Goal: Task Accomplishment & Management: Manage account settings

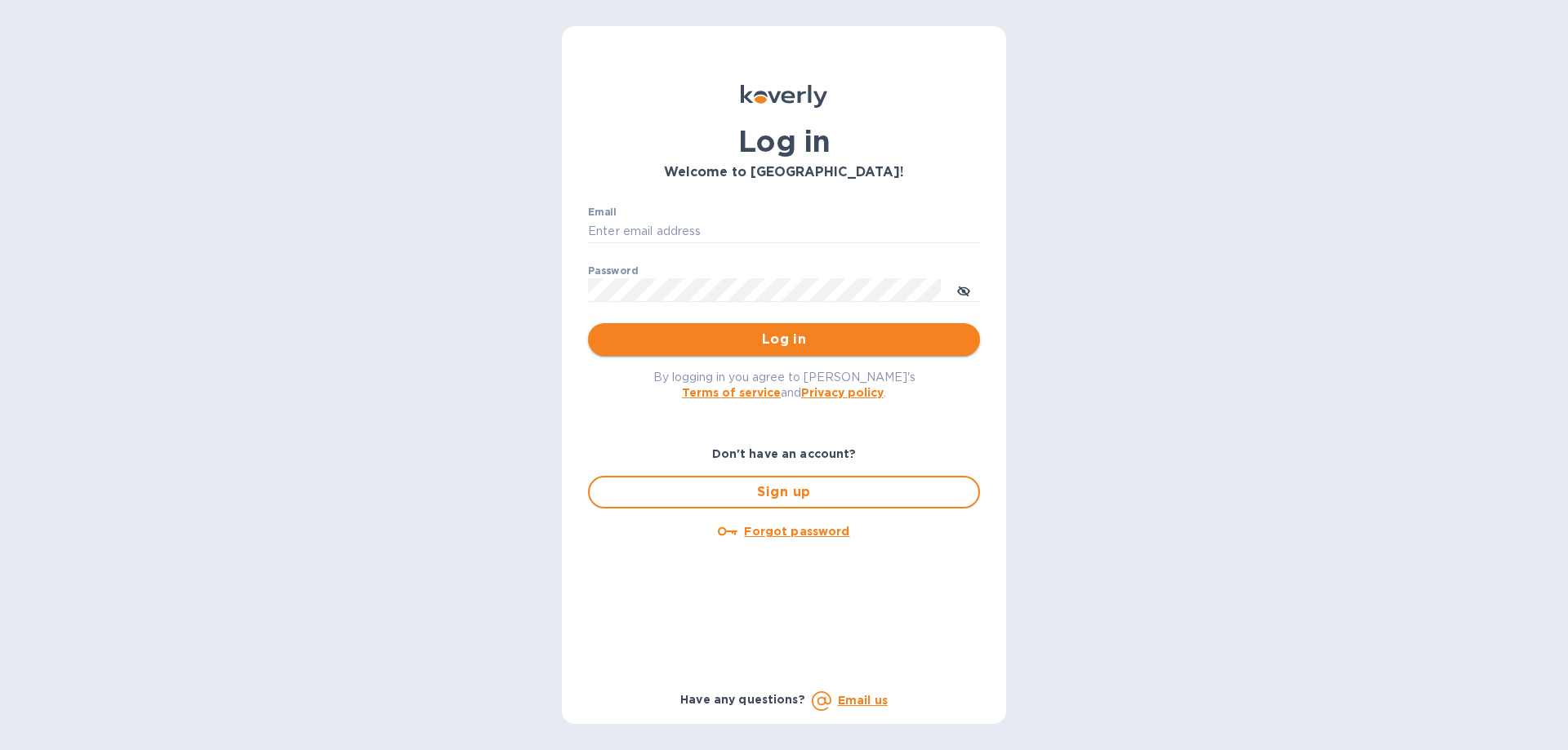
type input "[EMAIL_ADDRESS][DOMAIN_NAME]"
click at [726, 337] on span "Log in" at bounding box center [784, 340] width 366 height 20
type input "[EMAIL_ADDRESS][DOMAIN_NAME]"
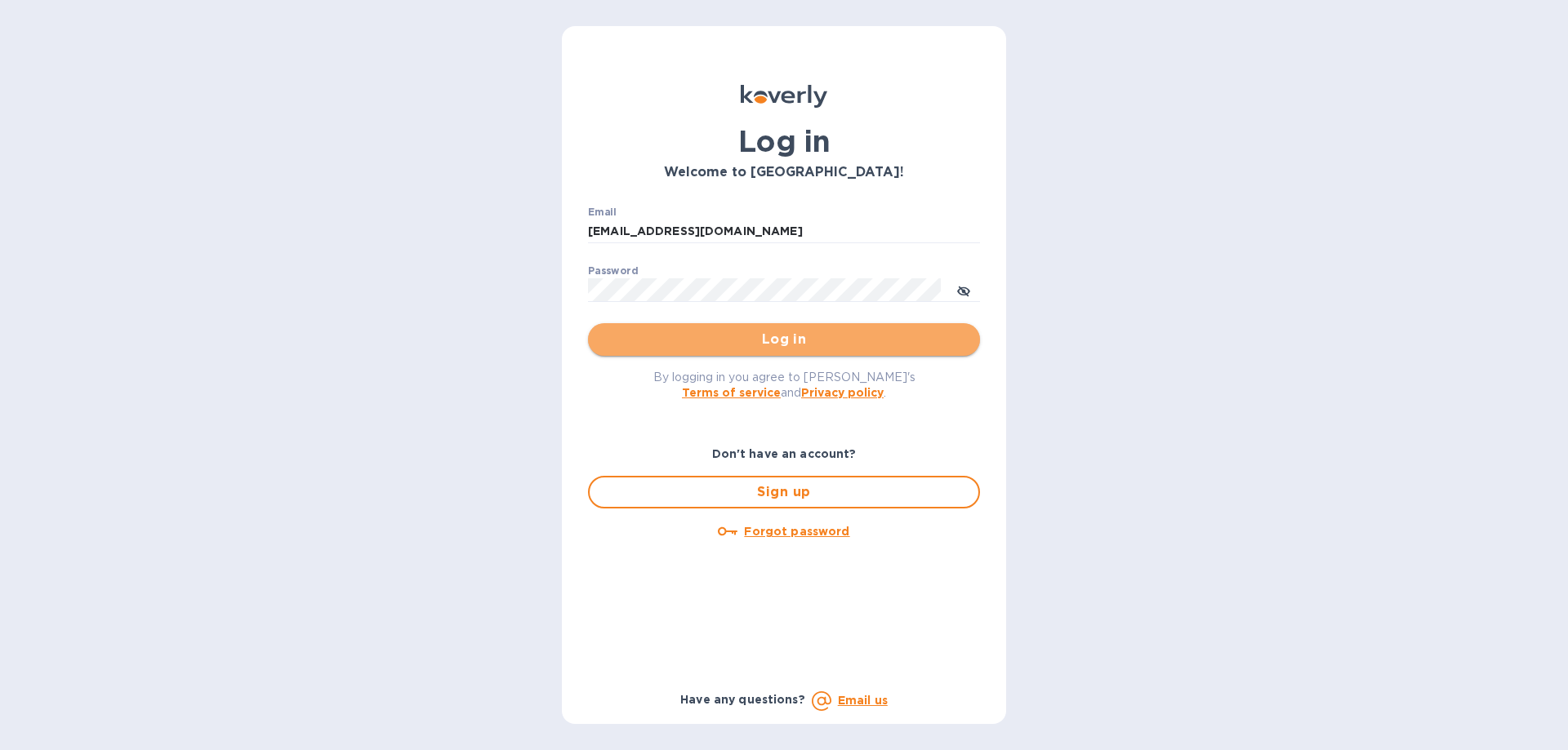
click at [754, 341] on span "Log in" at bounding box center [784, 340] width 366 height 20
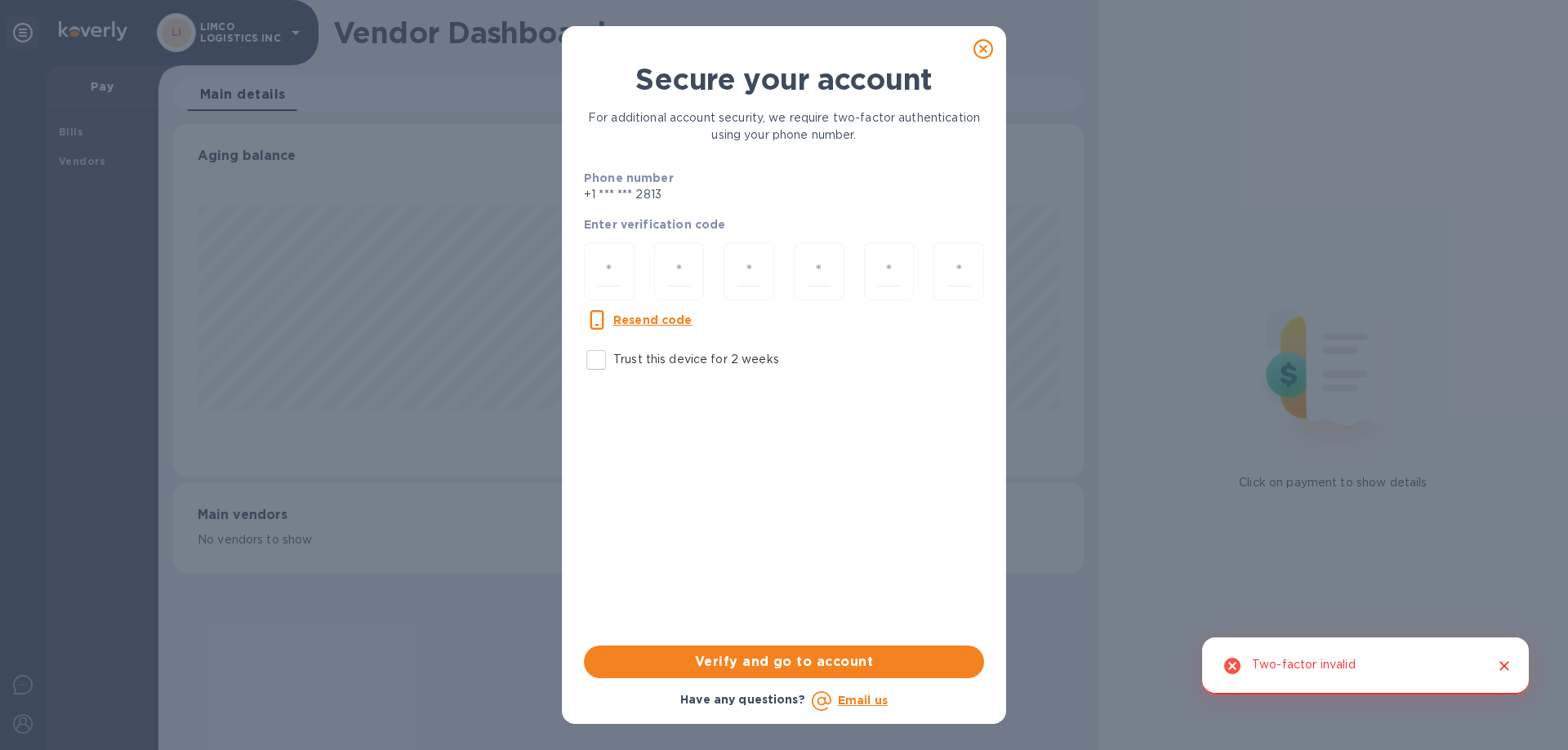
scroll to position [353, 910]
click at [627, 270] on div at bounding box center [609, 272] width 51 height 58
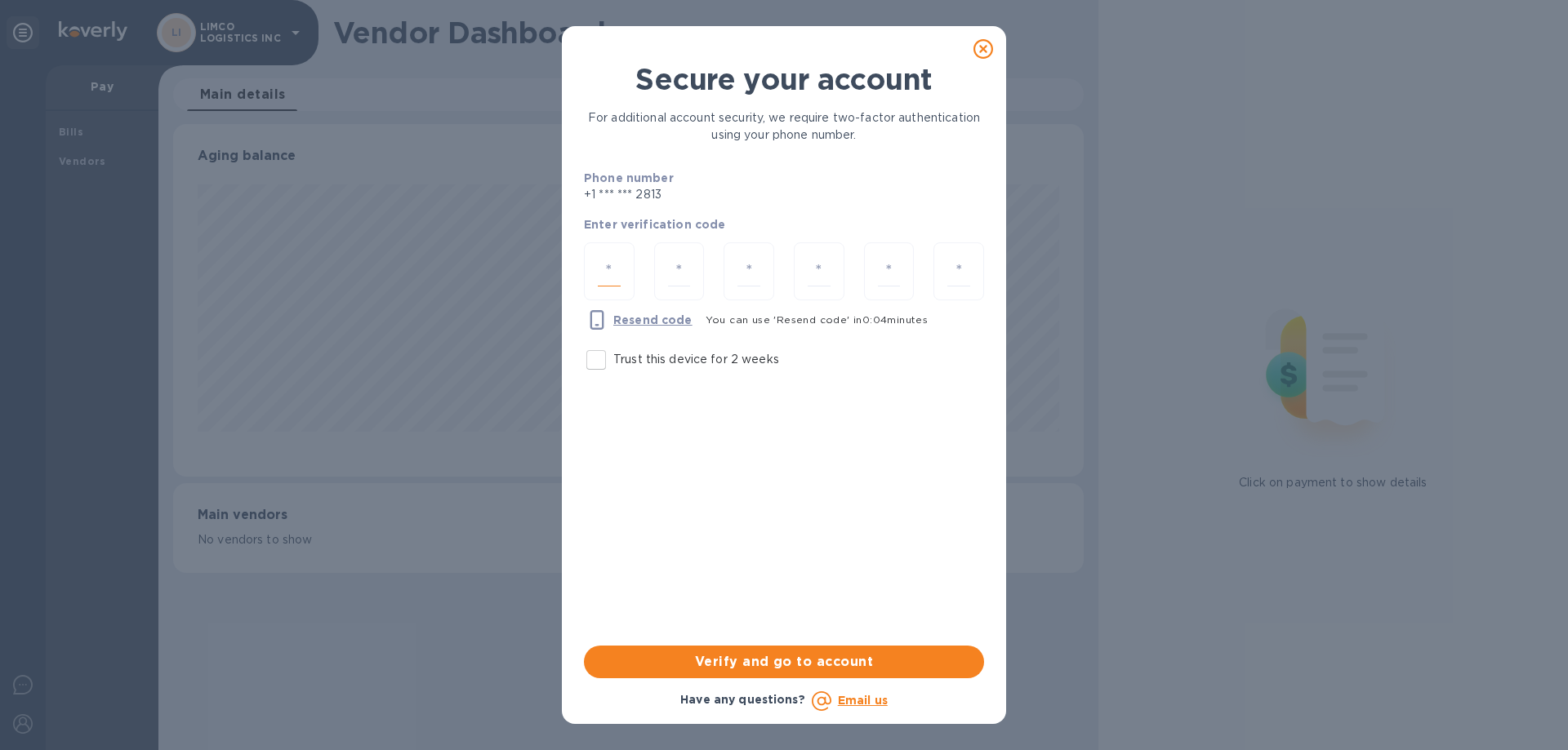
type input "6"
type input "3"
type input "8"
type input "0"
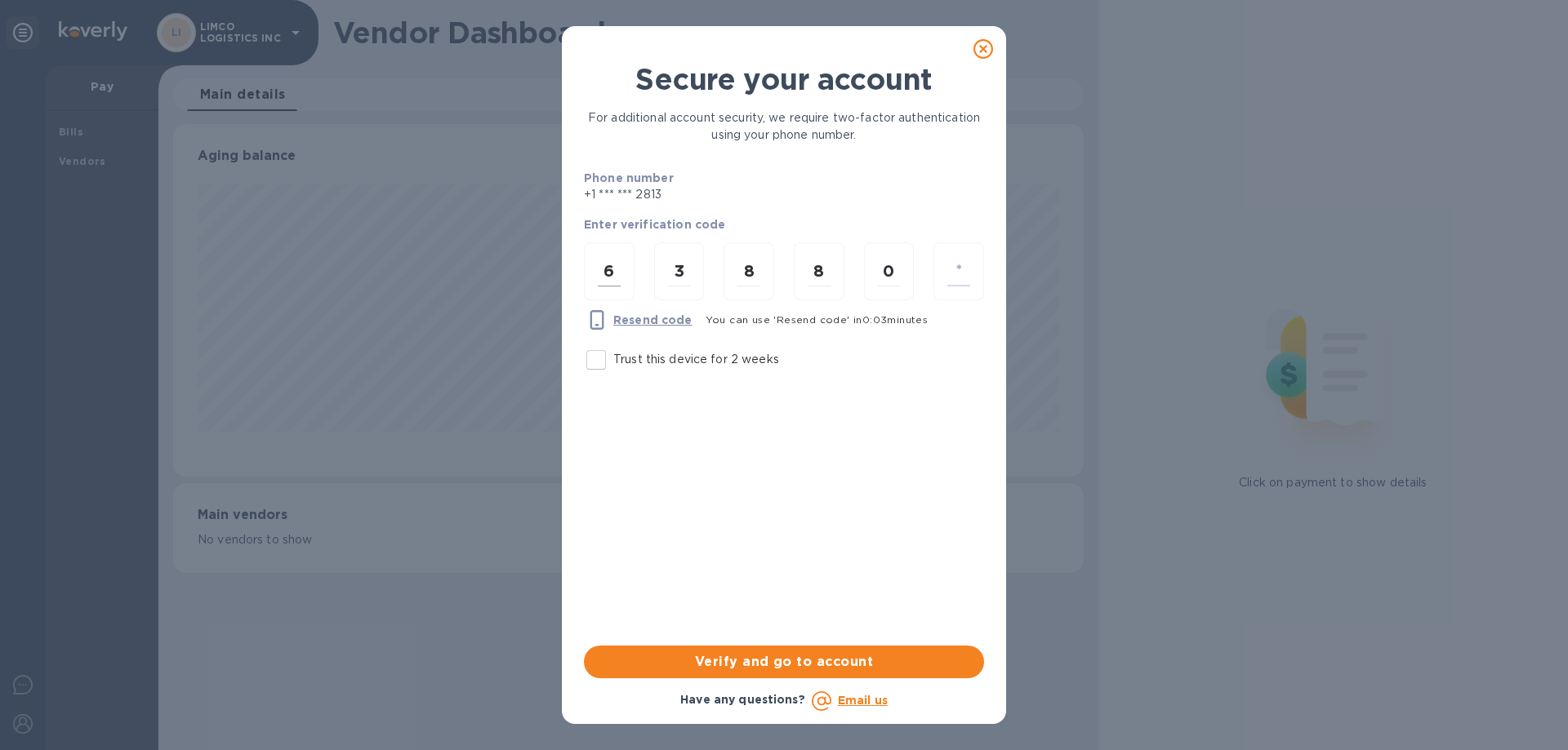
type input "6"
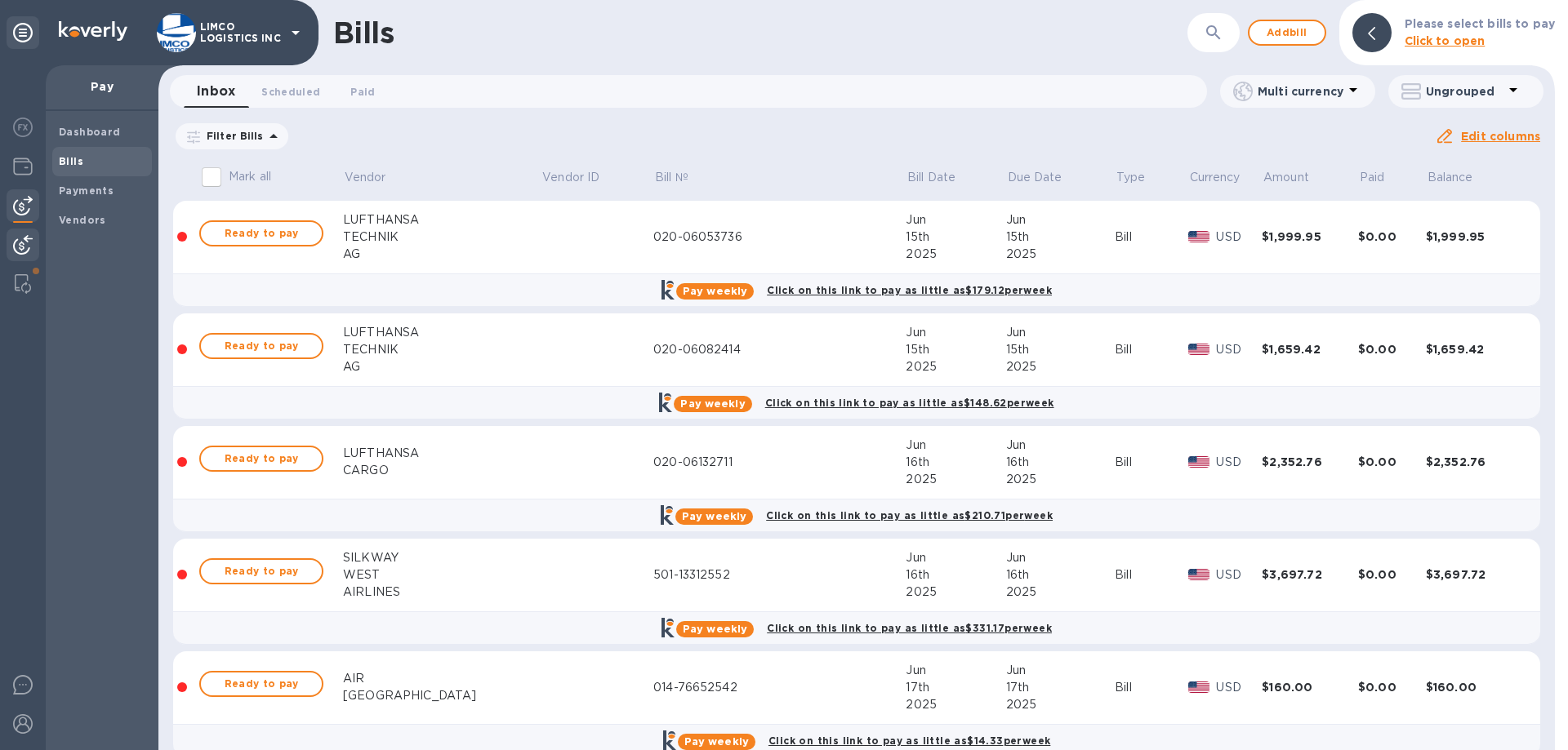
click at [25, 247] on img at bounding box center [23, 245] width 20 height 20
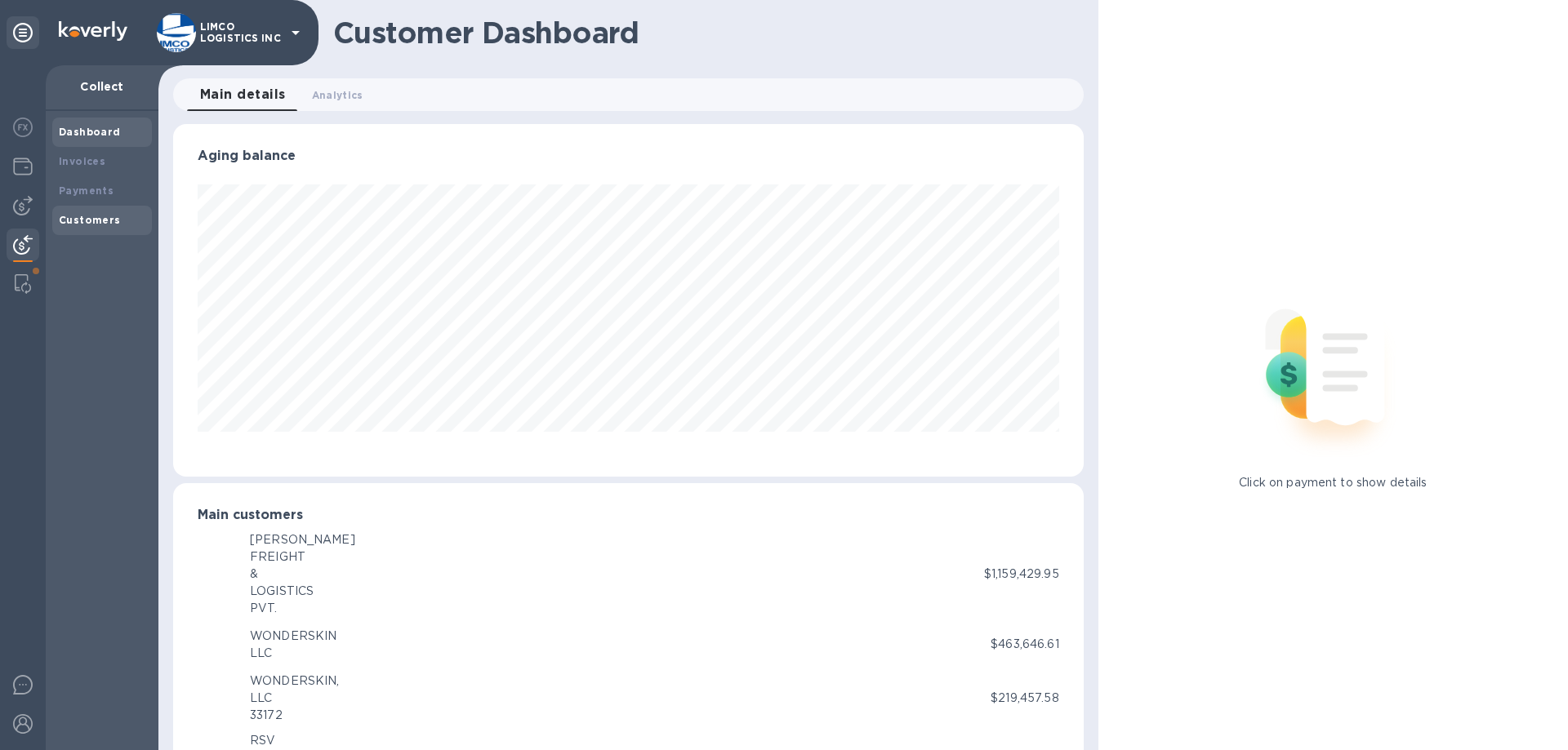
scroll to position [815936, 815839]
click at [85, 219] on b "Customers" at bounding box center [90, 220] width 62 height 12
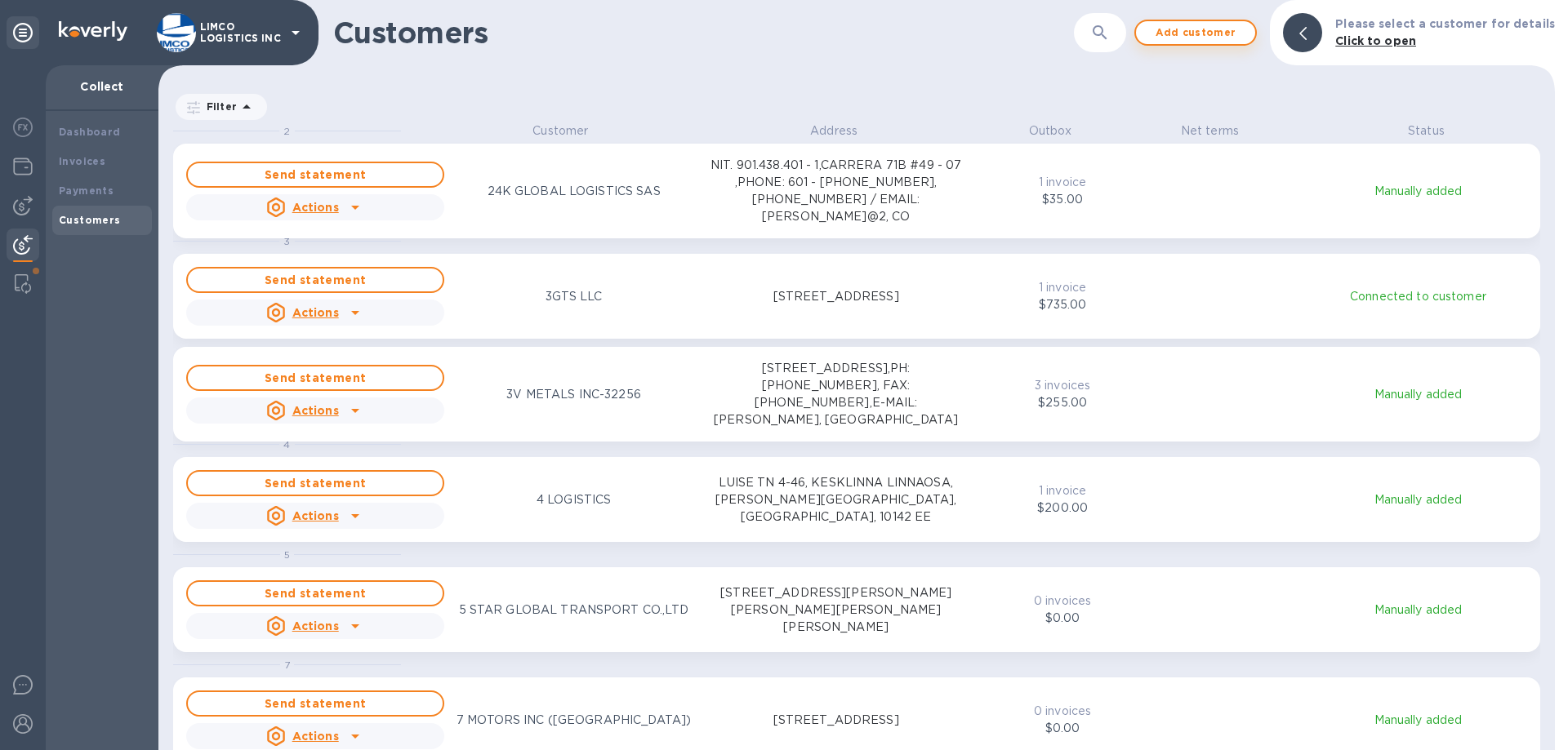
scroll to position [616, 1390]
click at [1209, 36] on span "Add customer" at bounding box center [1196, 33] width 93 height 20
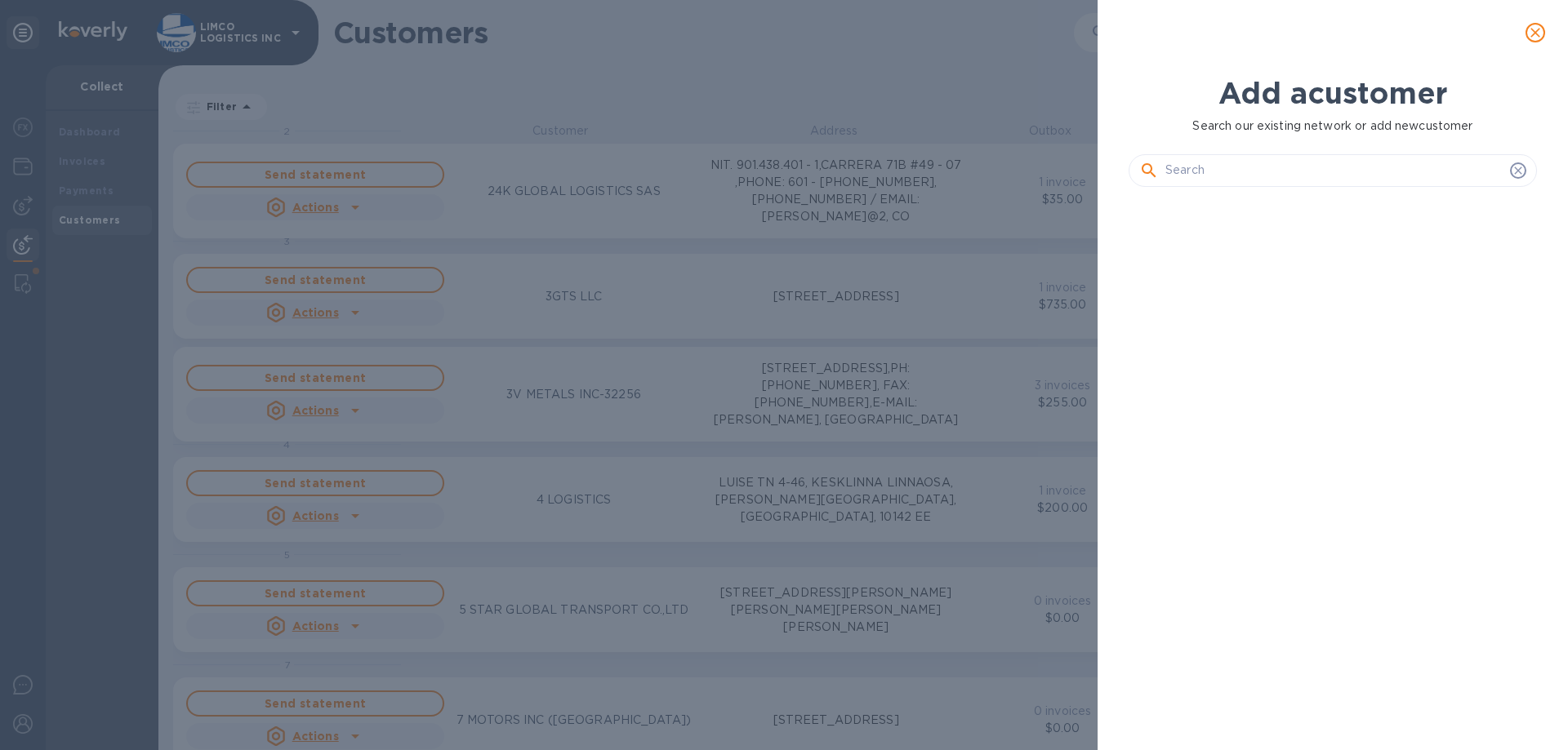
scroll to position [495, 415]
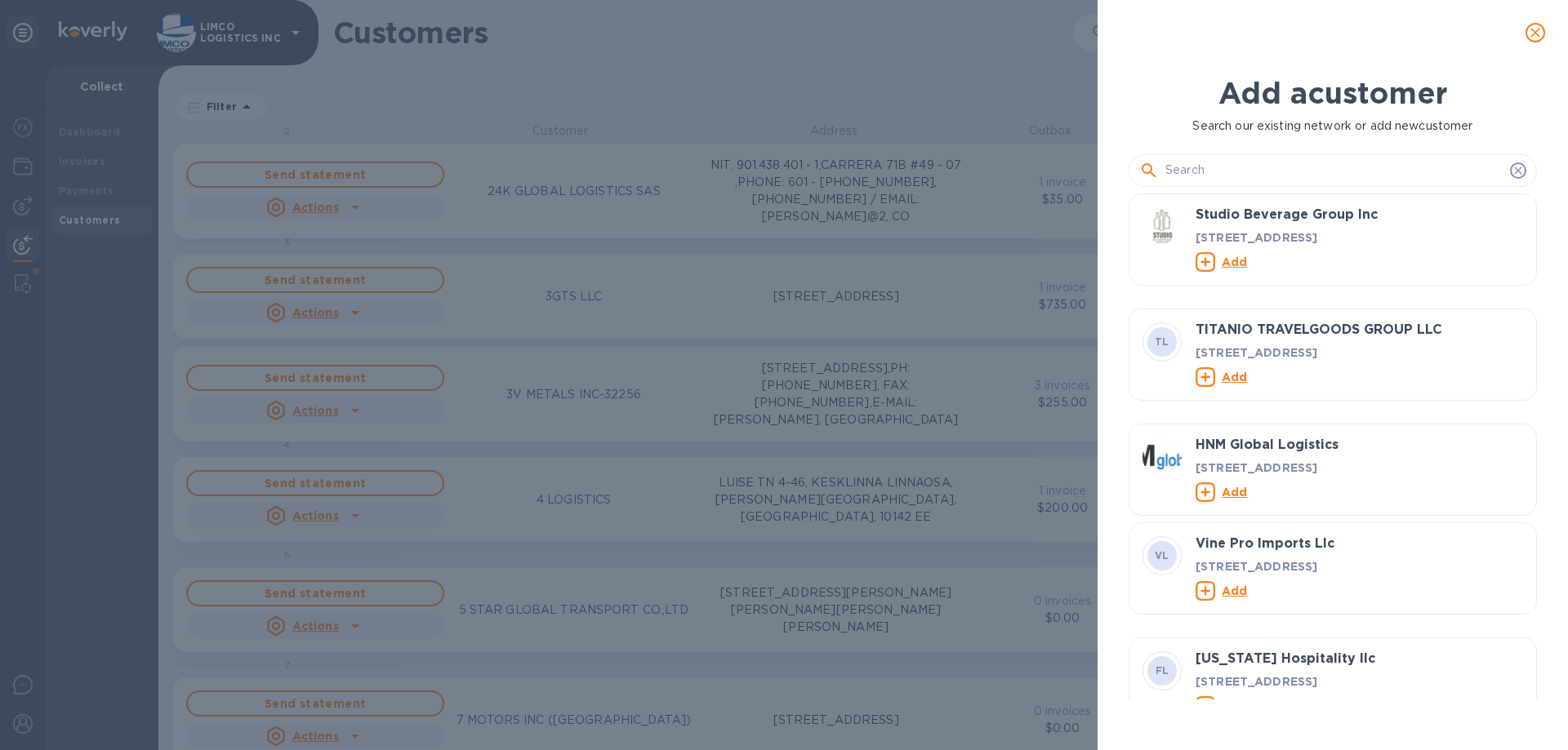
click at [1532, 39] on icon "close" at bounding box center [1536, 33] width 17 height 17
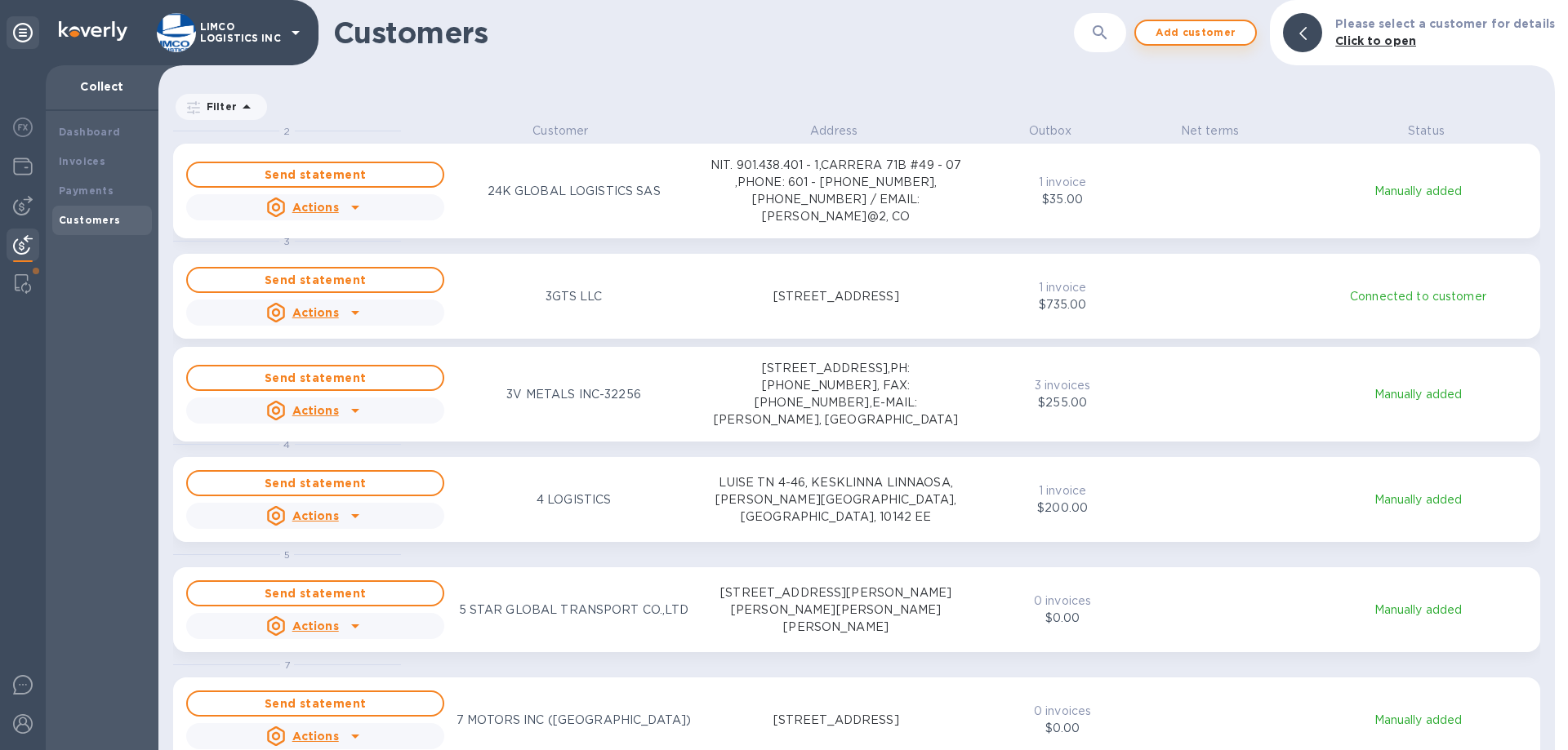
click at [1235, 35] on span "Add customer" at bounding box center [1196, 33] width 93 height 20
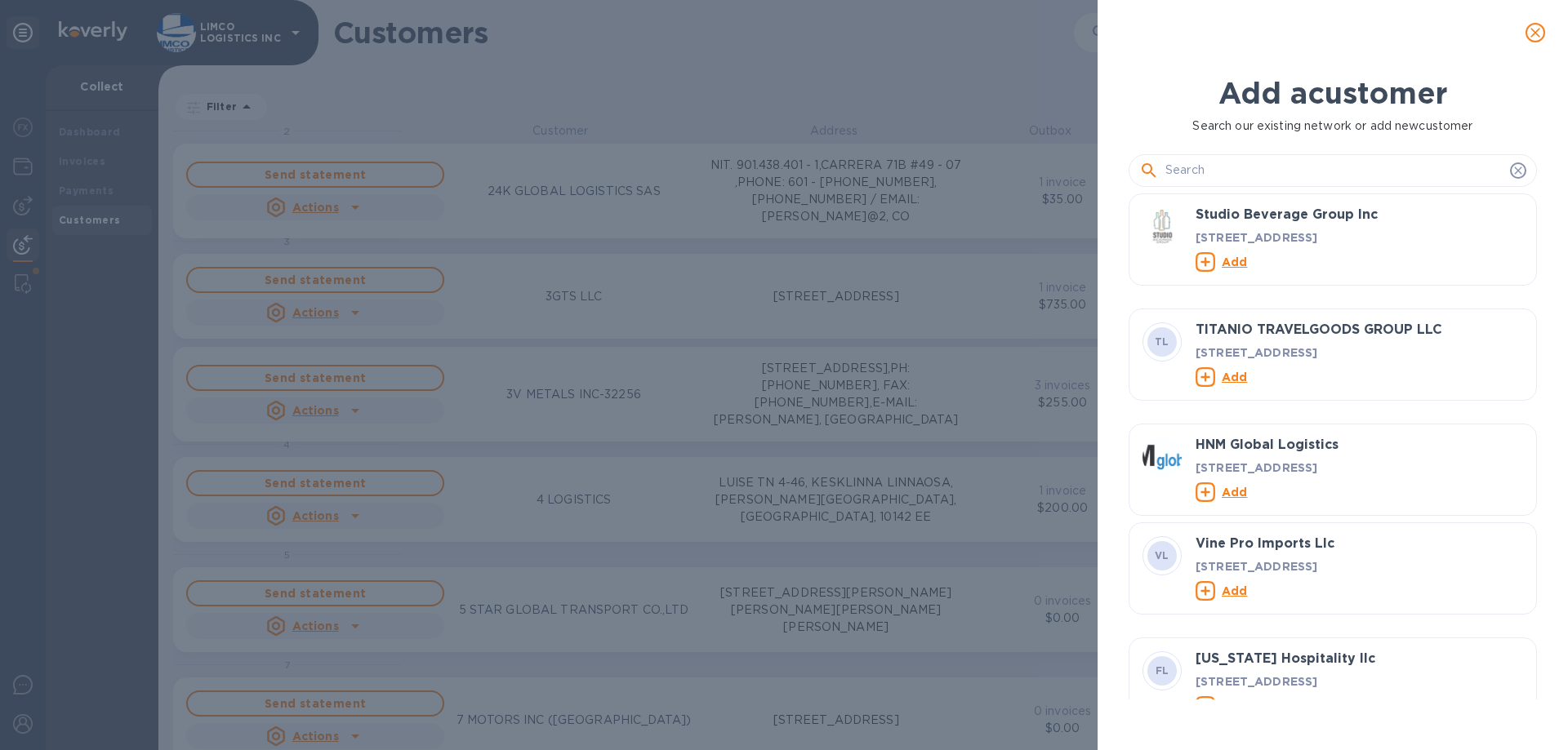
click at [1206, 167] on input "text" at bounding box center [1335, 171] width 338 height 25
paste input "SKYVIEW AVIATION LLC"
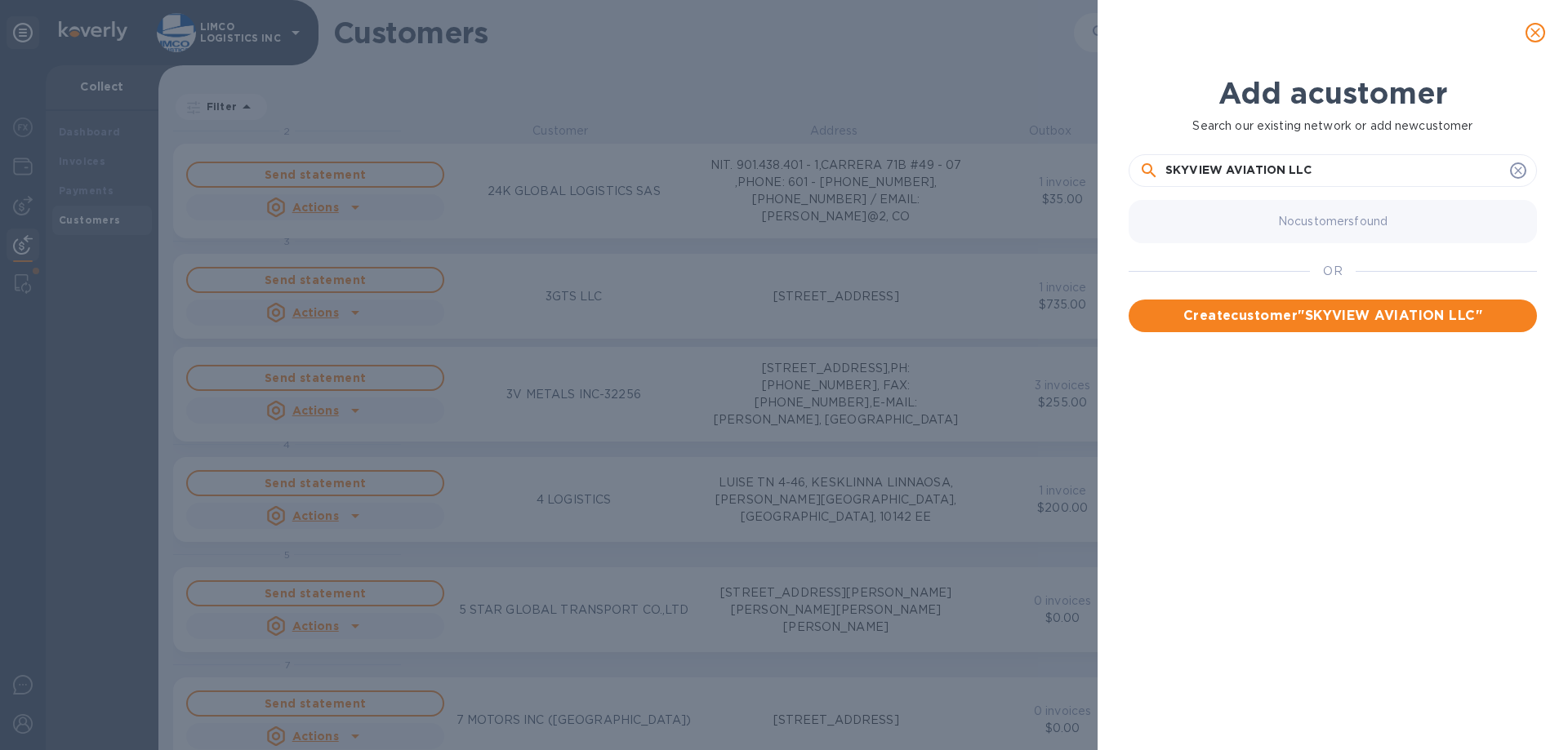
type input "SKYVIEW AVIATION LLC"
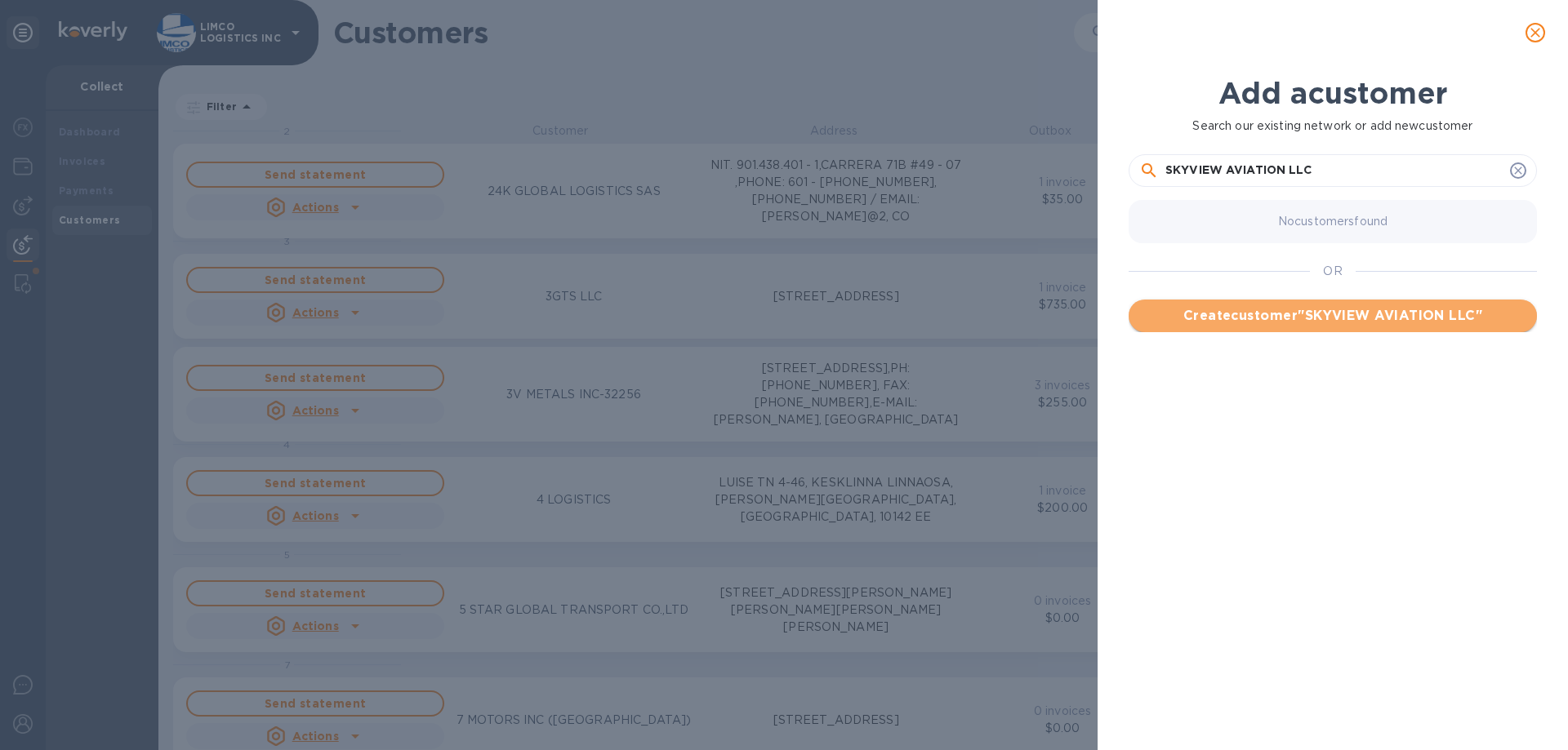
click at [1384, 314] on span "Create customer " SKYVIEW AVIATION LLC "" at bounding box center [1333, 316] width 382 height 20
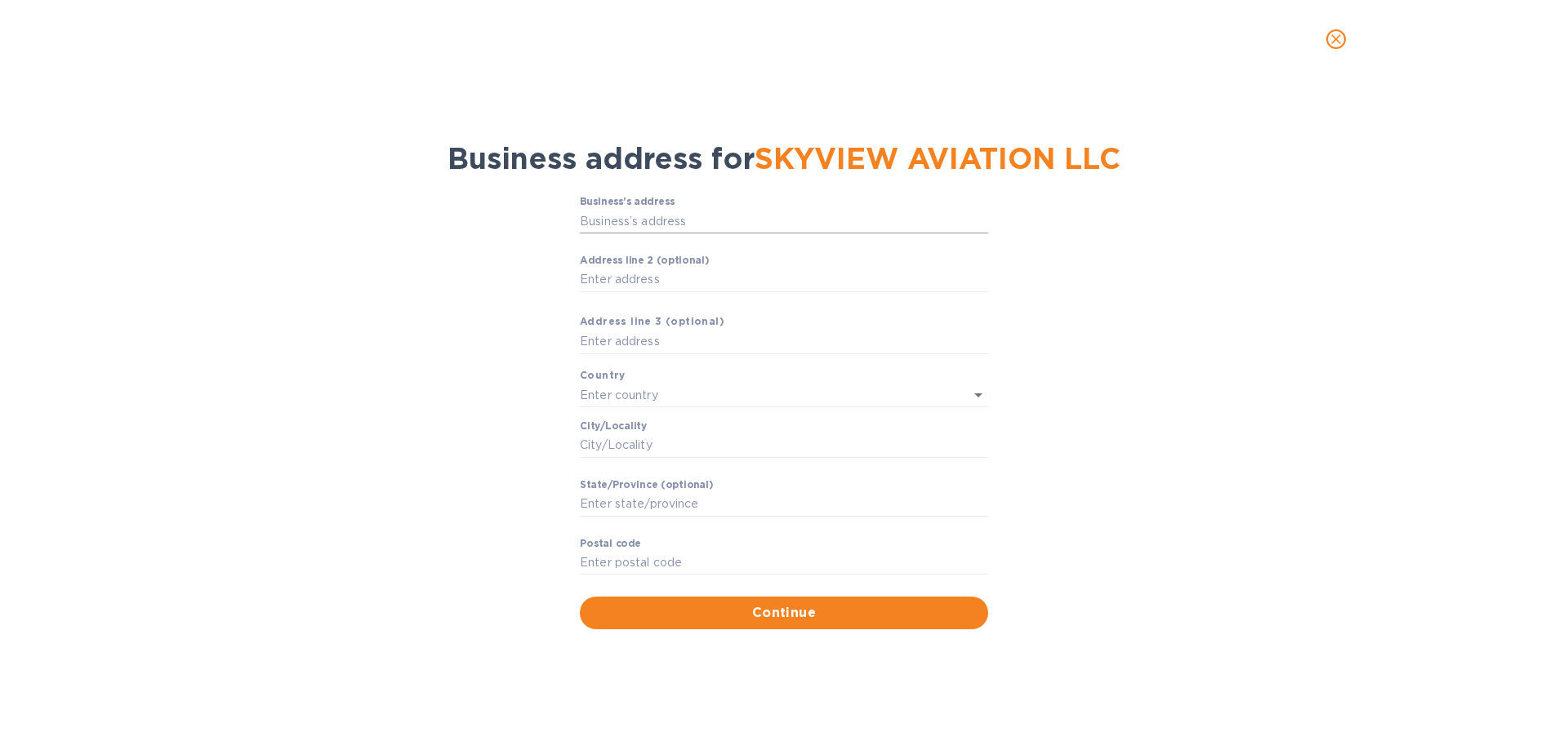
click at [634, 218] on input "Business’s аddress" at bounding box center [784, 221] width 408 height 25
paste input "text"
type input "5749 South Tracy Boulevard"
type input "United States"
type input "Tracy"
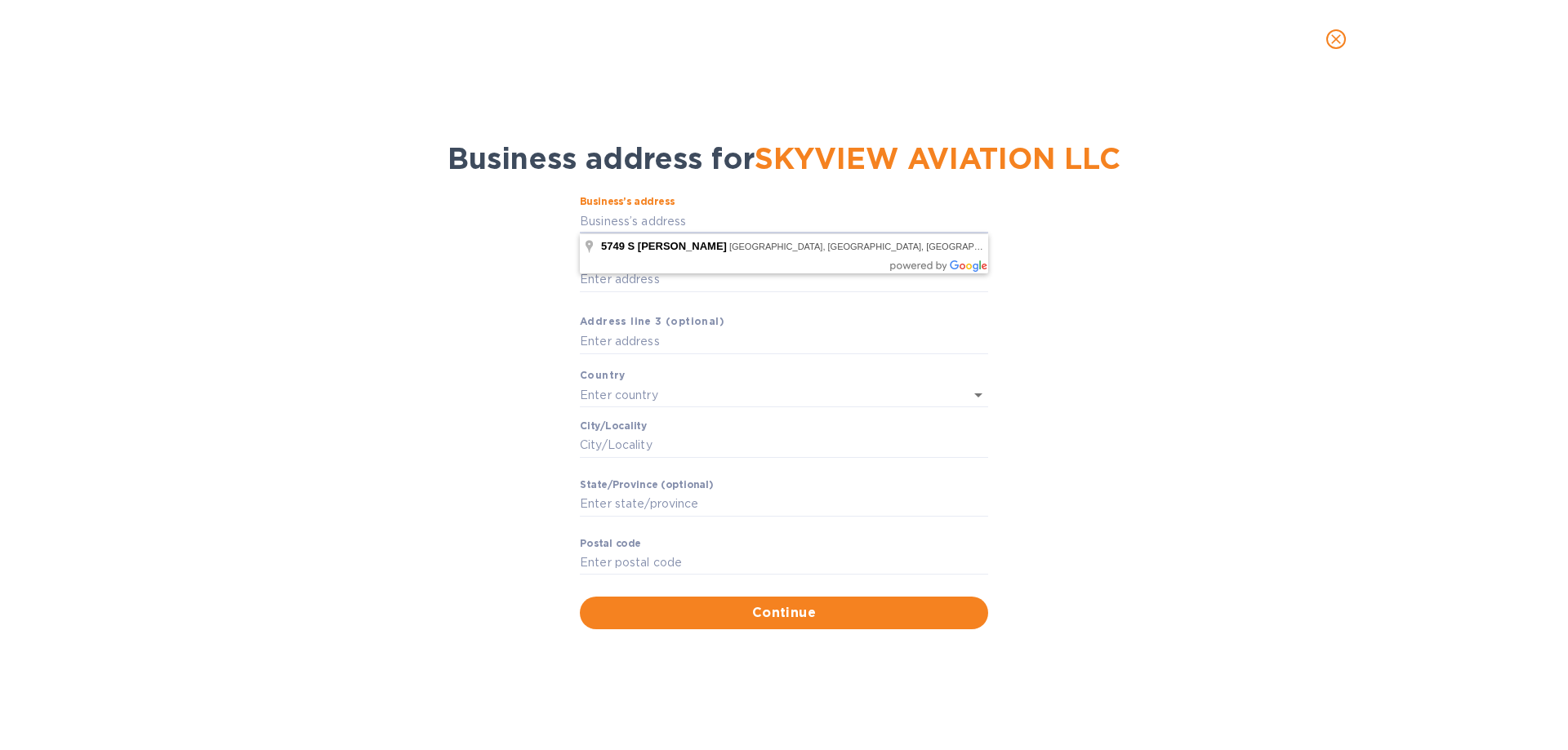
type input "CA"
type input "95377"
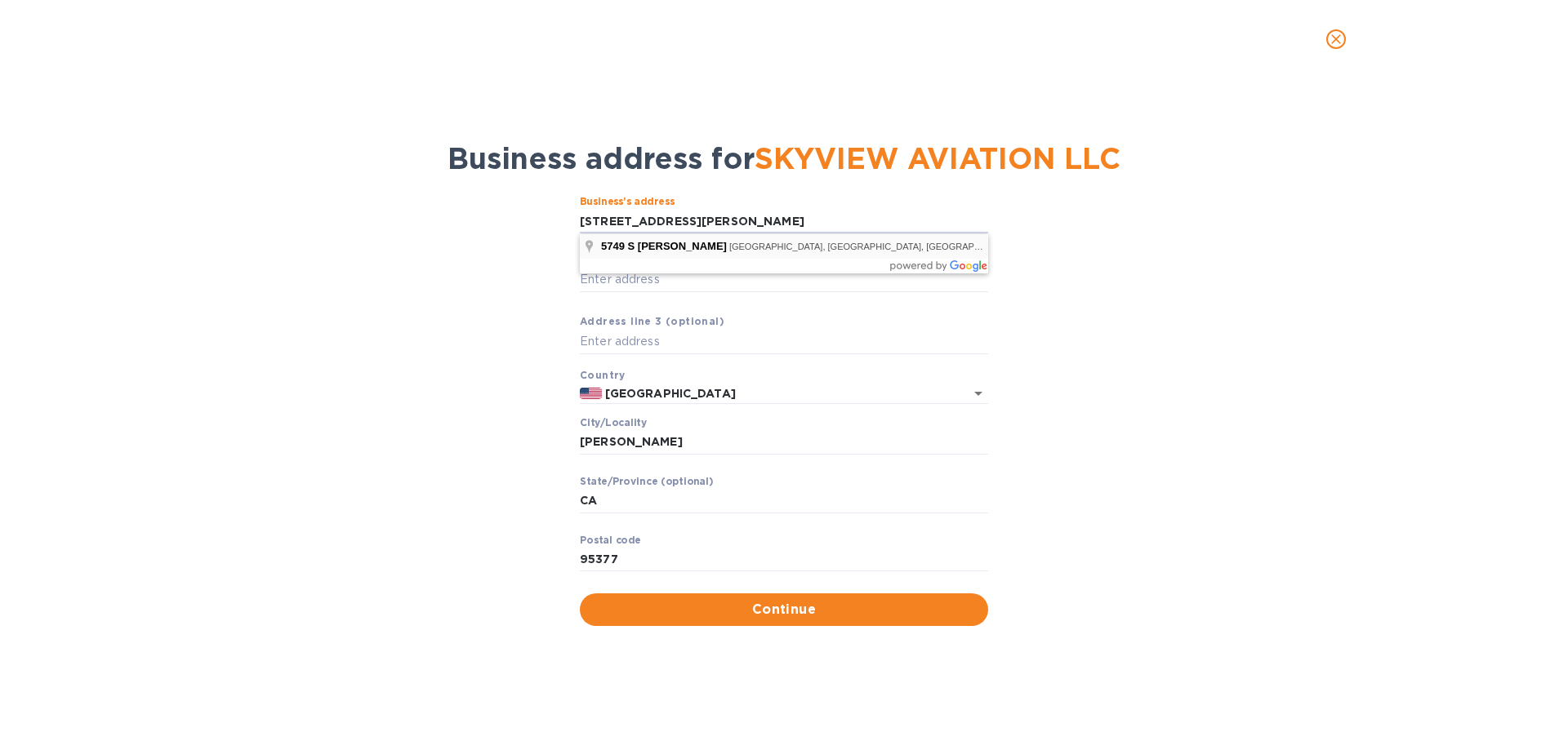
type input "5749 South Tracy Boulevard"
click at [794, 608] on span "Continue" at bounding box center [784, 610] width 382 height 20
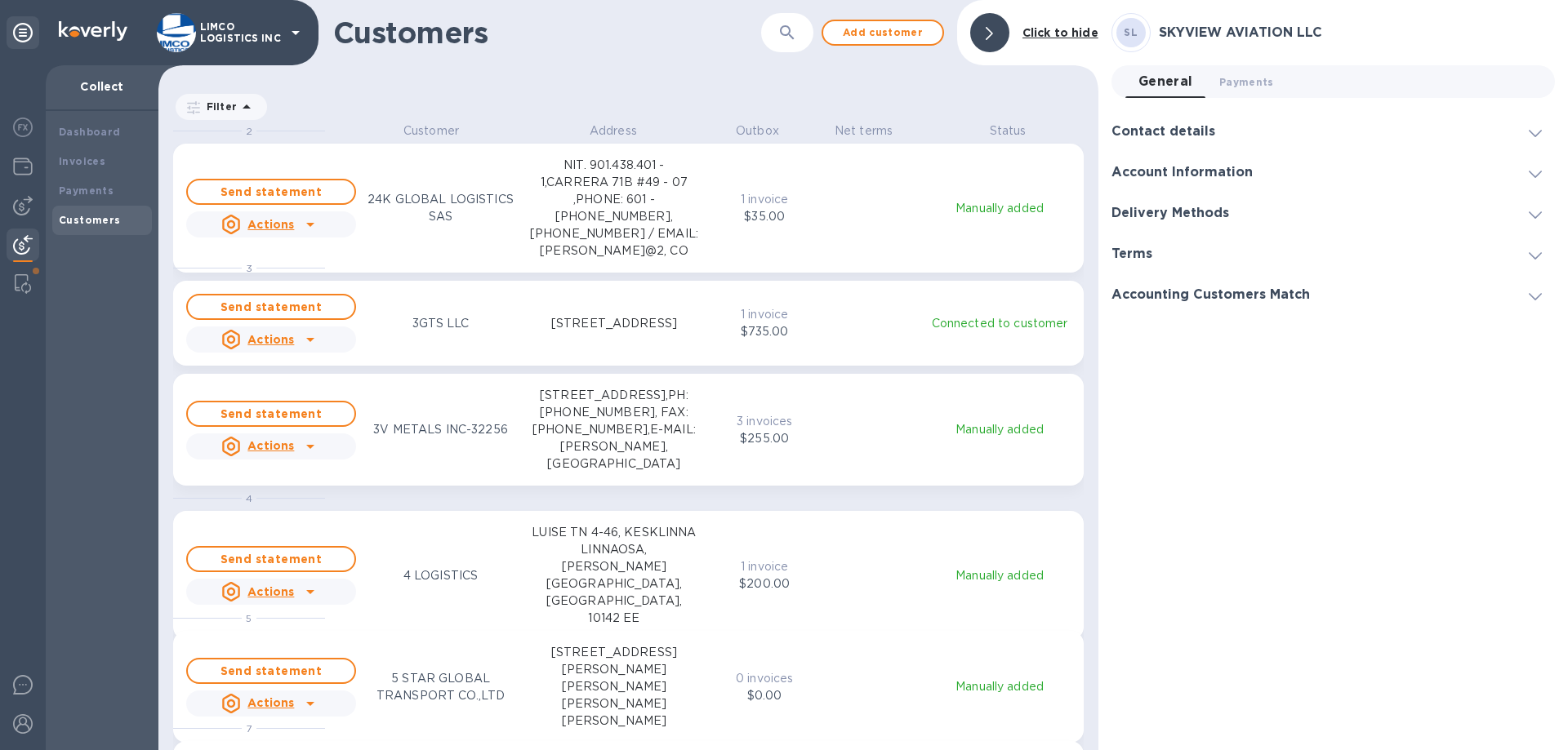
scroll to position [616, 933]
click at [1168, 132] on h3 "Contact details" at bounding box center [1163, 132] width 104 height 16
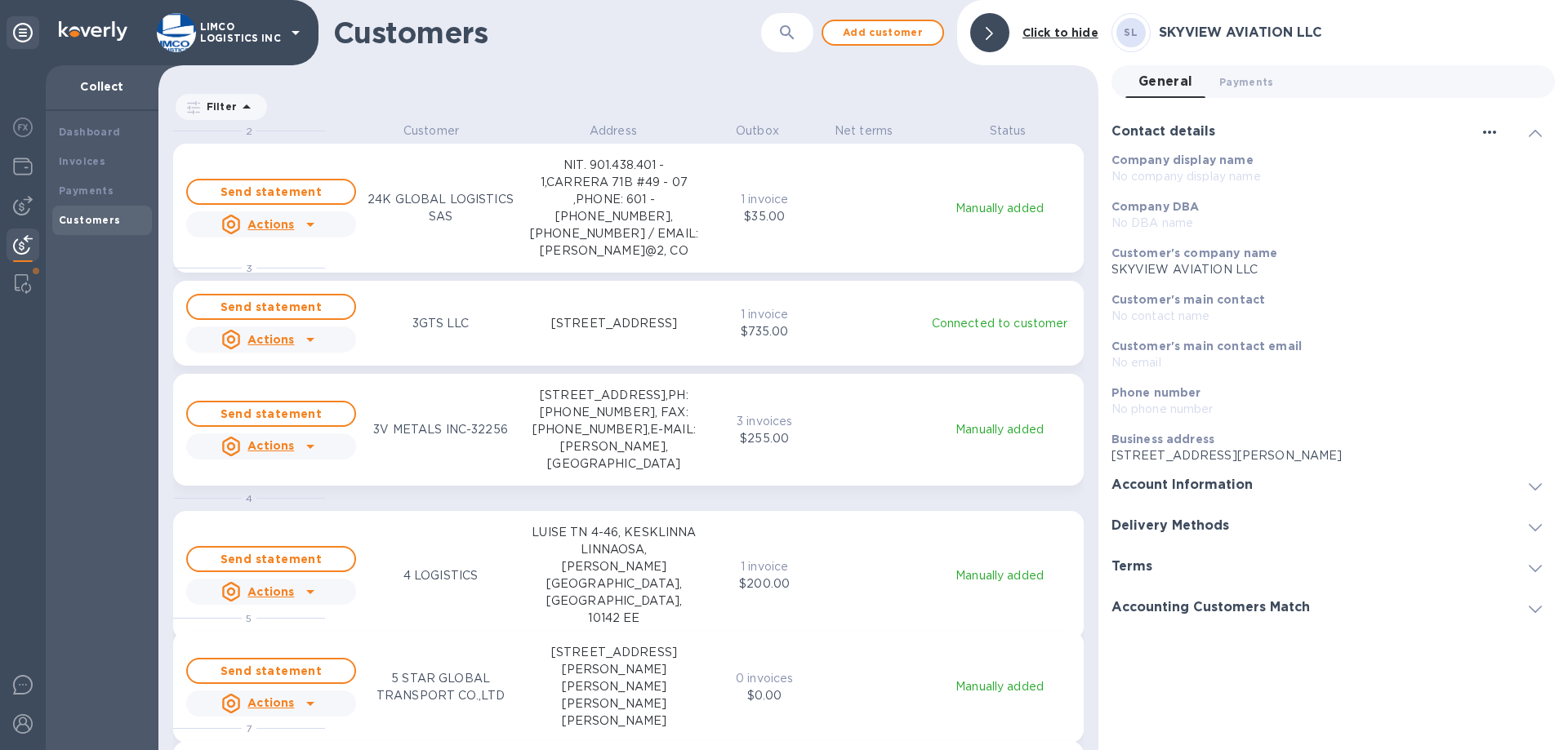
click at [1478, 130] on button "button" at bounding box center [1490, 133] width 27 height 13
click at [1504, 166] on p "Edit" at bounding box center [1508, 166] width 26 height 17
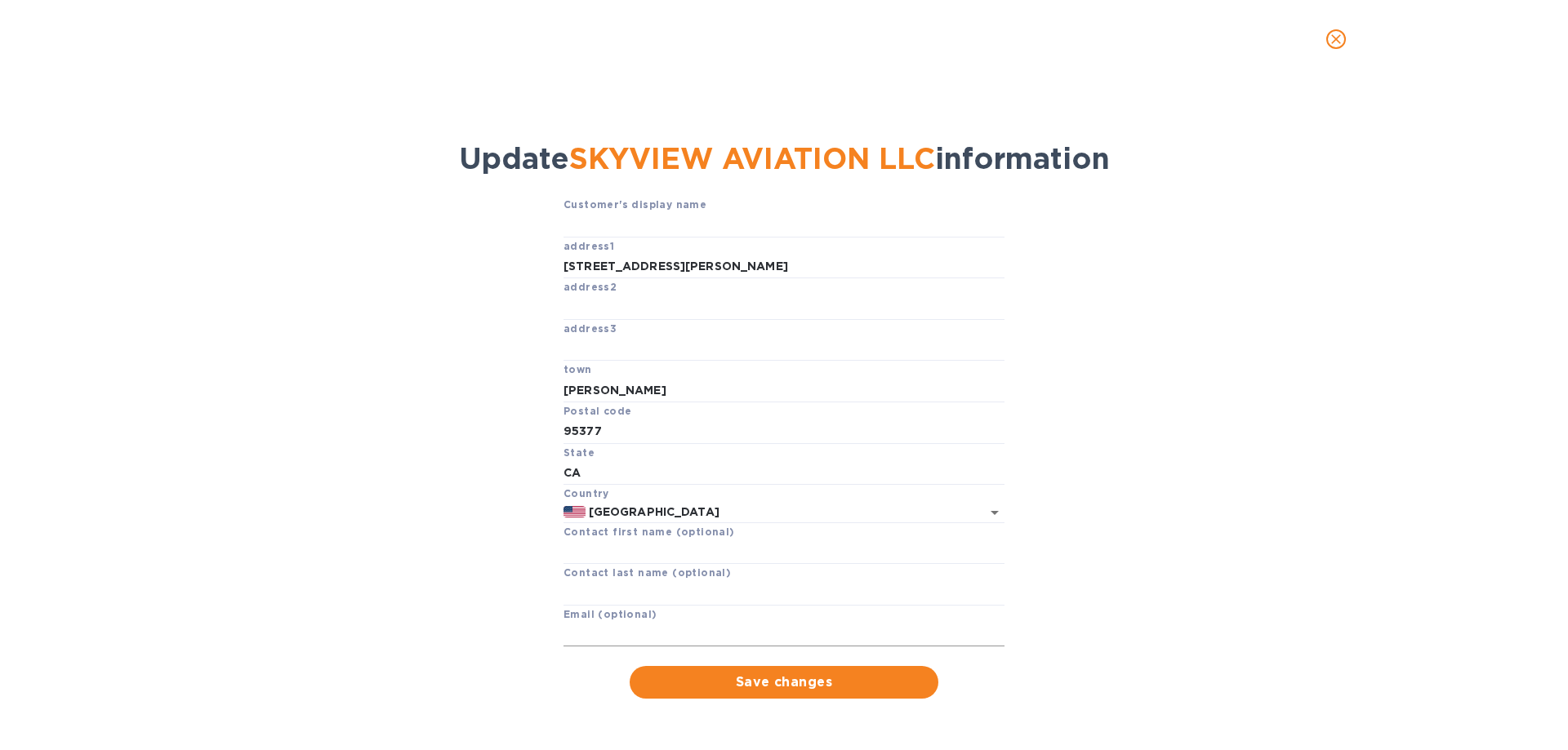
click at [626, 628] on input "text" at bounding box center [784, 636] width 441 height 25
paste input "janet@skyviewaviation.com"
type input "janet@skyviewaviation.com"
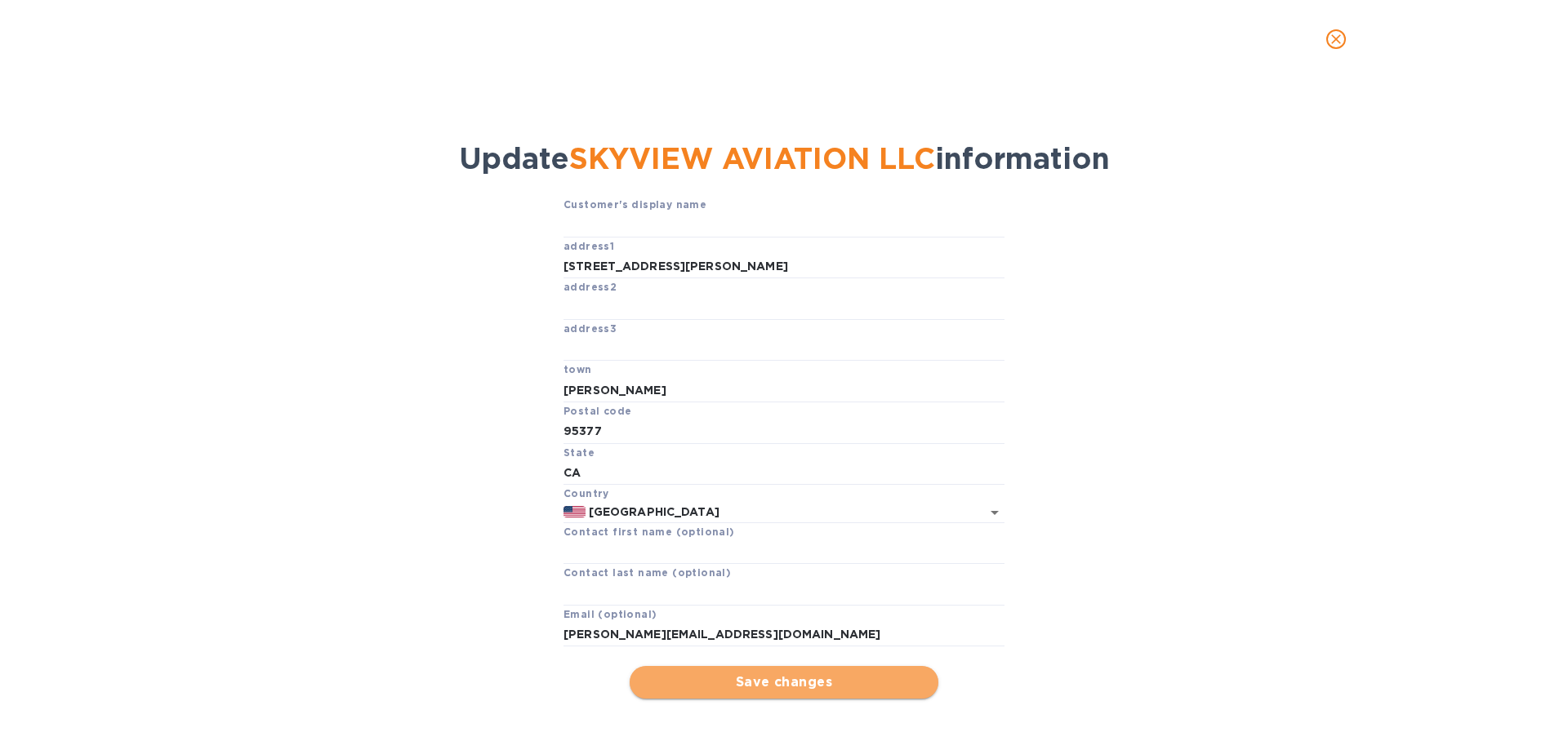
click at [772, 685] on span "Save changes" at bounding box center [784, 683] width 283 height 20
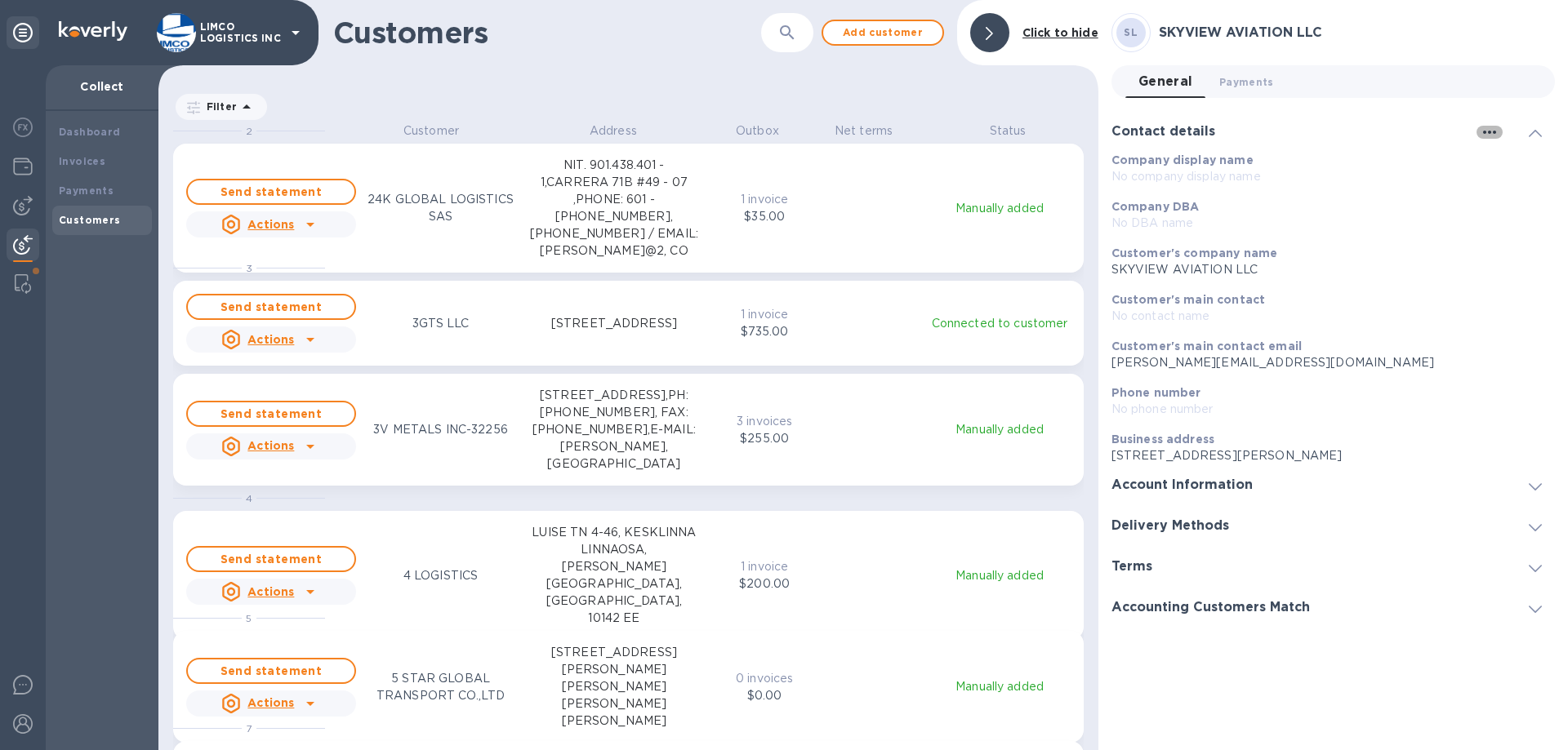
click at [1493, 130] on icon "button" at bounding box center [1490, 133] width 20 height 20
click at [1498, 172] on p "Edit" at bounding box center [1508, 166] width 26 height 17
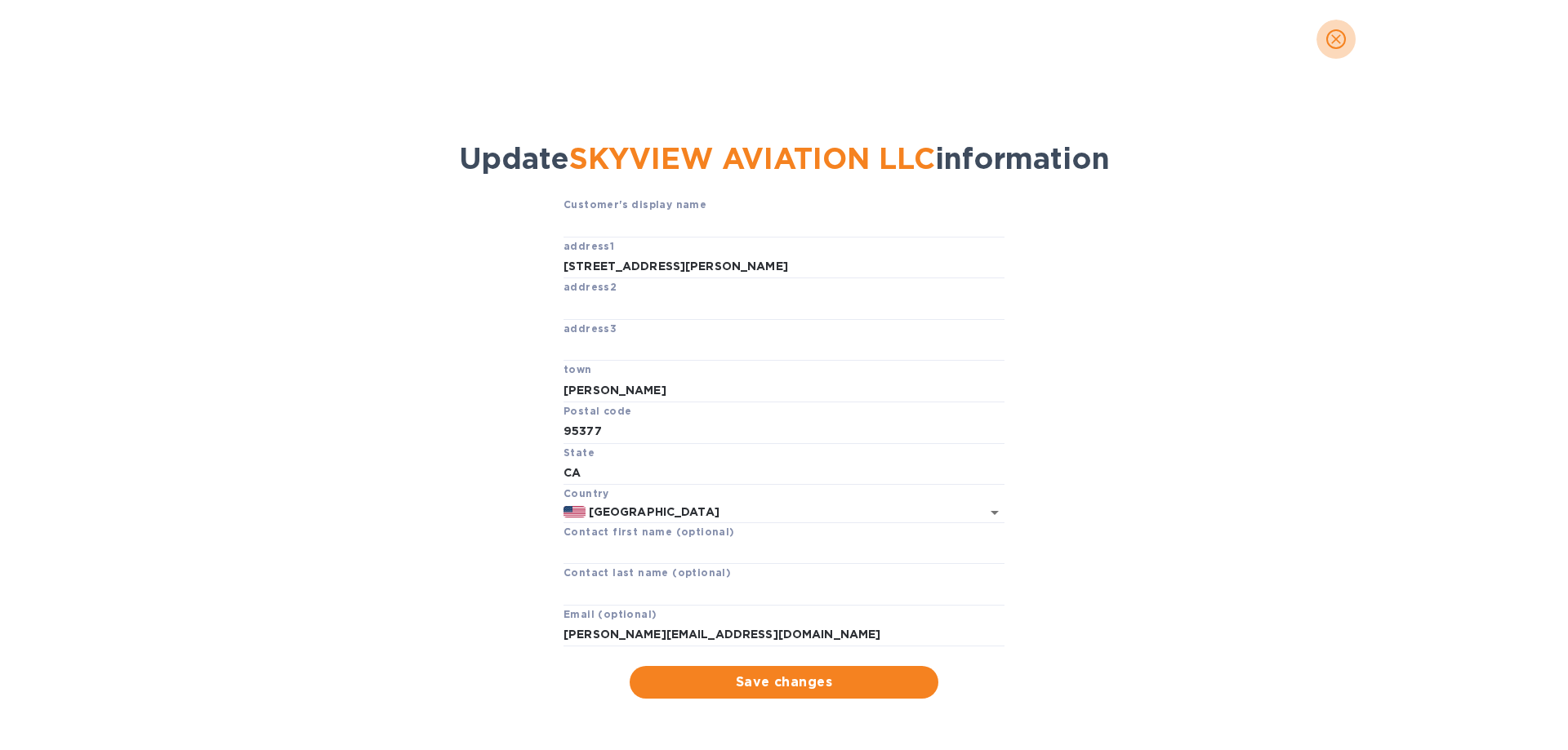
click at [1323, 40] on button "close" at bounding box center [1336, 39] width 39 height 39
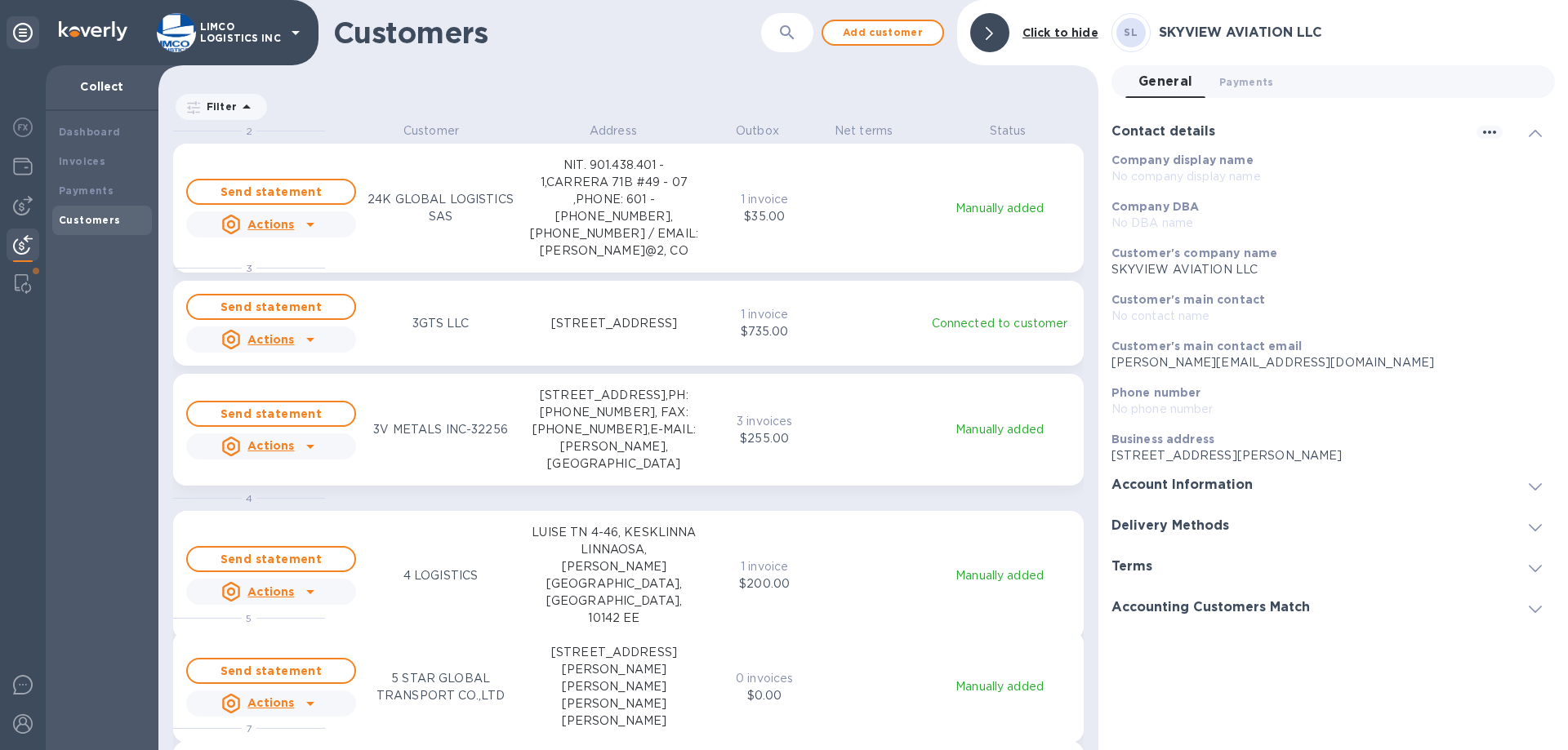
click at [1192, 496] on div "Account Information" at bounding box center [1333, 484] width 444 height 41
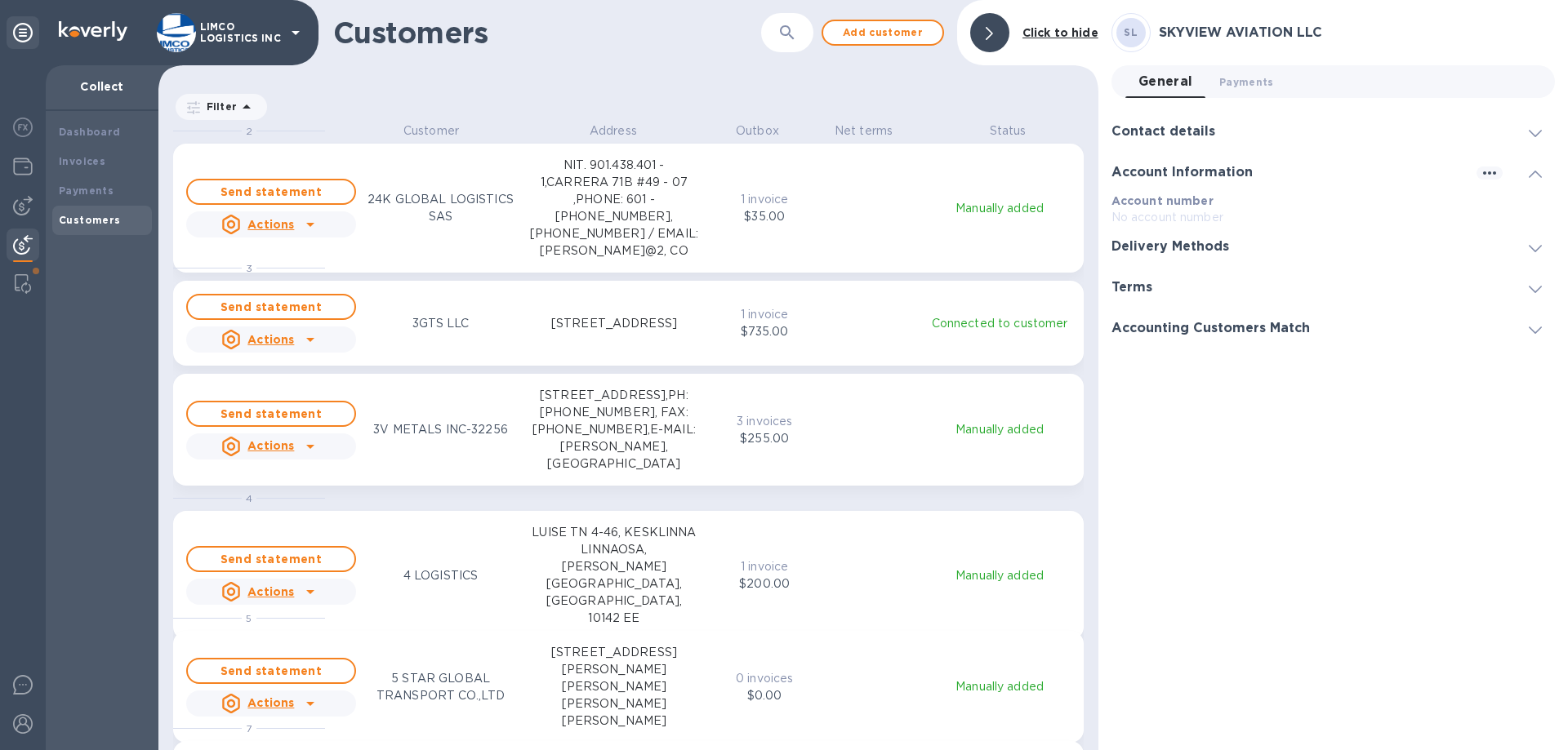
click at [1168, 128] on h3 "Contact details" at bounding box center [1163, 132] width 104 height 16
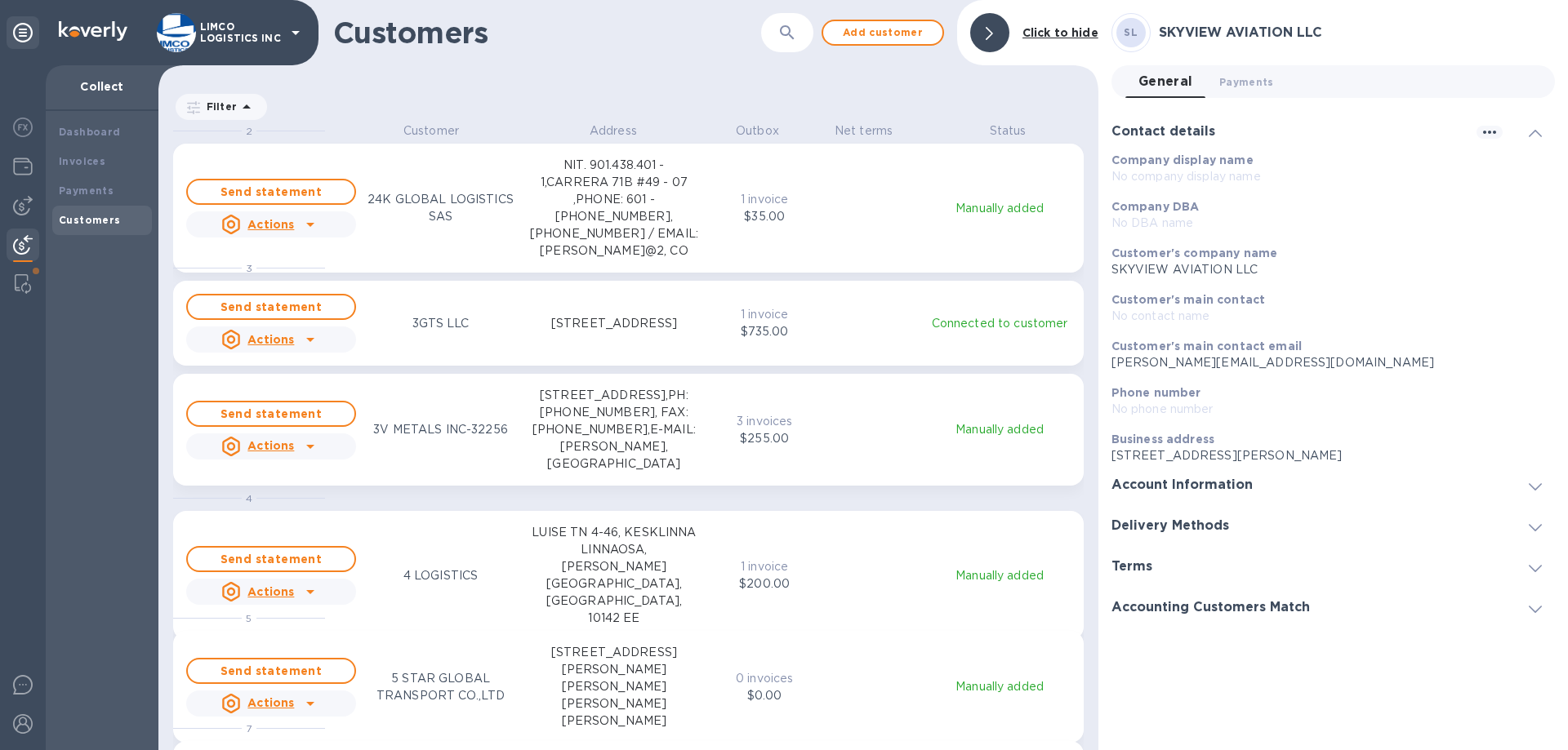
click at [1168, 523] on h3 "Delivery Methods" at bounding box center [1171, 525] width 118 height 16
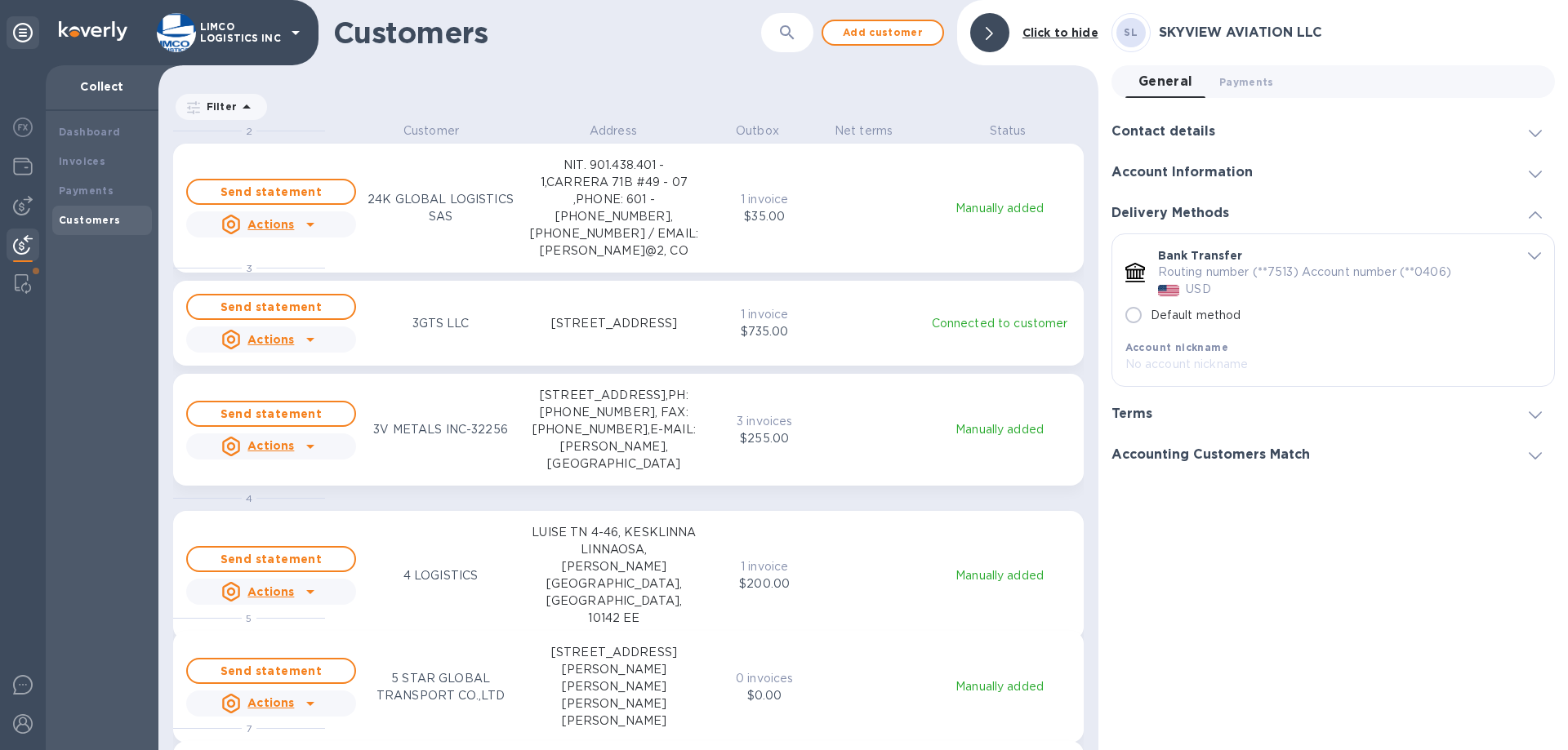
click at [1170, 493] on div "SL SKYVIEW AVIATION LLC General 0 Payments 0 Contact details Company display na…" at bounding box center [1333, 375] width 444 height 724
click at [1188, 458] on h3 "Accounting Customers Match" at bounding box center [1211, 455] width 198 height 16
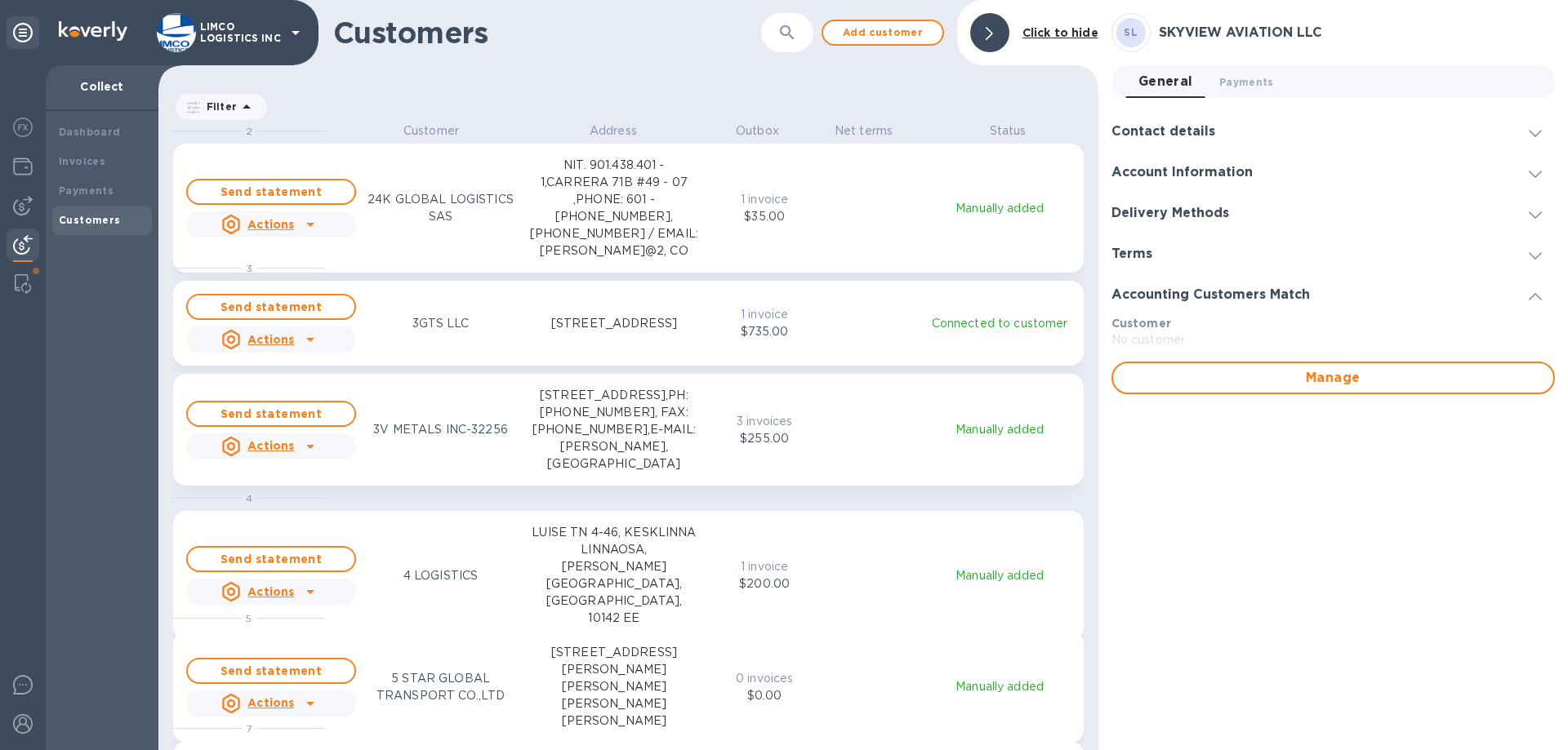
click at [1129, 251] on h3 "Terms" at bounding box center [1132, 254] width 41 height 16
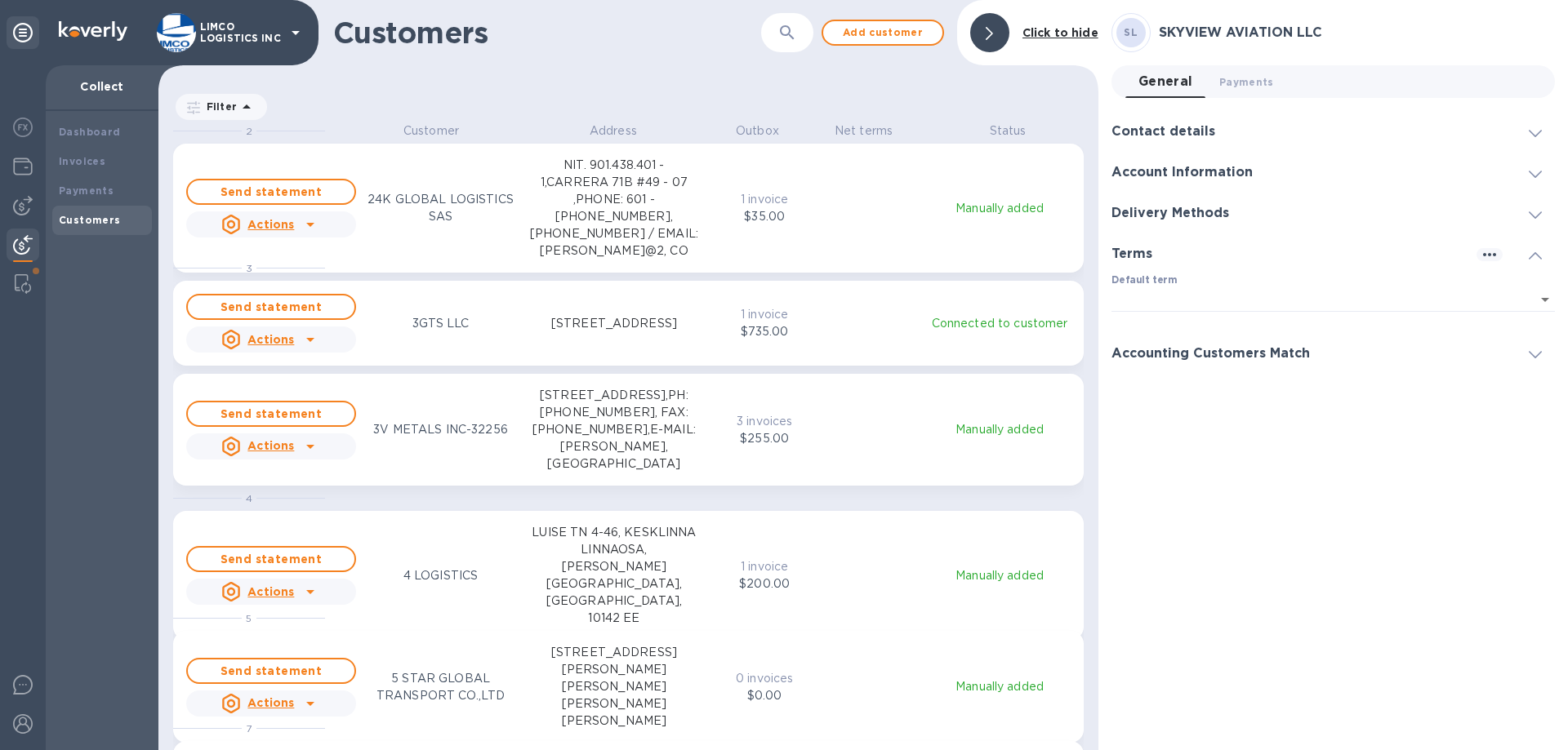
click at [1231, 477] on div "SL SKYVIEW AVIATION LLC General 0 Payments 0 Contact details Company display na…" at bounding box center [1333, 375] width 444 height 724
click at [84, 166] on b "Invoices" at bounding box center [82, 161] width 46 height 12
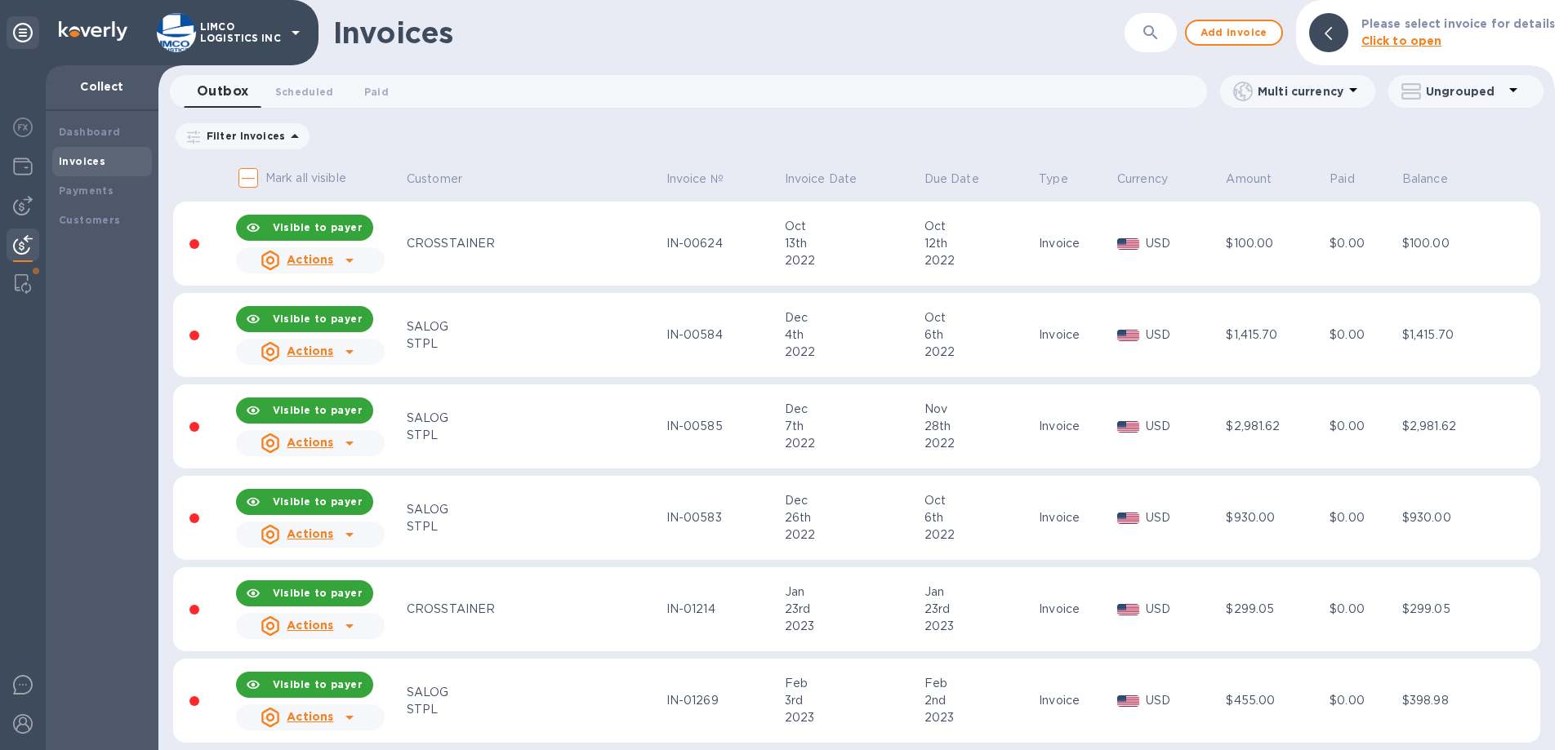
drag, startPoint x: 1163, startPoint y: 32, endPoint x: 1146, endPoint y: 33, distance: 17.0
click at [1161, 32] on icon "button" at bounding box center [1151, 33] width 20 height 20
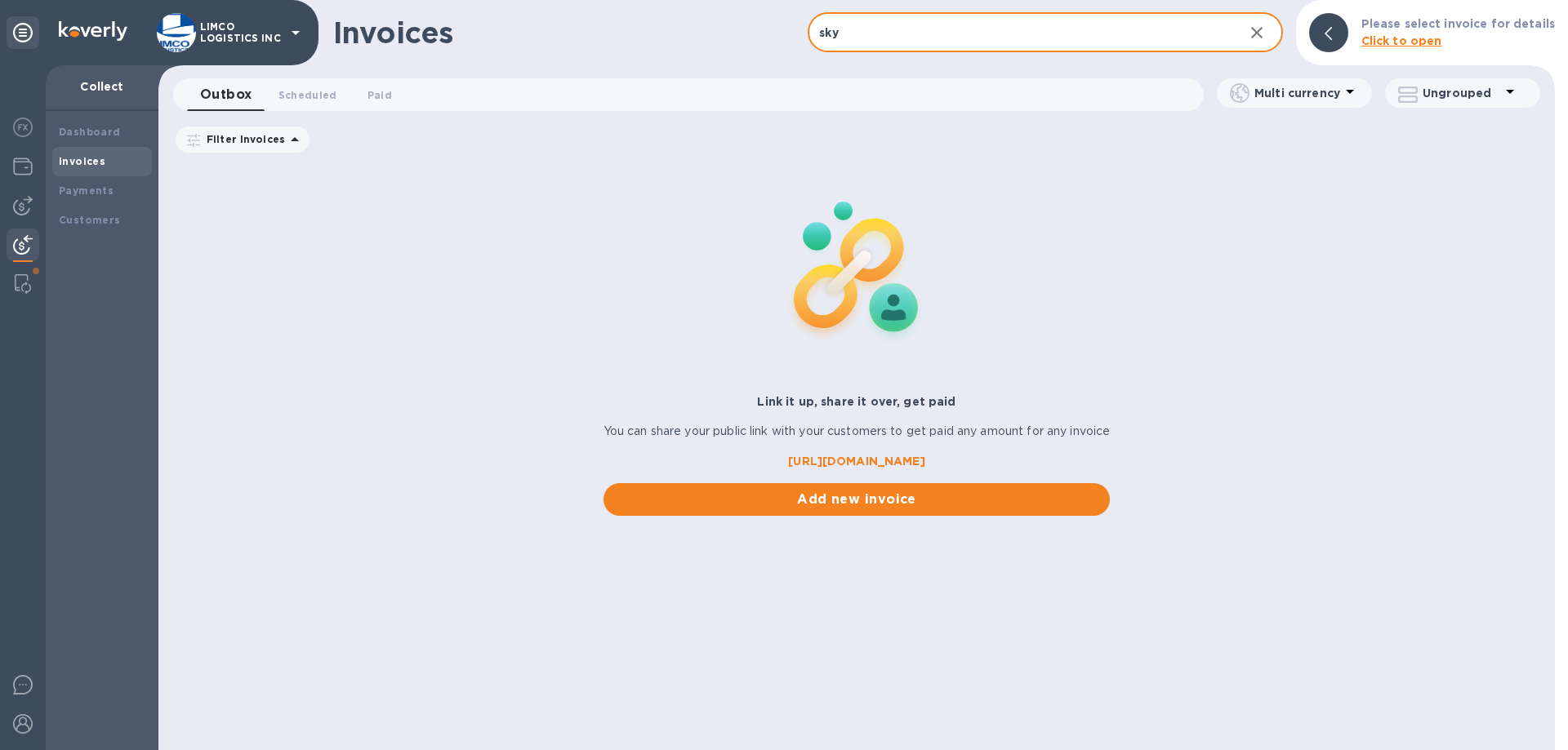
click at [869, 37] on input "sky" at bounding box center [1018, 33] width 422 height 40
type input "sky"
click at [1263, 36] on icon "button" at bounding box center [1257, 33] width 20 height 20
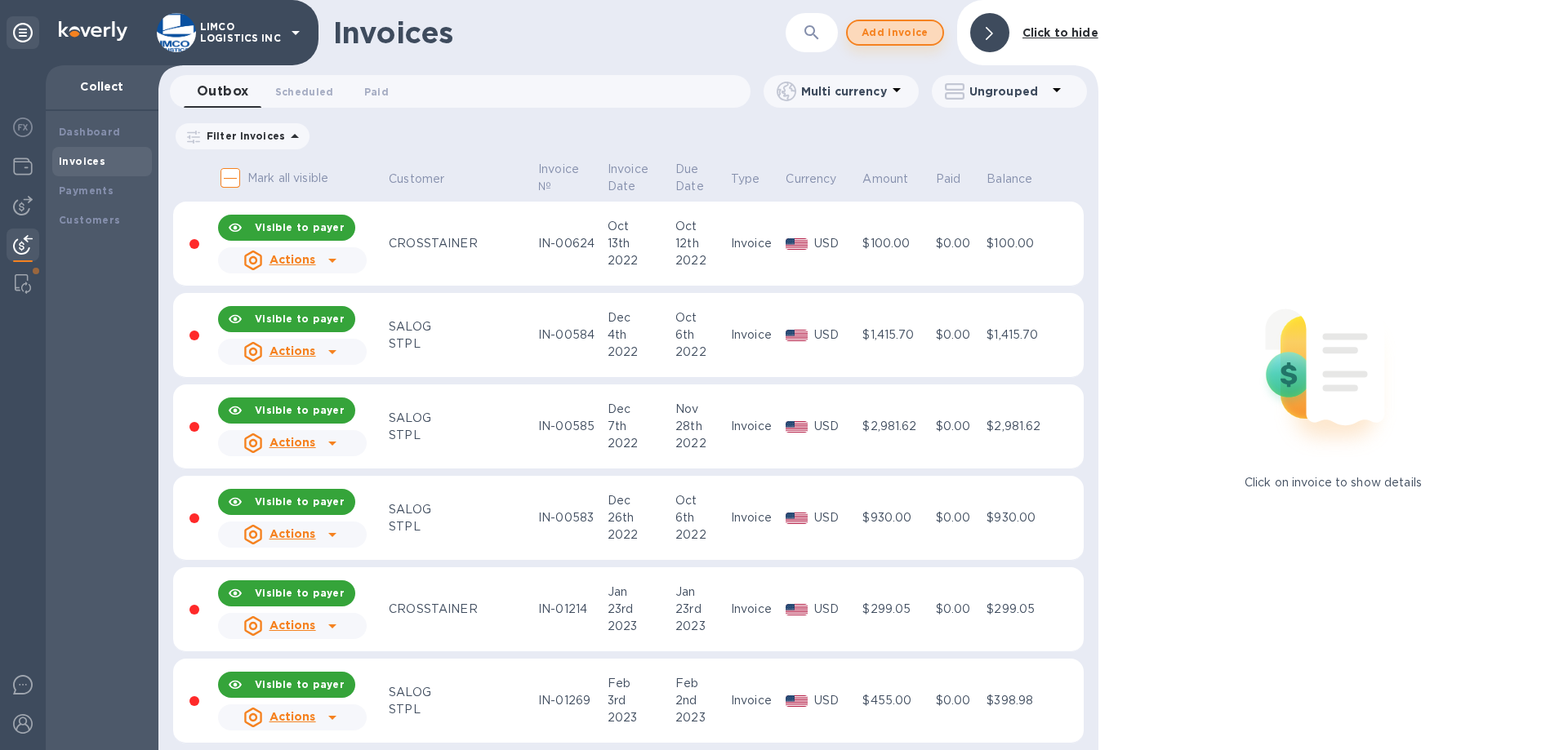
click at [907, 31] on span "Add invoice" at bounding box center [895, 33] width 69 height 20
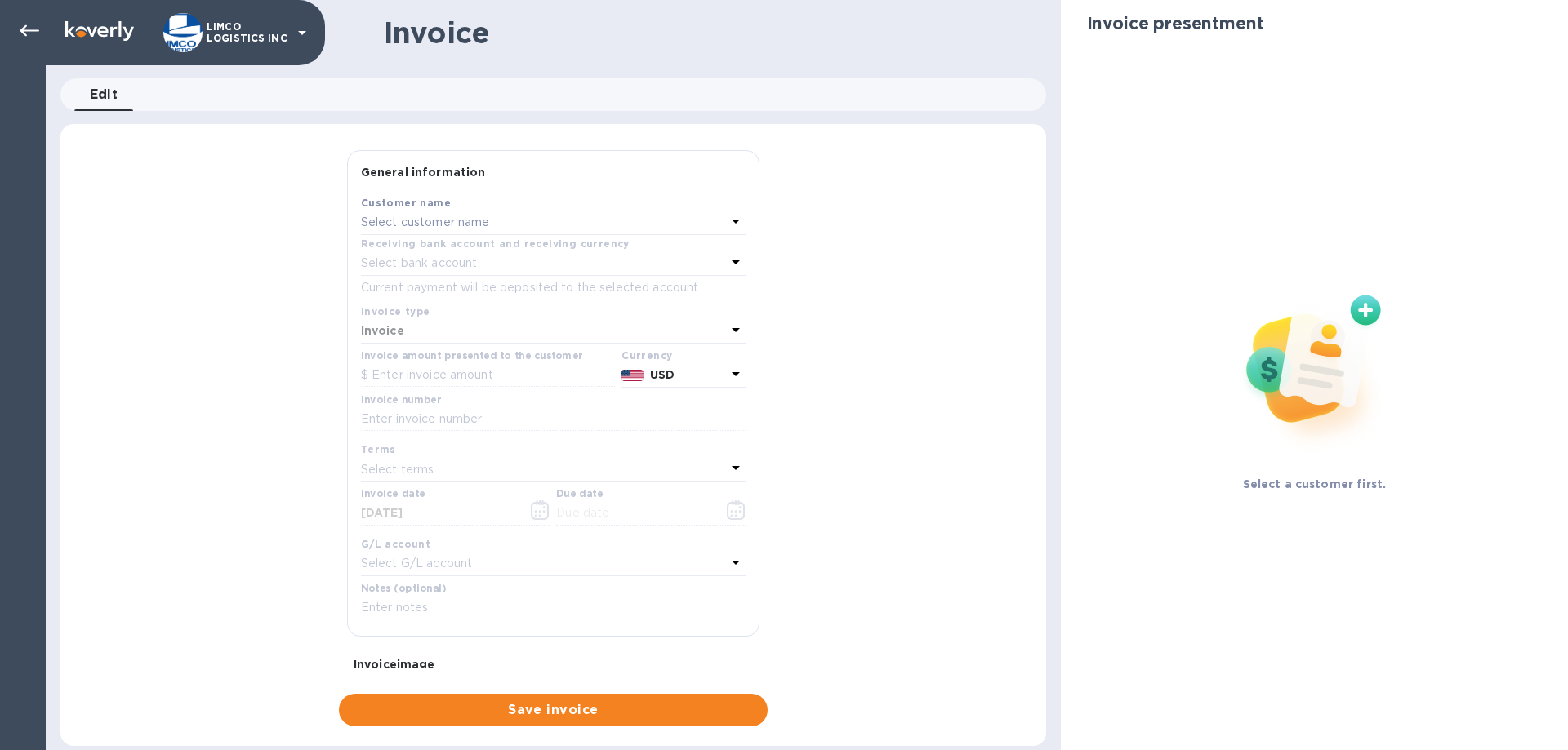
click at [508, 220] on div "Select customer name" at bounding box center [543, 223] width 365 height 23
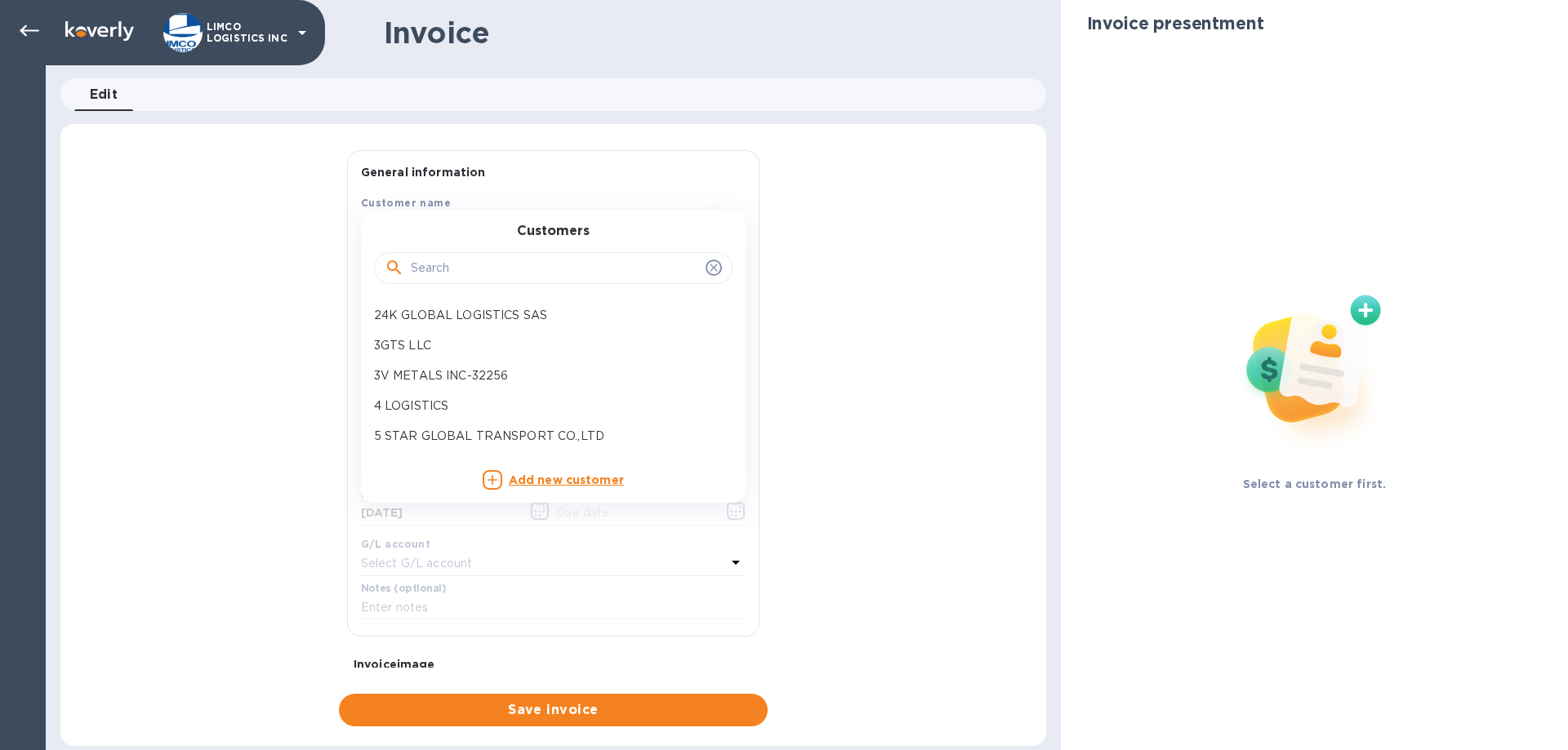
click at [456, 269] on input "text" at bounding box center [555, 269] width 289 height 25
paste input "SKYVIEW AVIATION LLC"
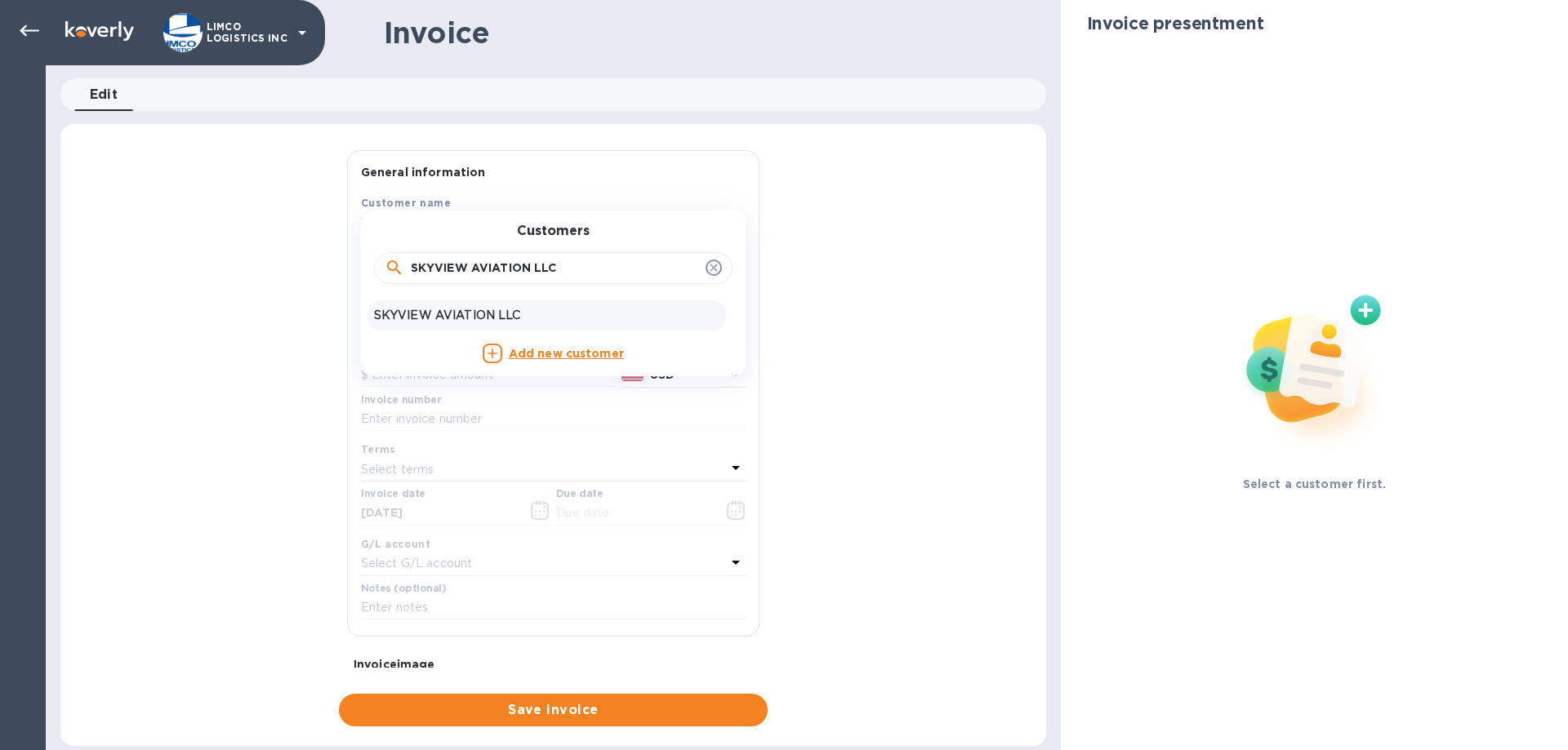
type input "SKYVIEW AVIATION LLC"
click at [546, 320] on p "SKYVIEW AVIATION LLC" at bounding box center [546, 315] width 346 height 17
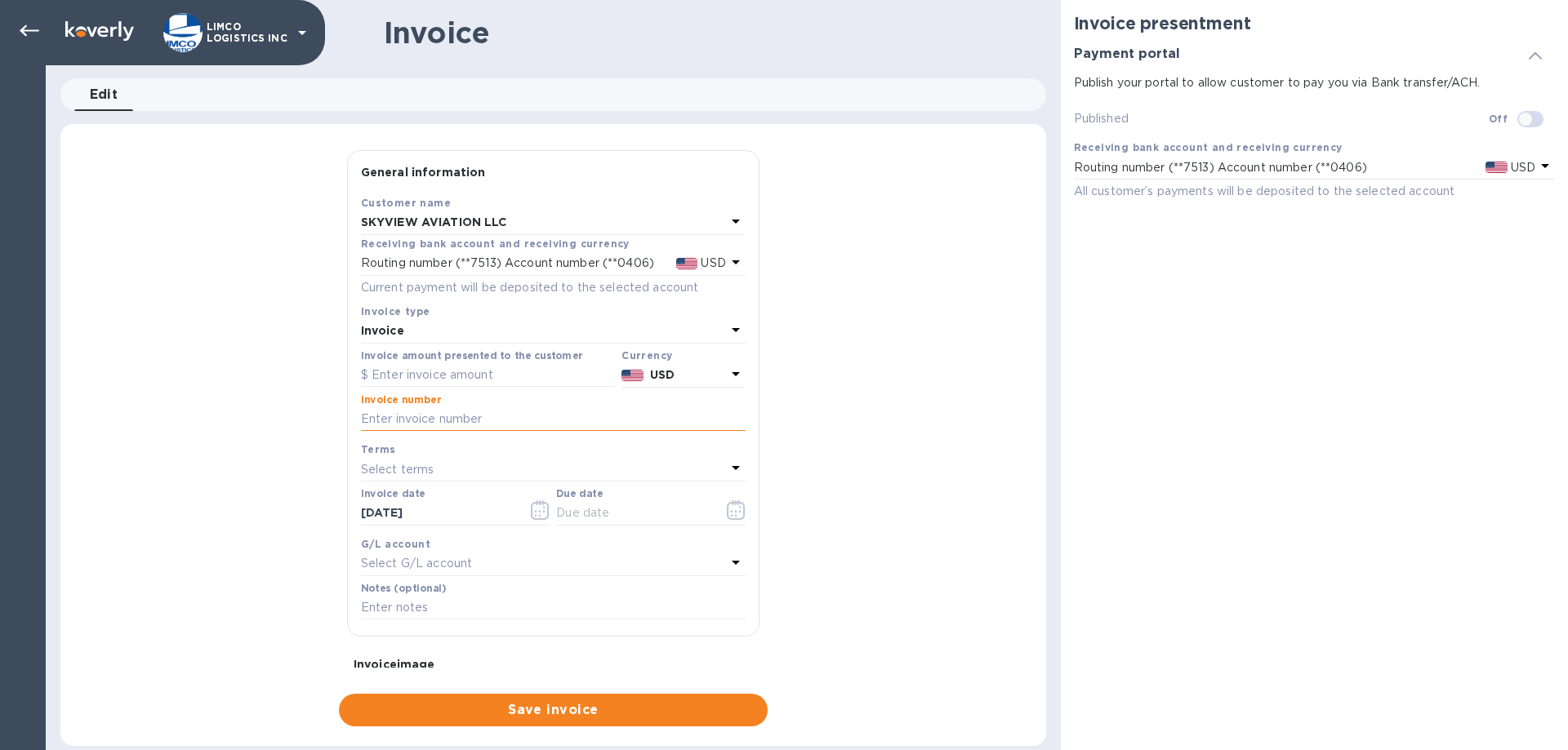
click at [374, 422] on input "text" at bounding box center [553, 420] width 385 height 25
click at [384, 417] on input "text" at bounding box center [553, 420] width 385 height 25
paste input "MIAE17734"
type input "MIAE17734"
click at [424, 370] on input "text" at bounding box center [488, 375] width 254 height 25
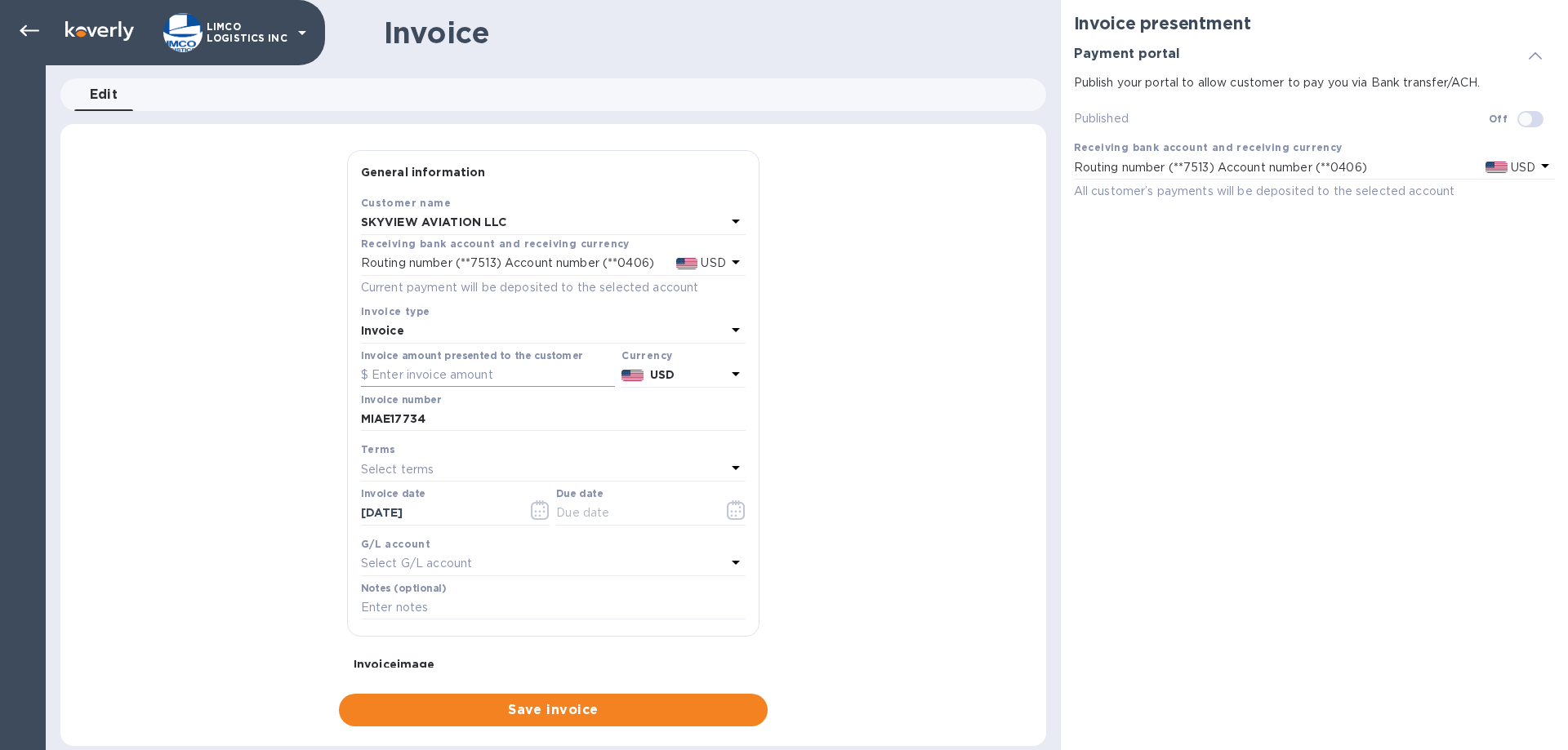
click at [408, 369] on input "text" at bounding box center [488, 375] width 254 height 25
type input "13,665.00"
click at [533, 506] on icon "button" at bounding box center [540, 510] width 19 height 20
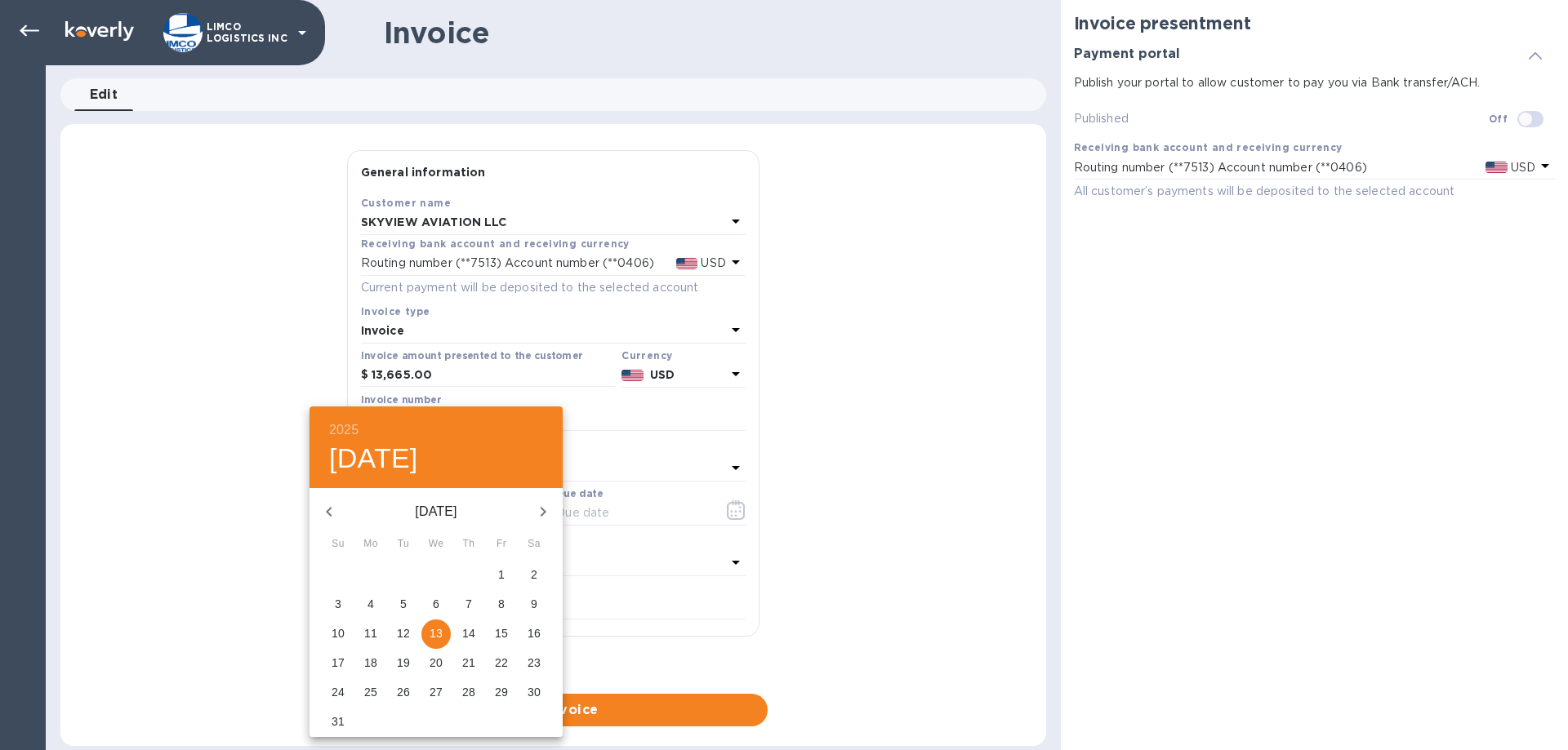
click at [583, 512] on div at bounding box center [784, 375] width 1568 height 750
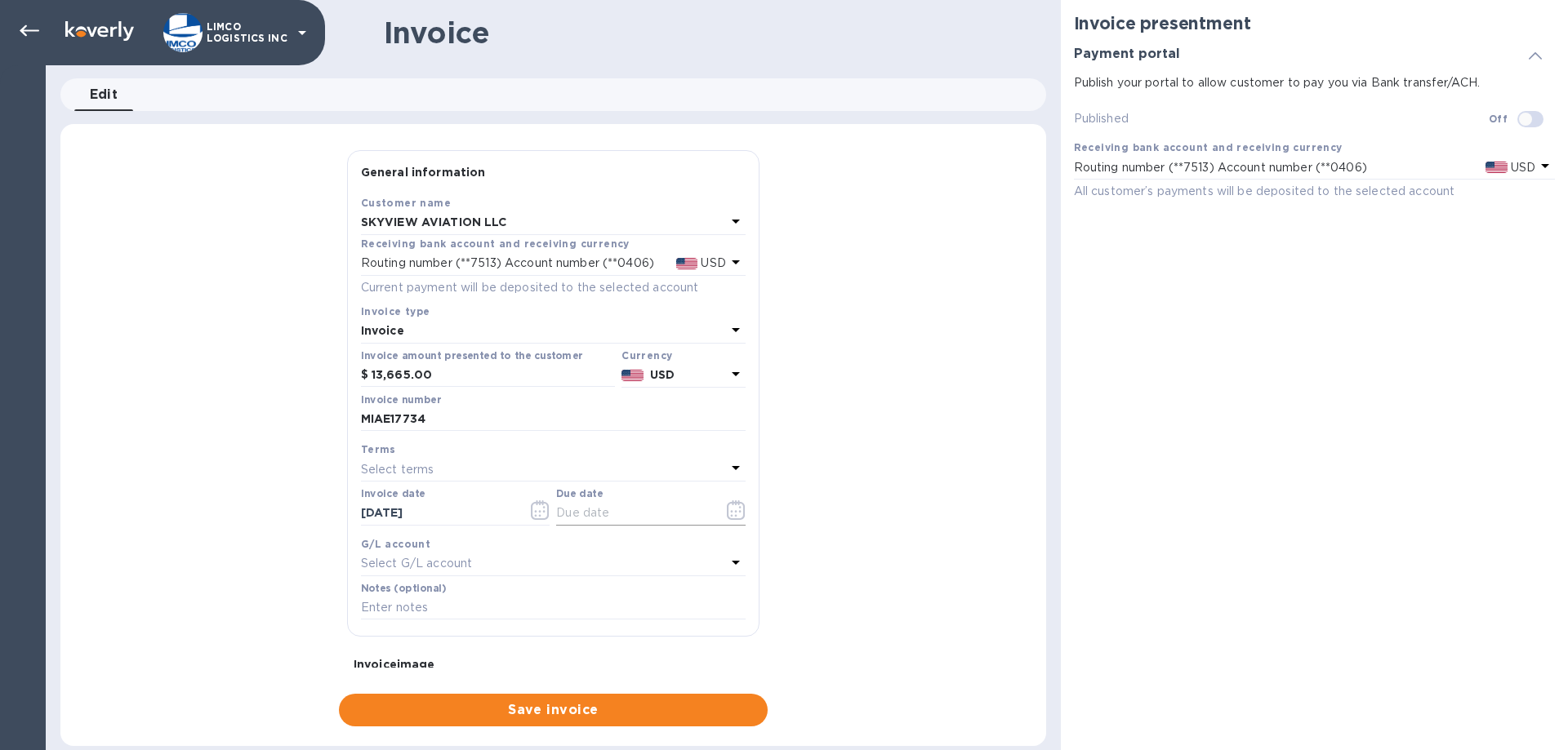
click at [729, 519] on icon "button" at bounding box center [736, 510] width 18 height 20
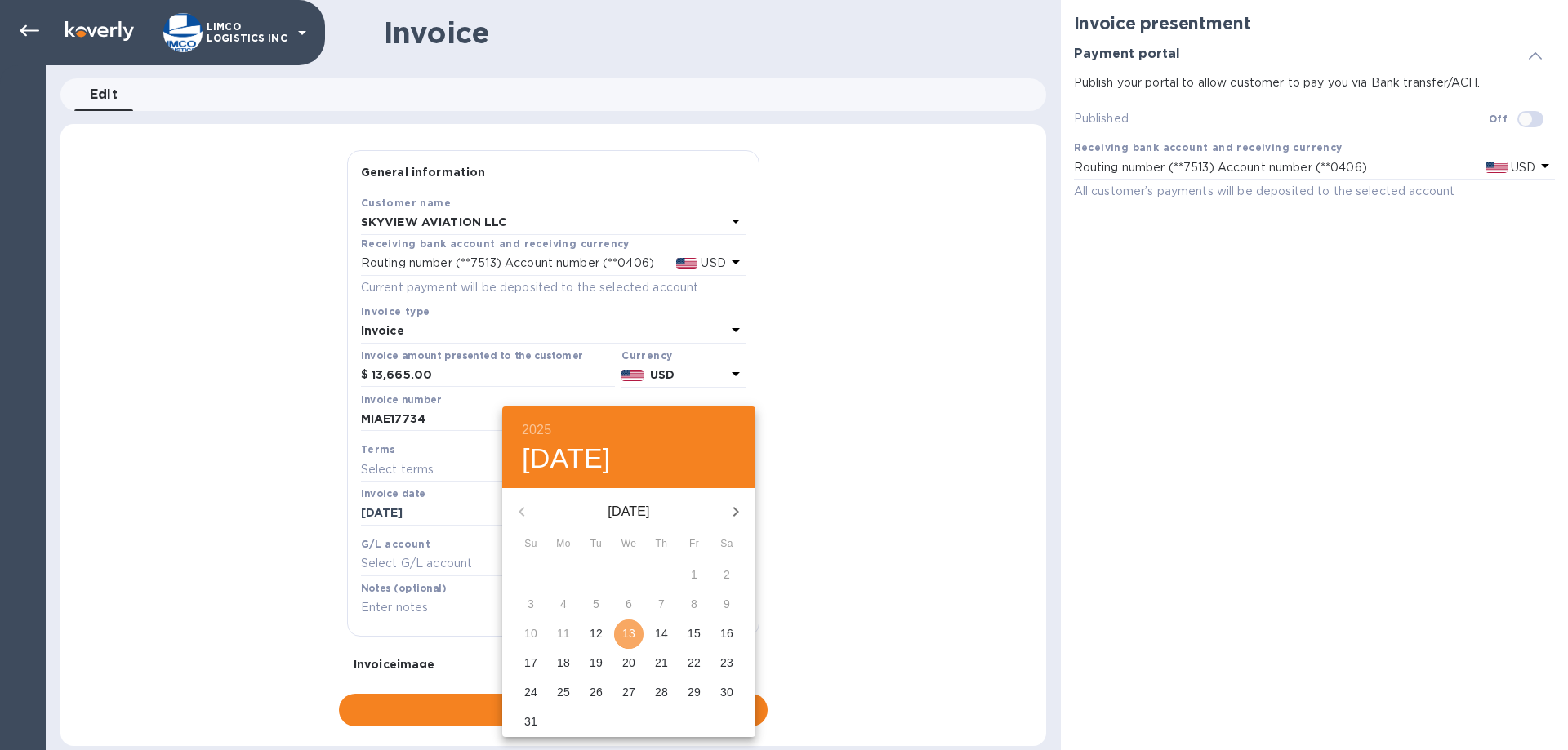
click at [629, 630] on p "13" at bounding box center [629, 634] width 13 height 17
type input "08/13/2025"
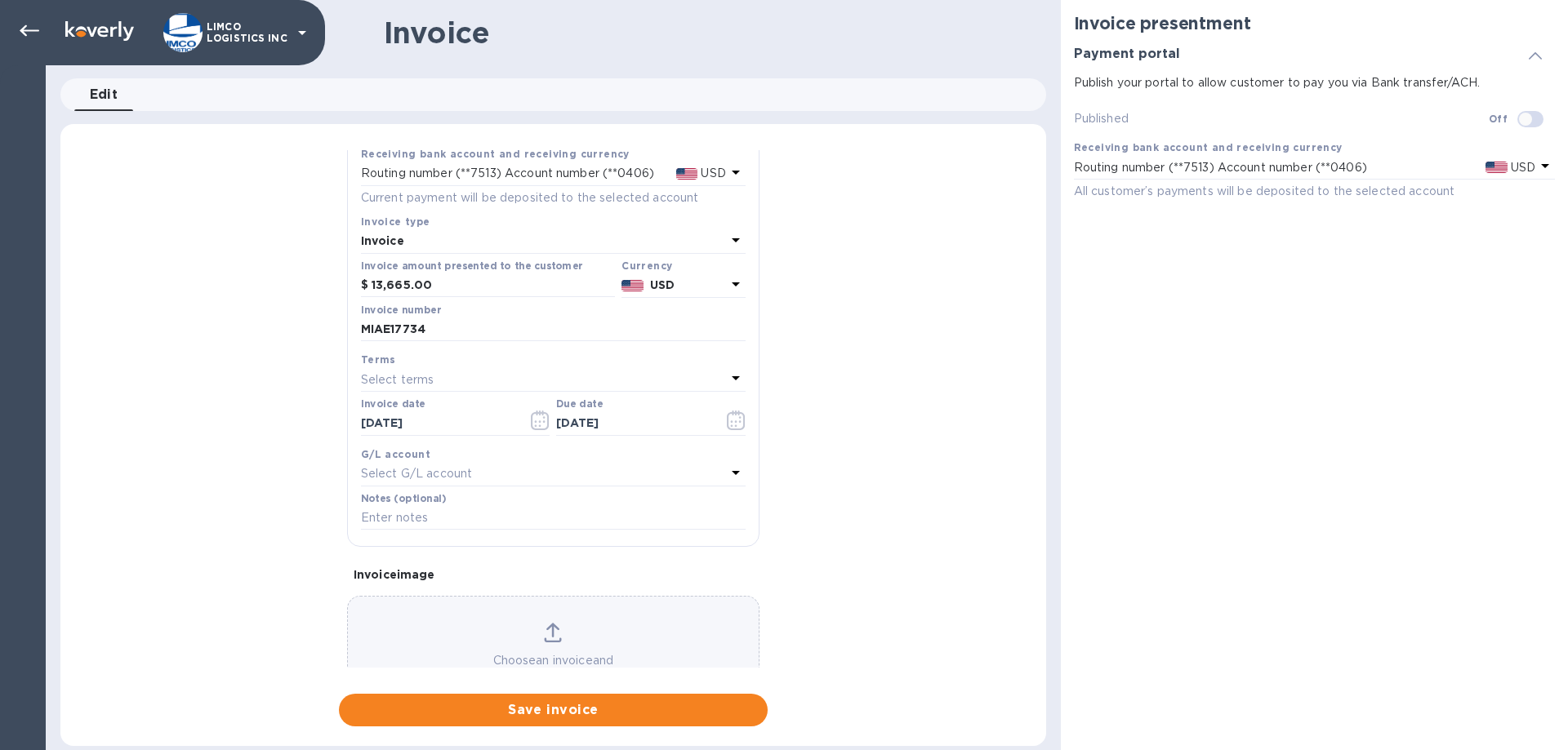
scroll to position [155, 0]
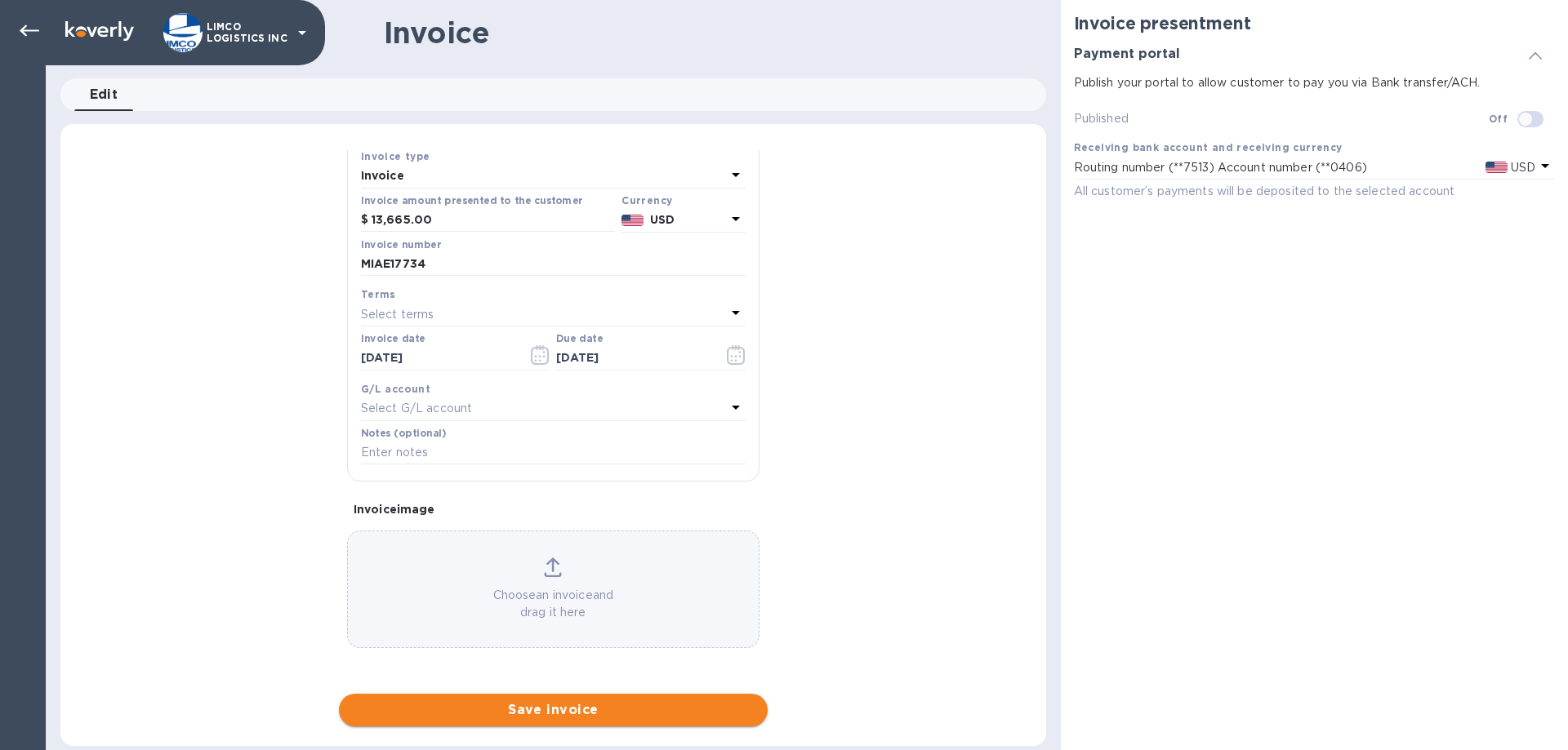
click at [544, 700] on span "Save invoice" at bounding box center [554, 710] width 403 height 20
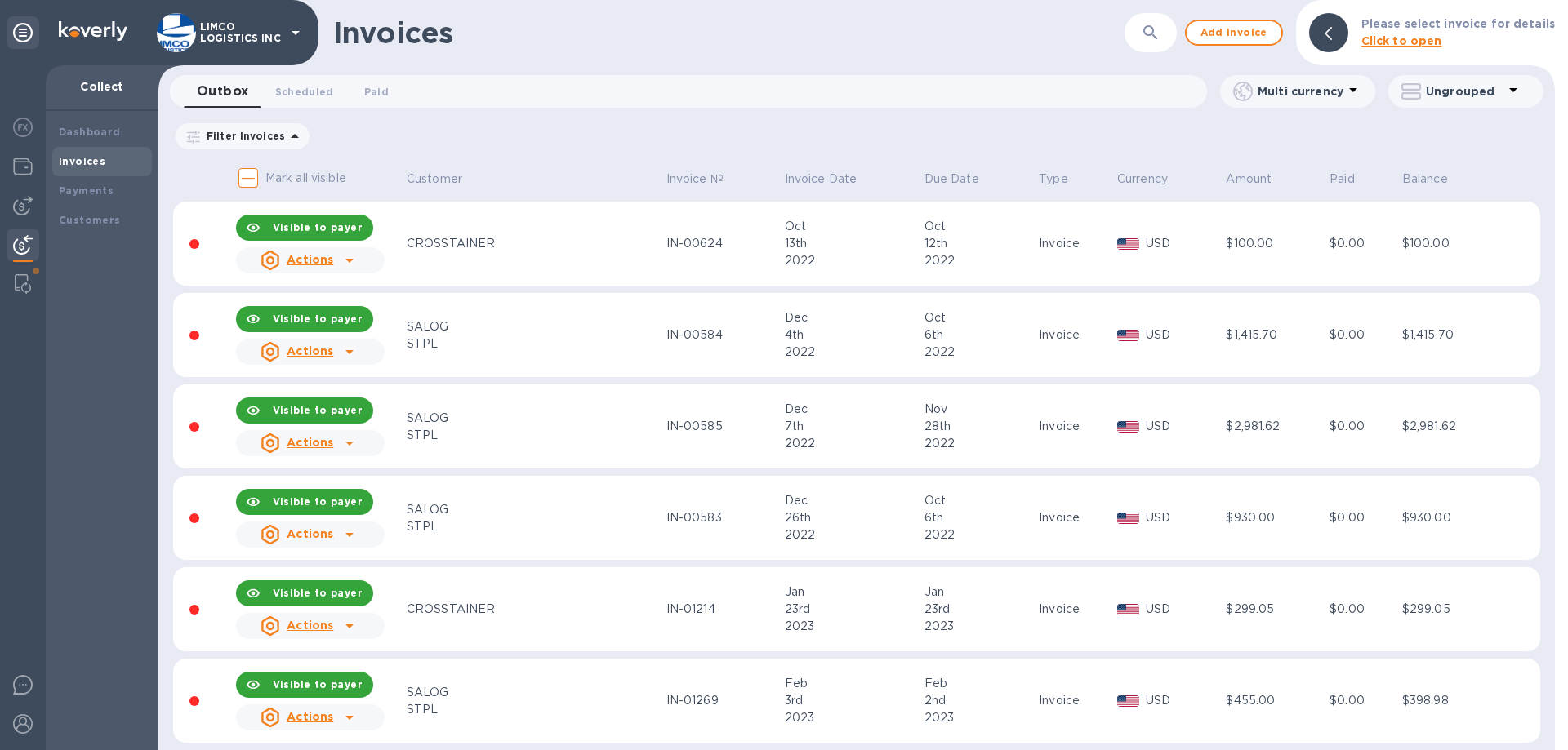
click at [1160, 30] on icon "button" at bounding box center [1151, 33] width 20 height 20
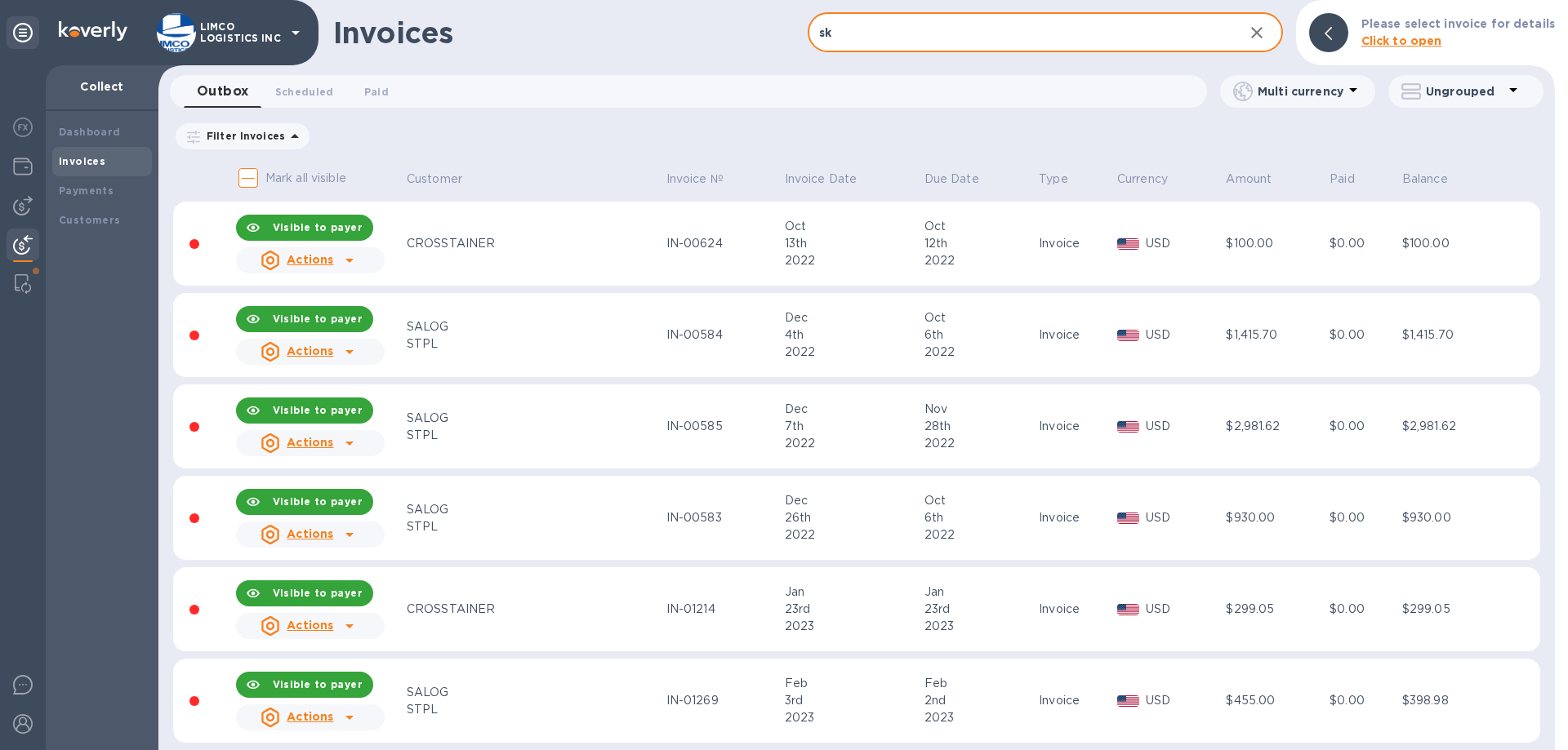
type input "sky"
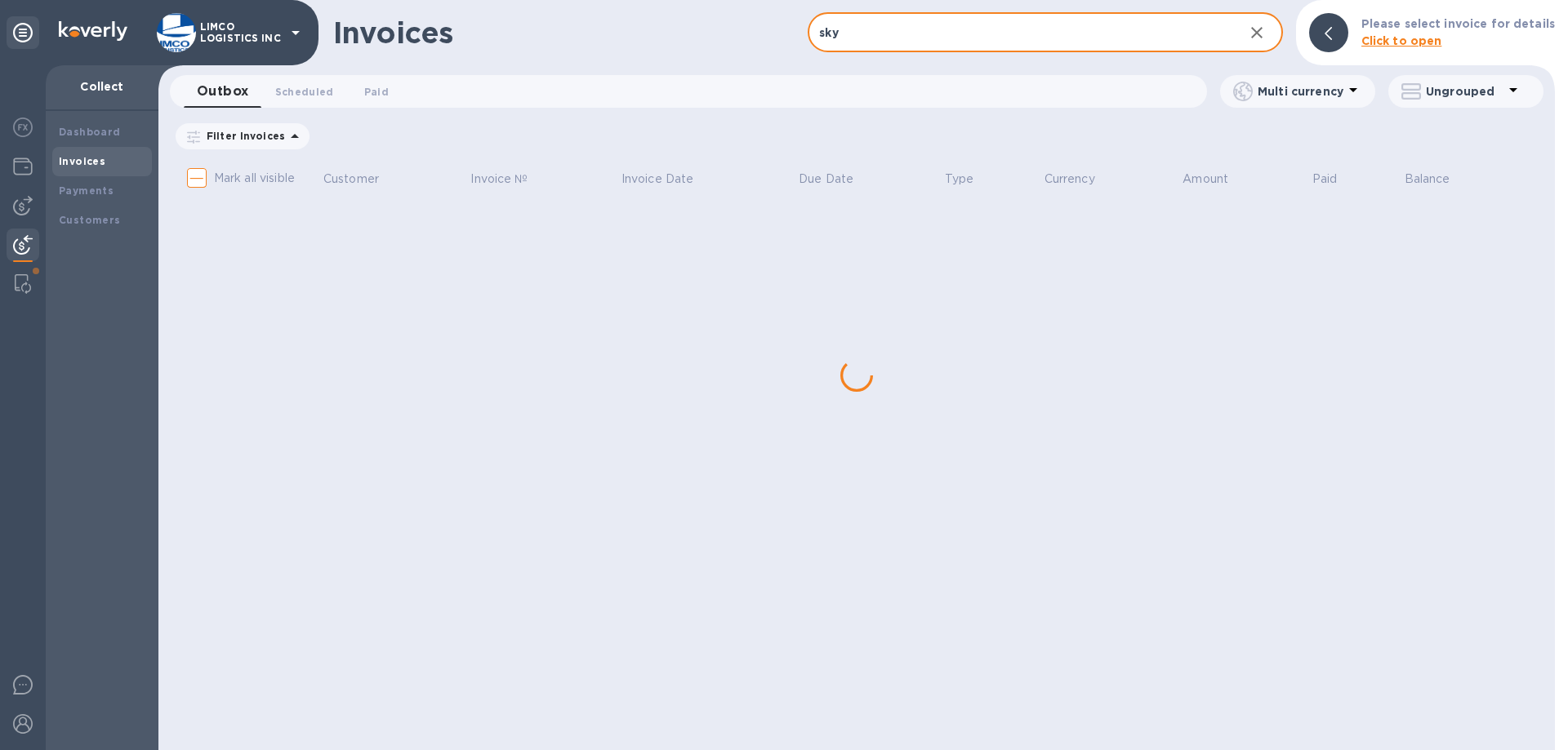
checkbox input "true"
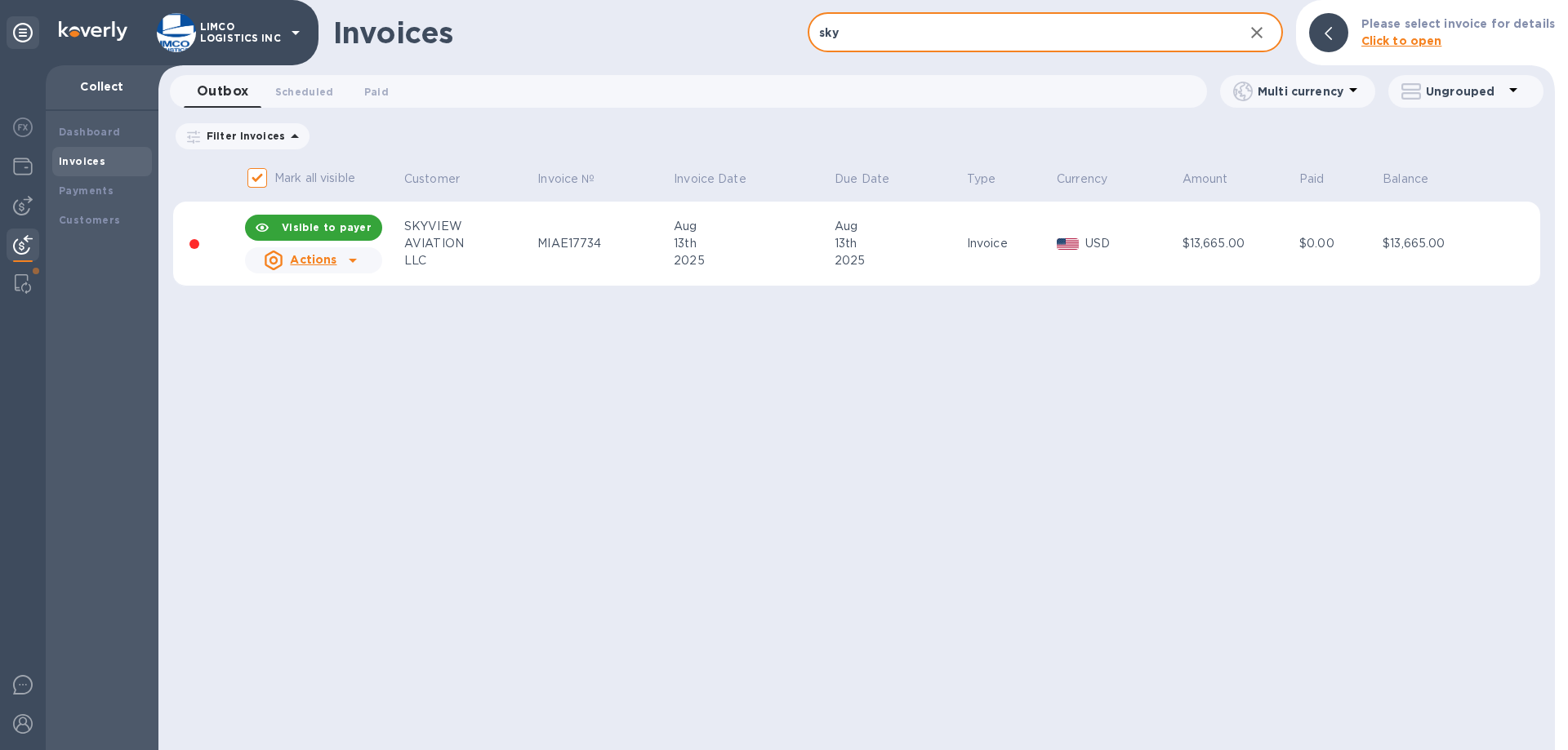
type input "sky"
click at [325, 255] on u "Actions" at bounding box center [313, 259] width 46 height 13
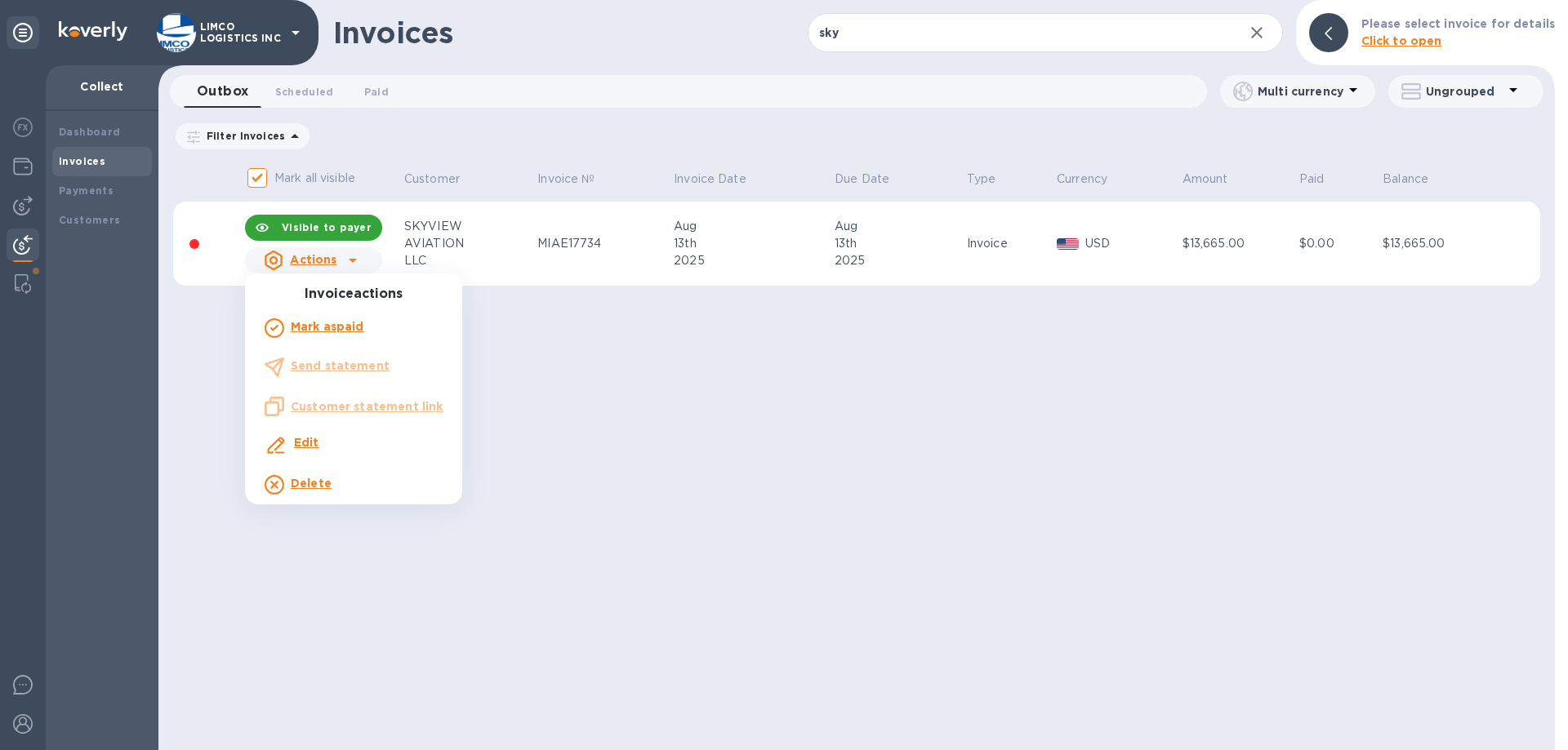
click at [323, 226] on div at bounding box center [784, 375] width 1568 height 750
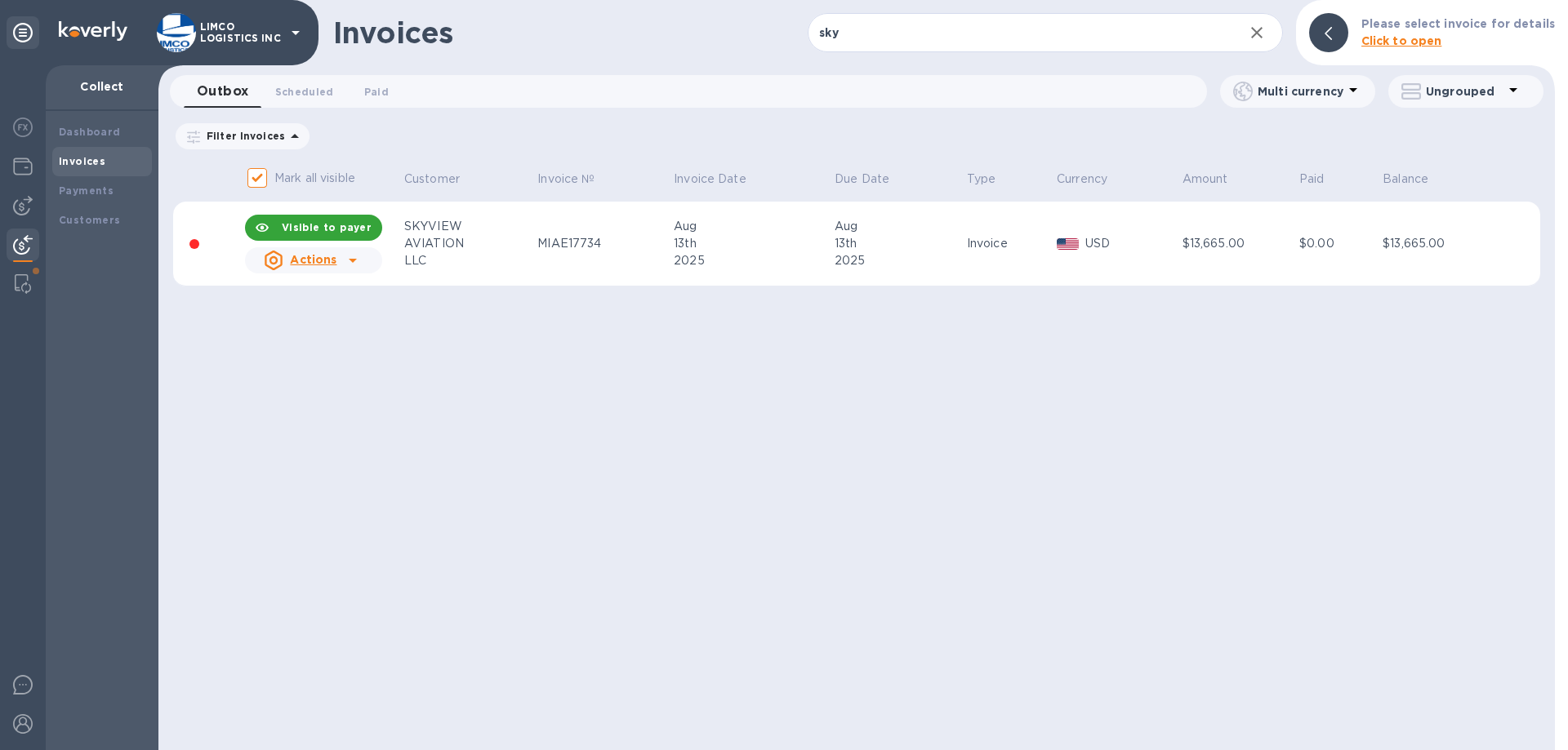
click at [269, 225] on icon at bounding box center [262, 227] width 13 height 8
click at [322, 230] on span "Make visible to payer" at bounding box center [318, 227] width 119 height 11
checkbox input "true"
click at [1098, 241] on p "USD" at bounding box center [1131, 244] width 92 height 17
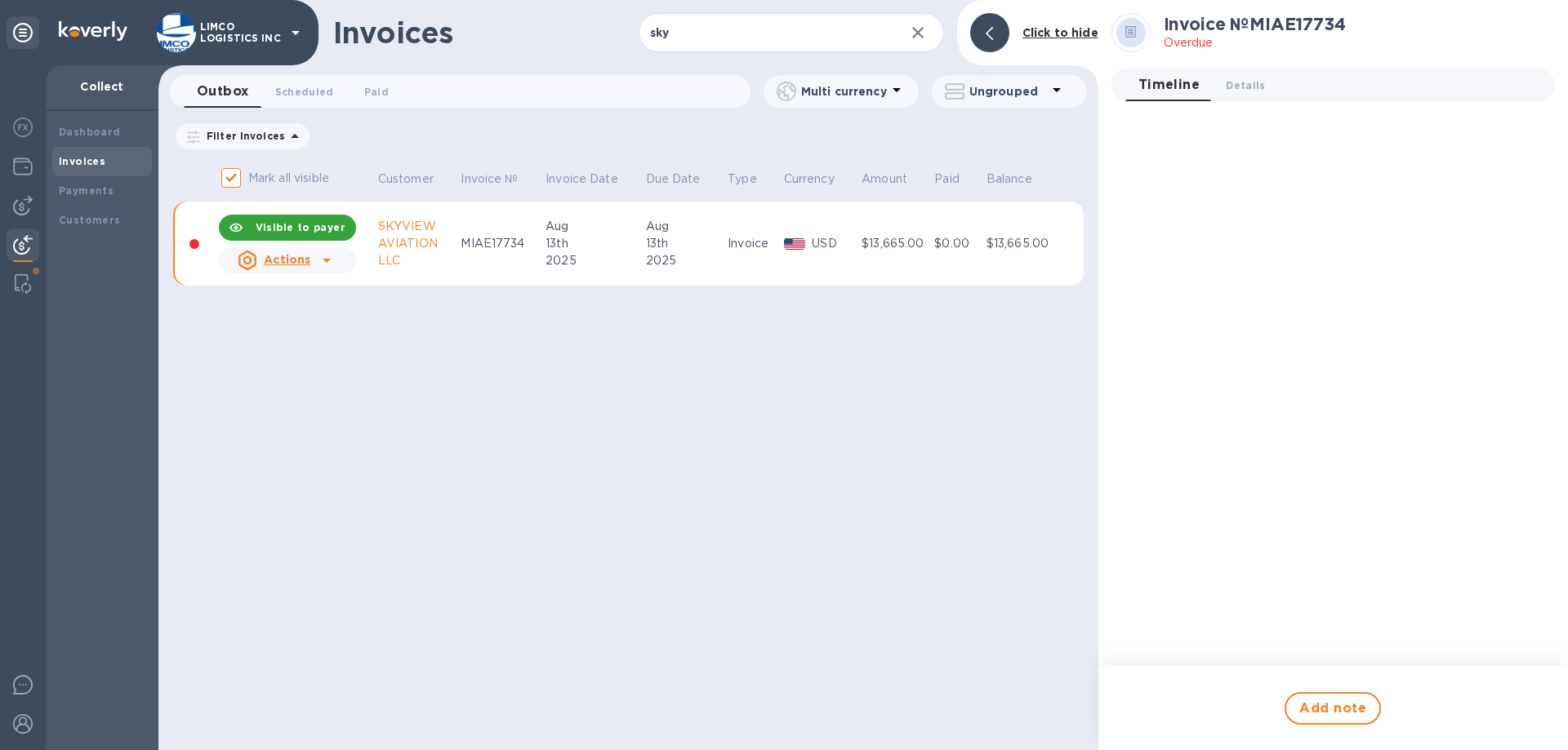
click at [1099, 241] on div "Invoice № MIAE17734 Overdue Timeline 0 Details 0" at bounding box center [1333, 333] width 469 height 666
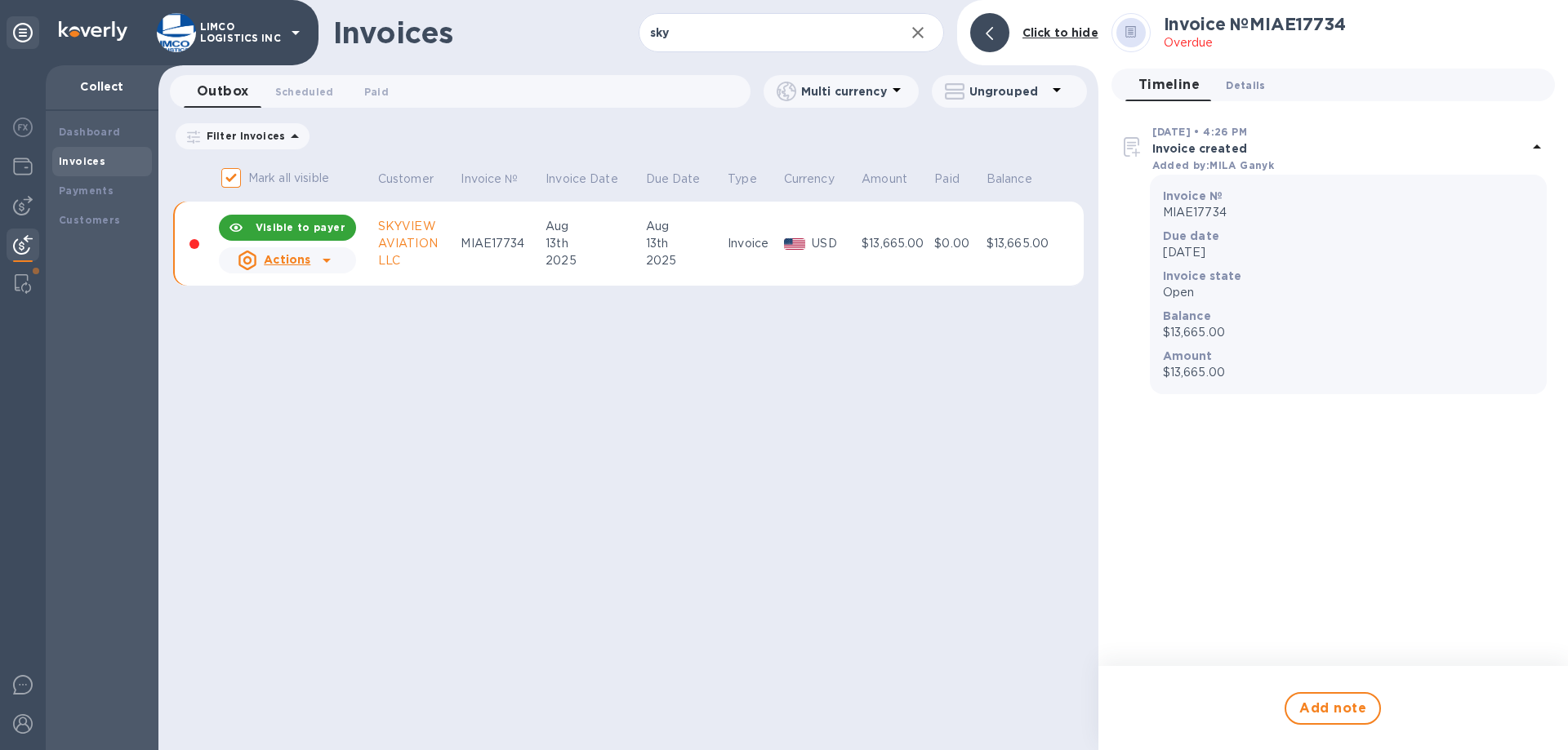
click at [1233, 85] on span "Details 0" at bounding box center [1245, 85] width 39 height 17
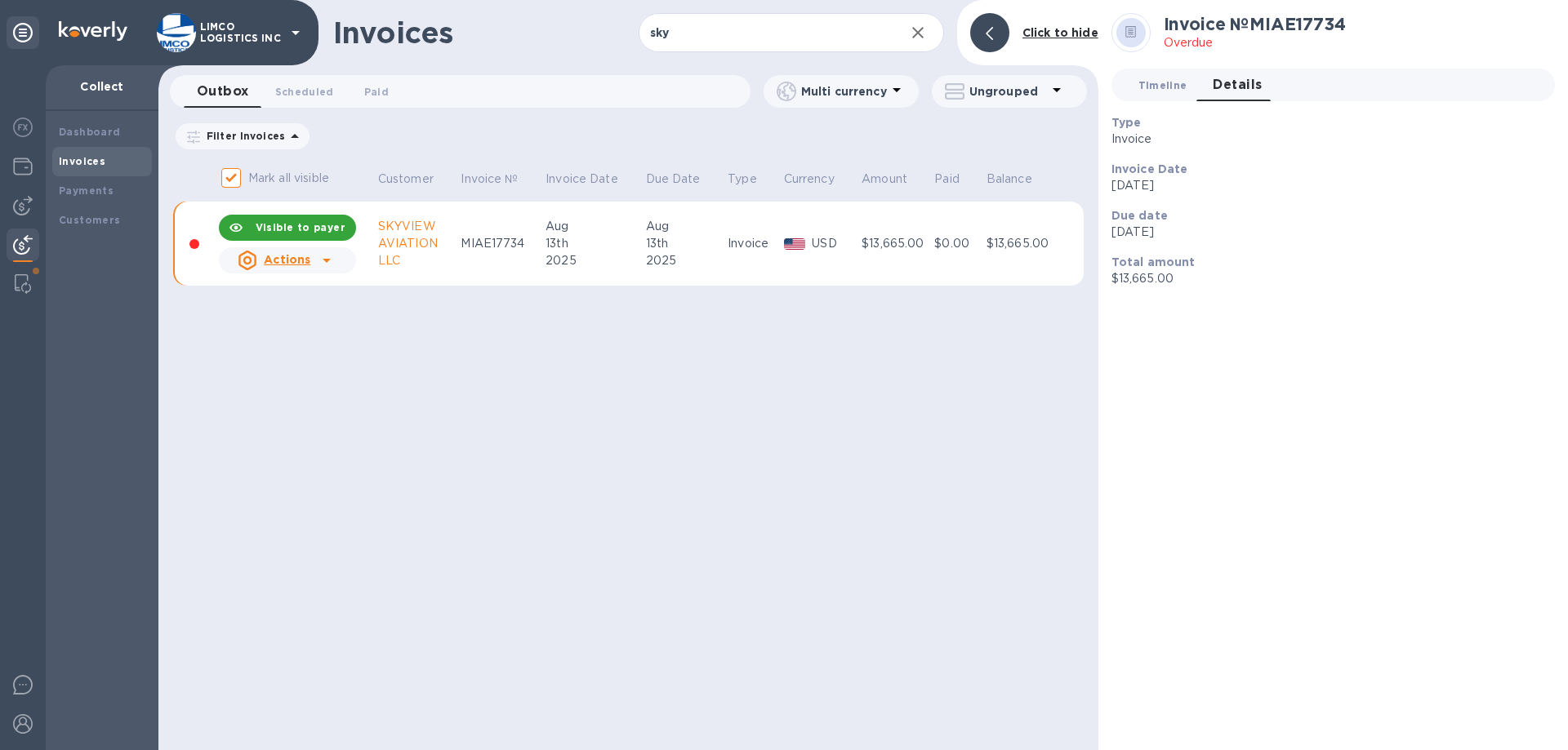
click at [1153, 84] on span "Timeline 0" at bounding box center [1163, 85] width 49 height 17
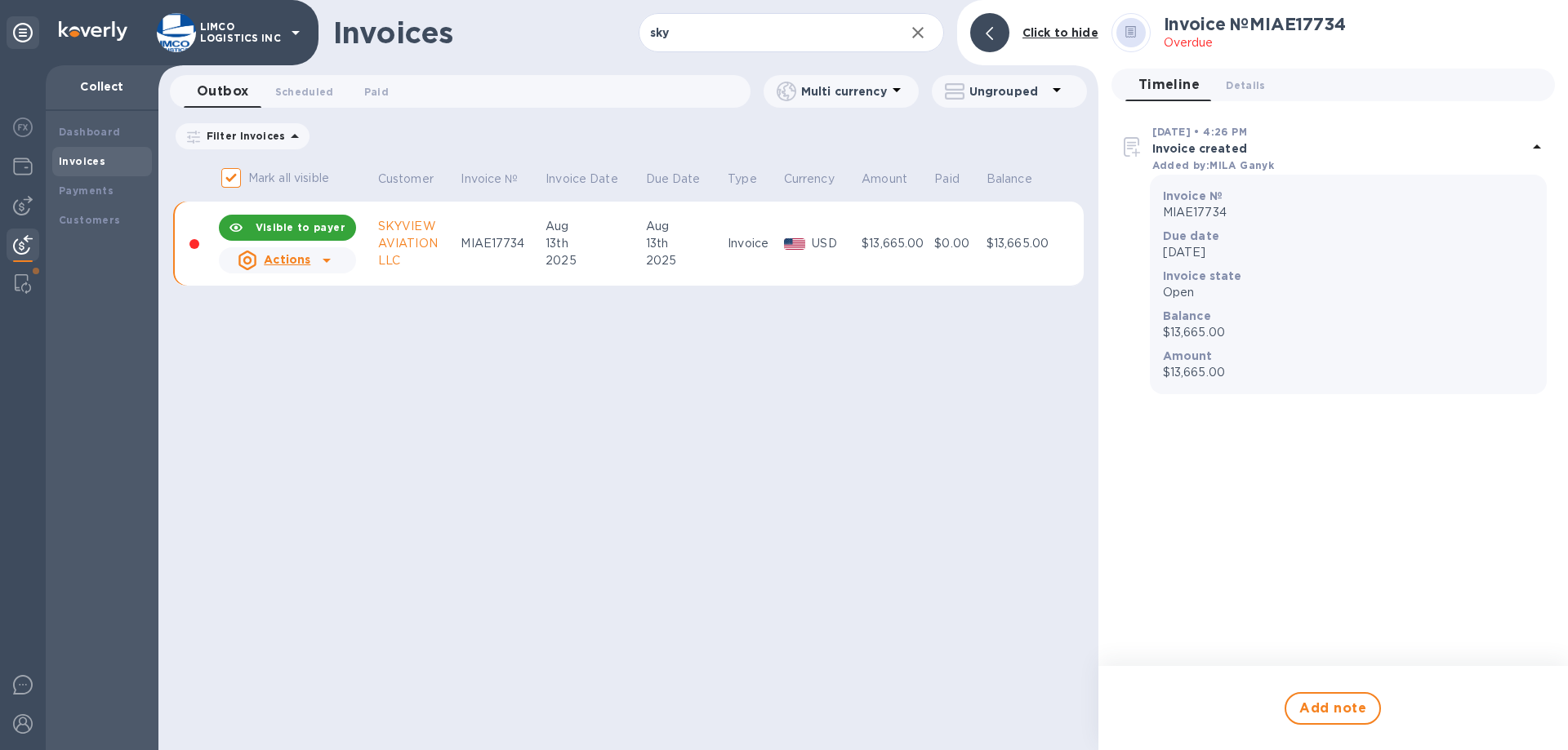
click at [1544, 142] on icon at bounding box center [1537, 147] width 20 height 20
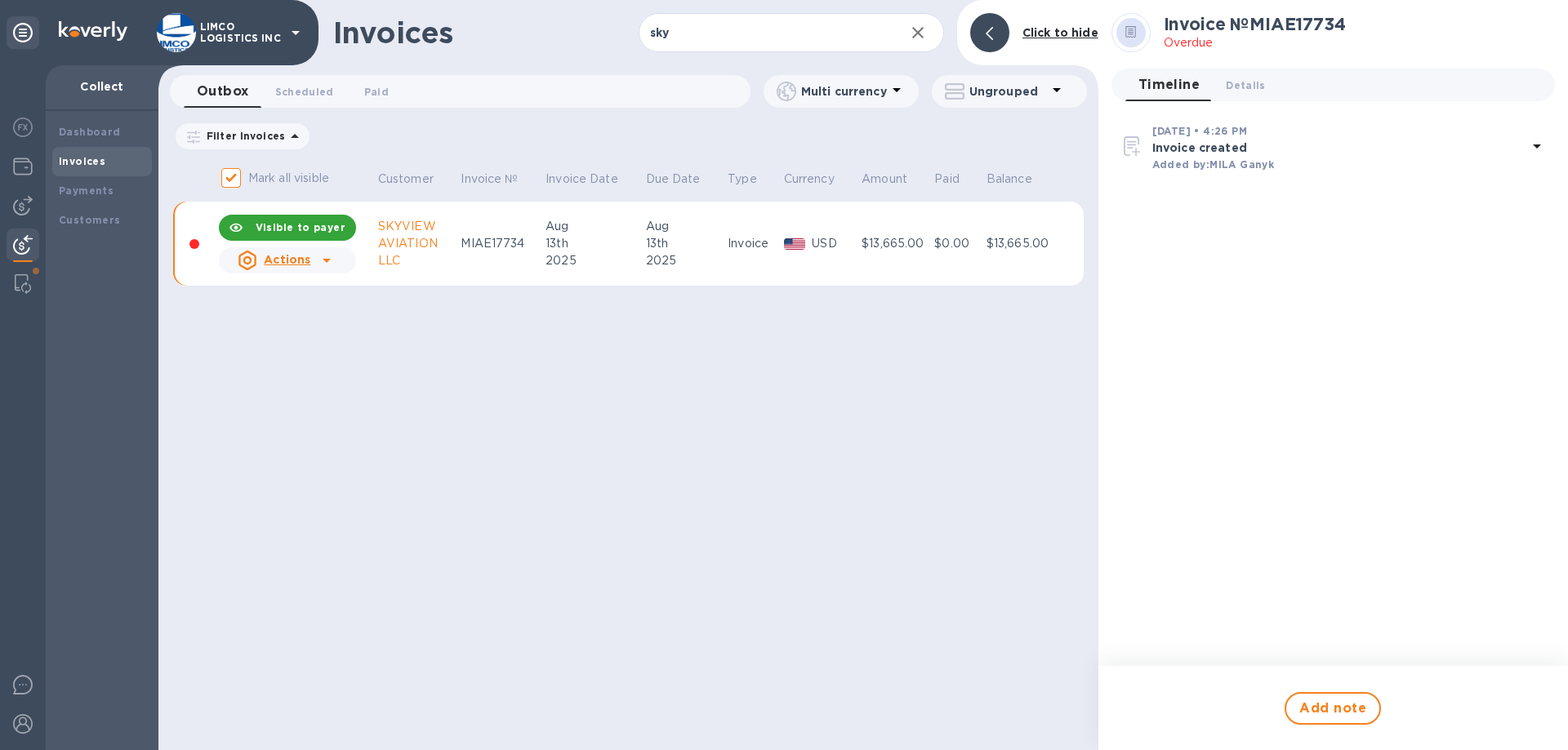
click at [1542, 142] on icon at bounding box center [1537, 146] width 20 height 20
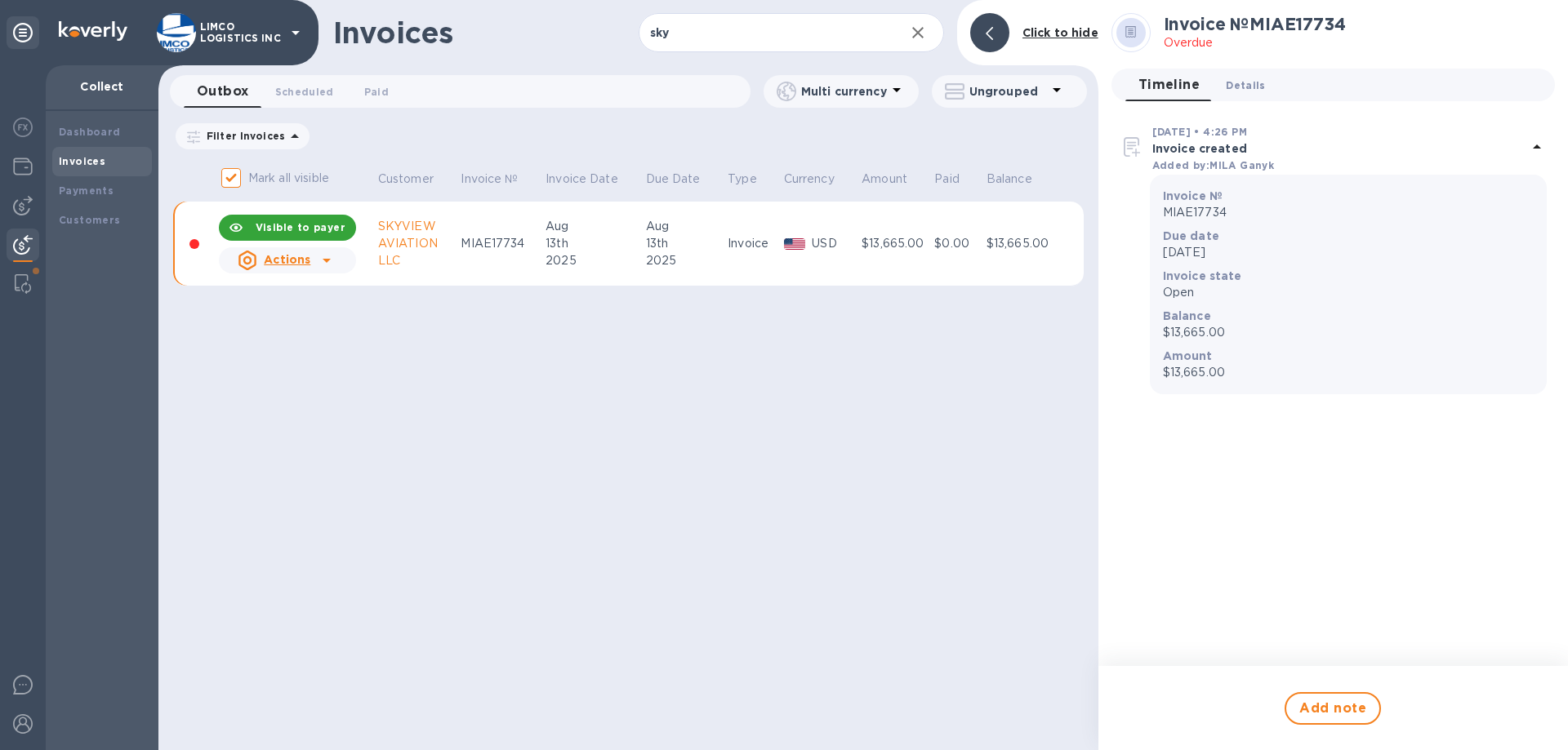
click at [1237, 81] on span "Details 0" at bounding box center [1245, 85] width 39 height 17
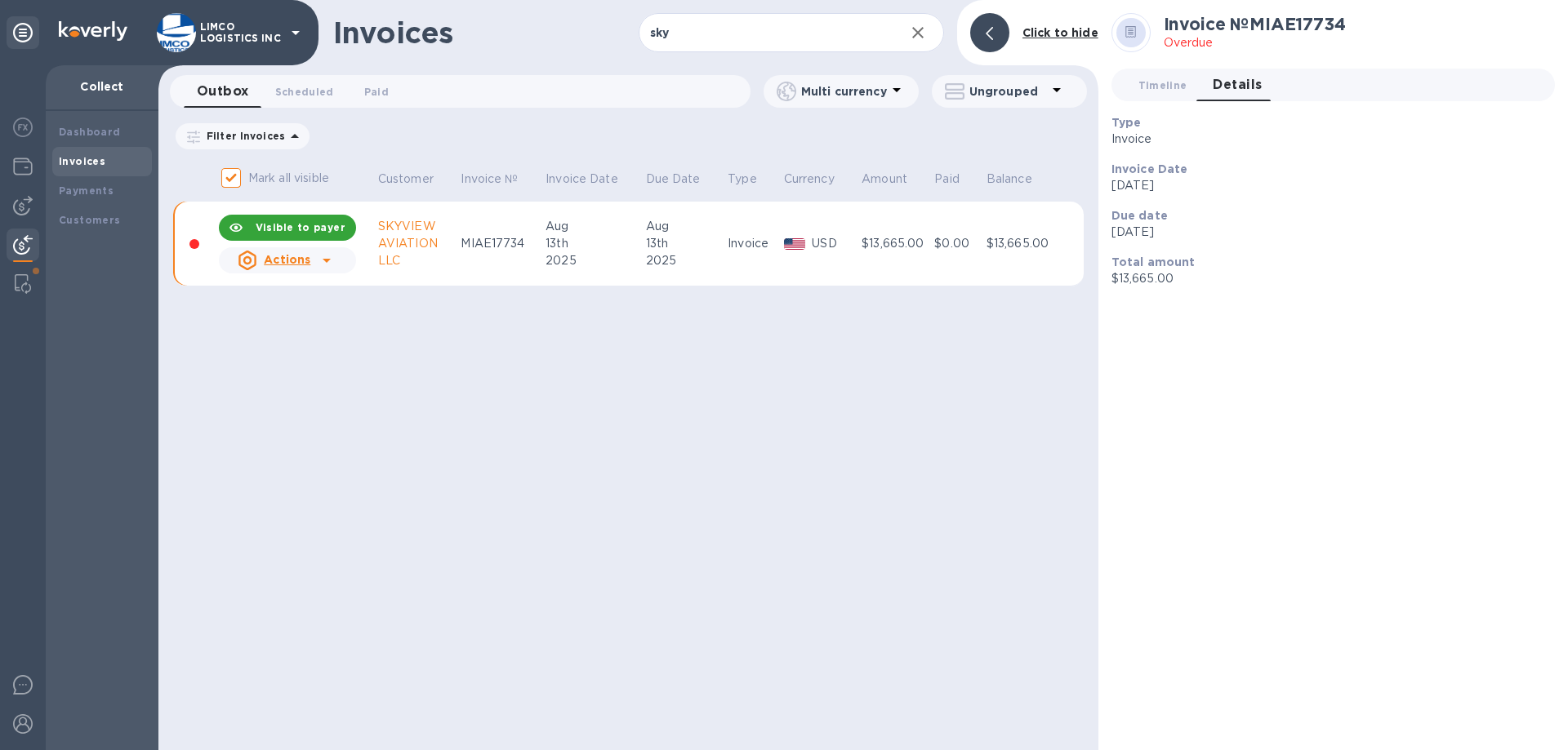
click at [952, 264] on td "$0.00" at bounding box center [958, 244] width 51 height 85
click at [442, 225] on div "SKYVIEW" at bounding box center [417, 226] width 79 height 17
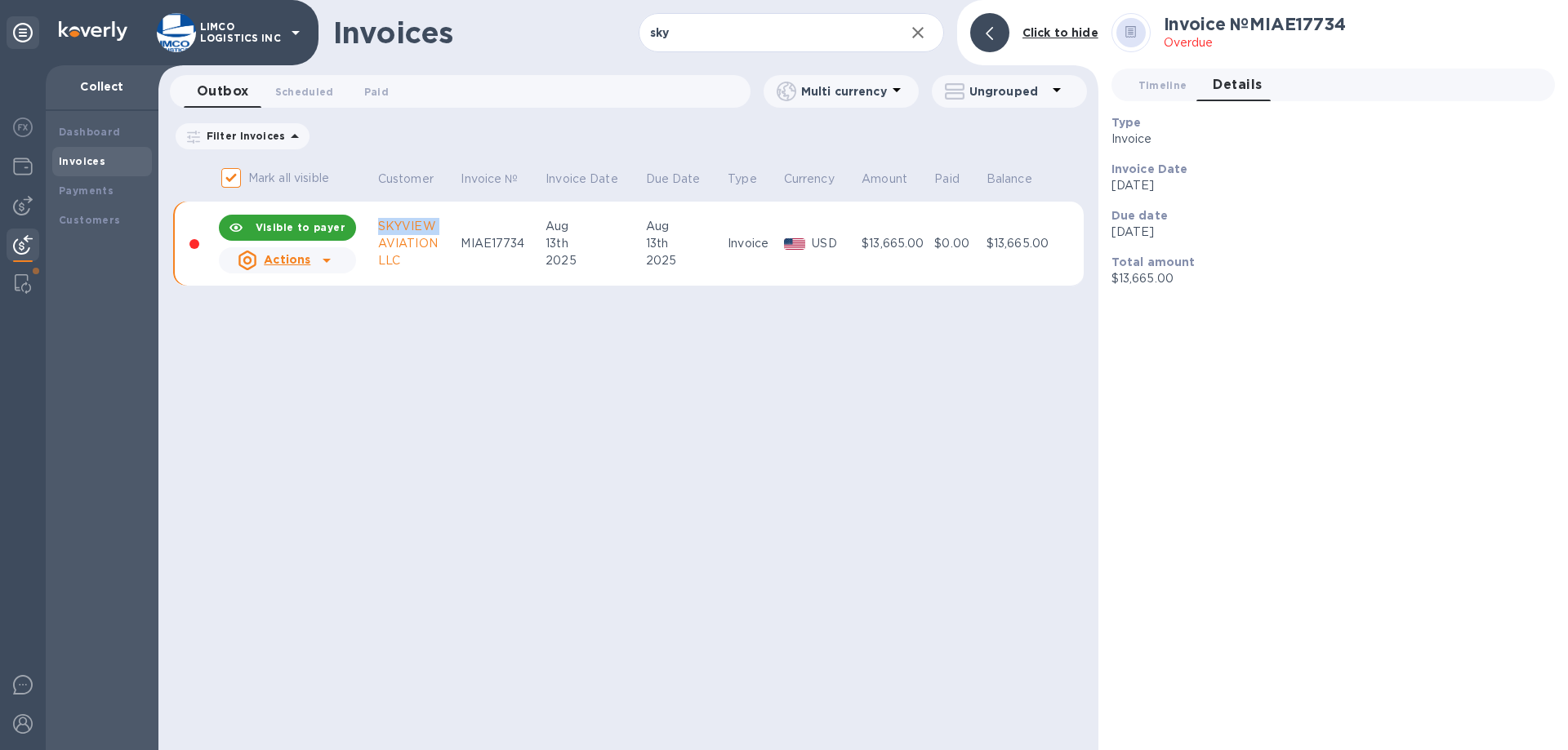
click at [442, 225] on div "SKYVIEW" at bounding box center [417, 226] width 79 height 17
click at [437, 250] on div "AVIATION" at bounding box center [417, 244] width 79 height 17
click at [187, 245] on td at bounding box center [195, 244] width 43 height 85
click at [188, 245] on td at bounding box center [195, 244] width 43 height 85
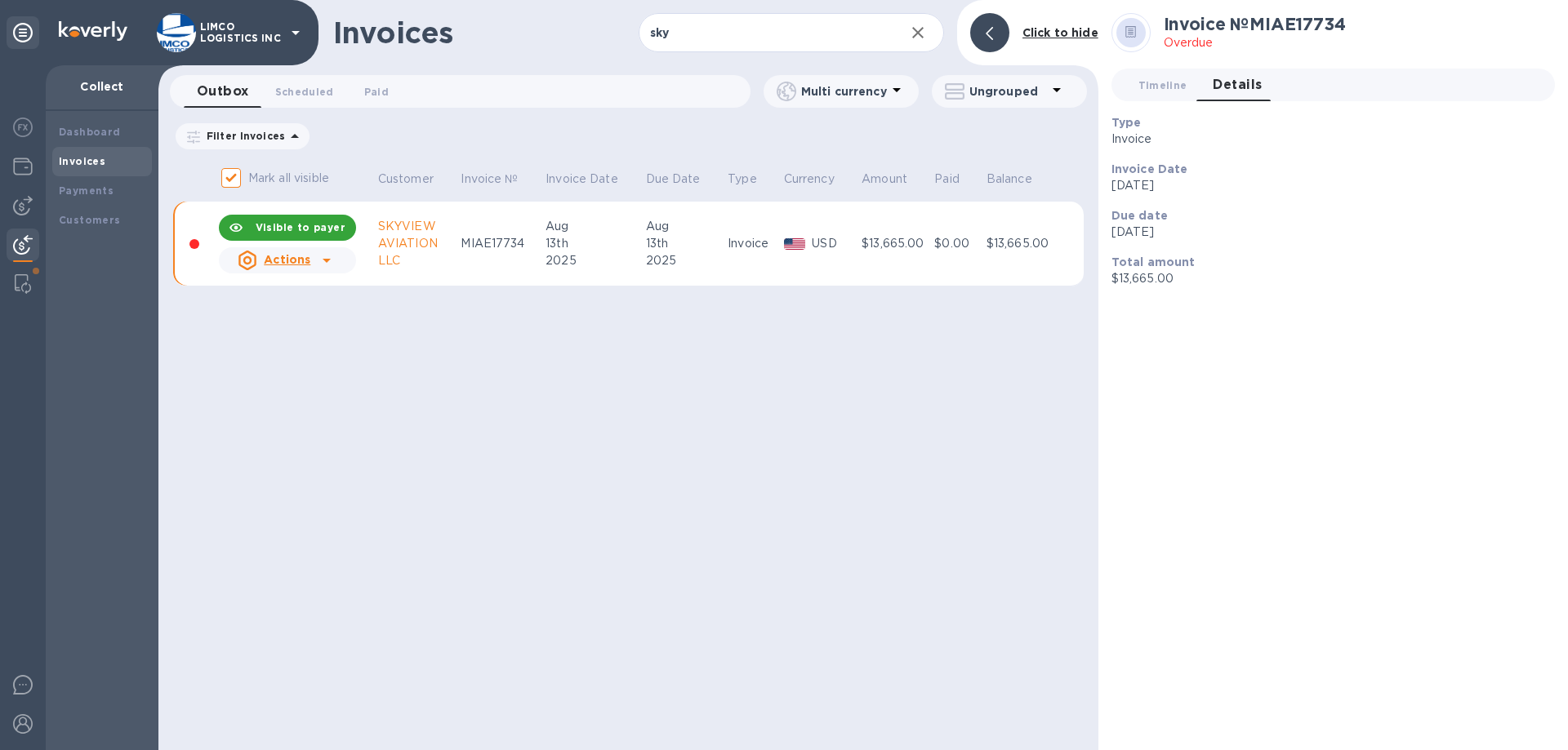
click at [993, 248] on div "$13,665.00" at bounding box center [1021, 244] width 68 height 17
click at [1168, 283] on p "$13,665.00" at bounding box center [1327, 278] width 430 height 17
click at [1159, 238] on p "Aug 13th 2025" at bounding box center [1327, 232] width 430 height 17
click at [1180, 81] on span "Timeline 0" at bounding box center [1163, 85] width 49 height 17
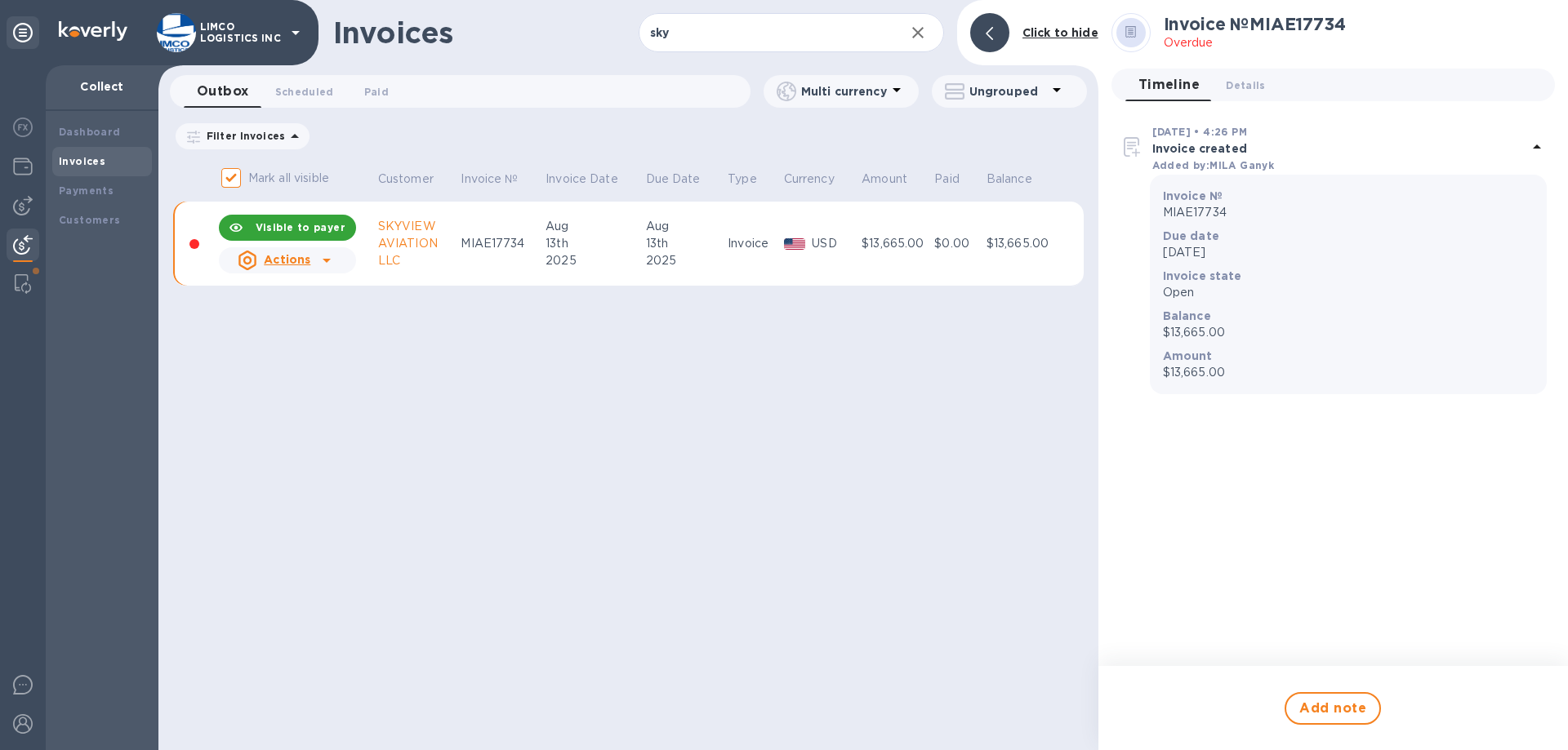
click at [1184, 368] on p "$13,665.00" at bounding box center [1348, 372] width 371 height 17
drag, startPoint x: 1189, startPoint y: 327, endPoint x: 1206, endPoint y: 279, distance: 50.9
click at [1194, 320] on div "Balance $13,665.00" at bounding box center [1348, 324] width 371 height 33
click at [1208, 274] on b "Invoice state" at bounding box center [1203, 276] width 80 height 13
click at [1238, 87] on span "Details 0" at bounding box center [1245, 85] width 39 height 17
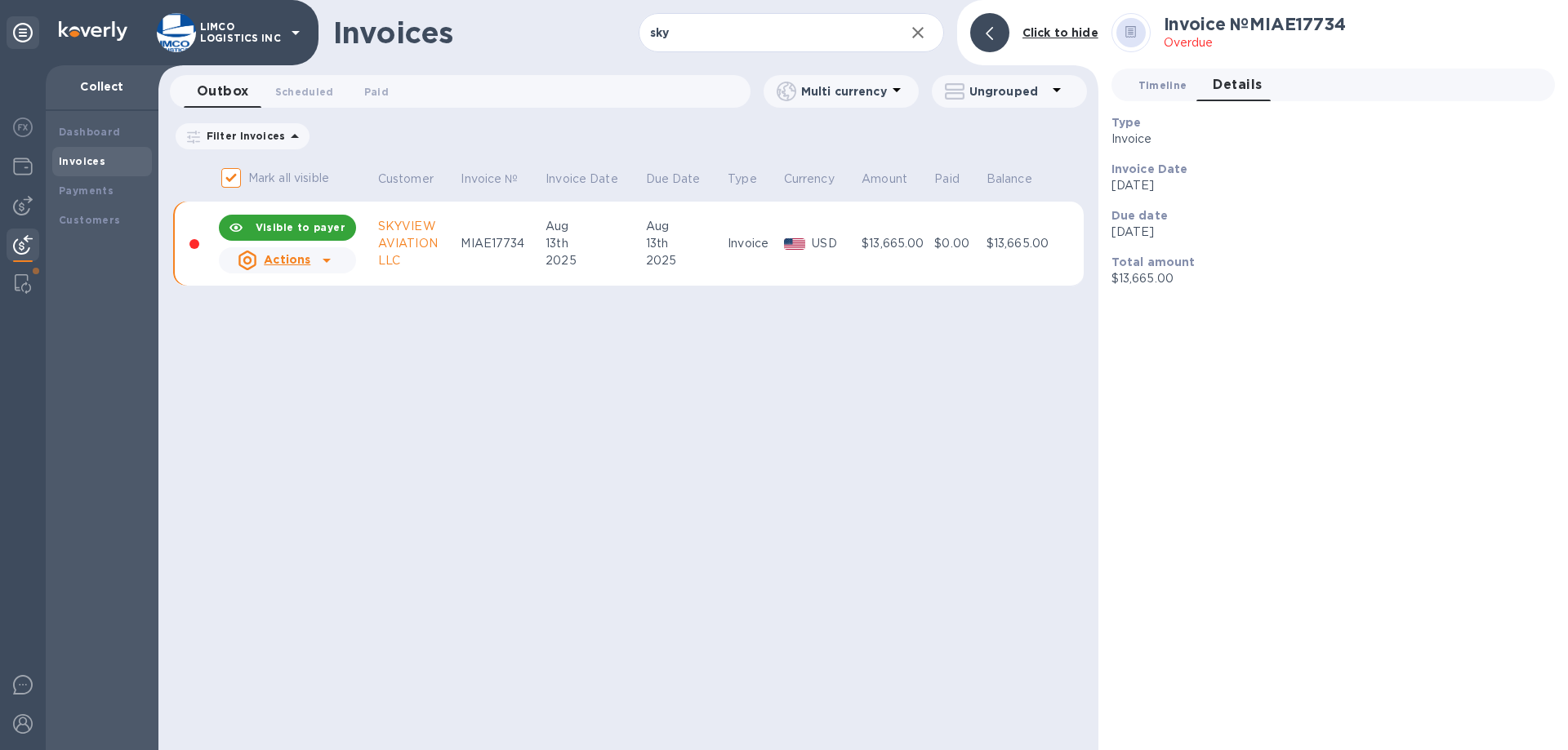
click at [1174, 85] on span "Timeline 0" at bounding box center [1163, 85] width 49 height 17
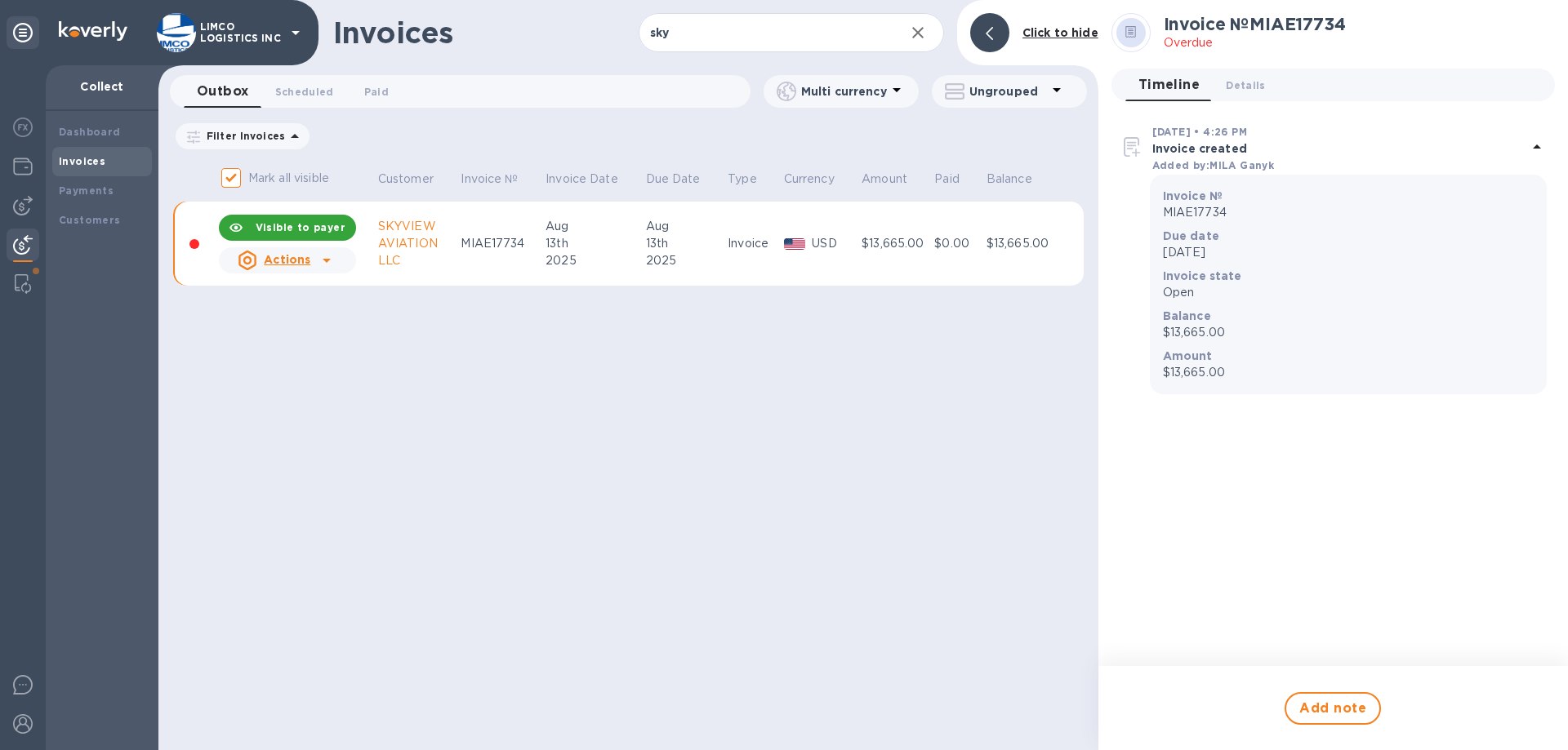
click at [1061, 87] on icon at bounding box center [1057, 90] width 20 height 20
drag, startPoint x: 1061, startPoint y: 465, endPoint x: 1190, endPoint y: 598, distance: 185.3
click at [1061, 465] on div at bounding box center [784, 375] width 1568 height 750
click at [285, 250] on div "Actions" at bounding box center [274, 260] width 73 height 20
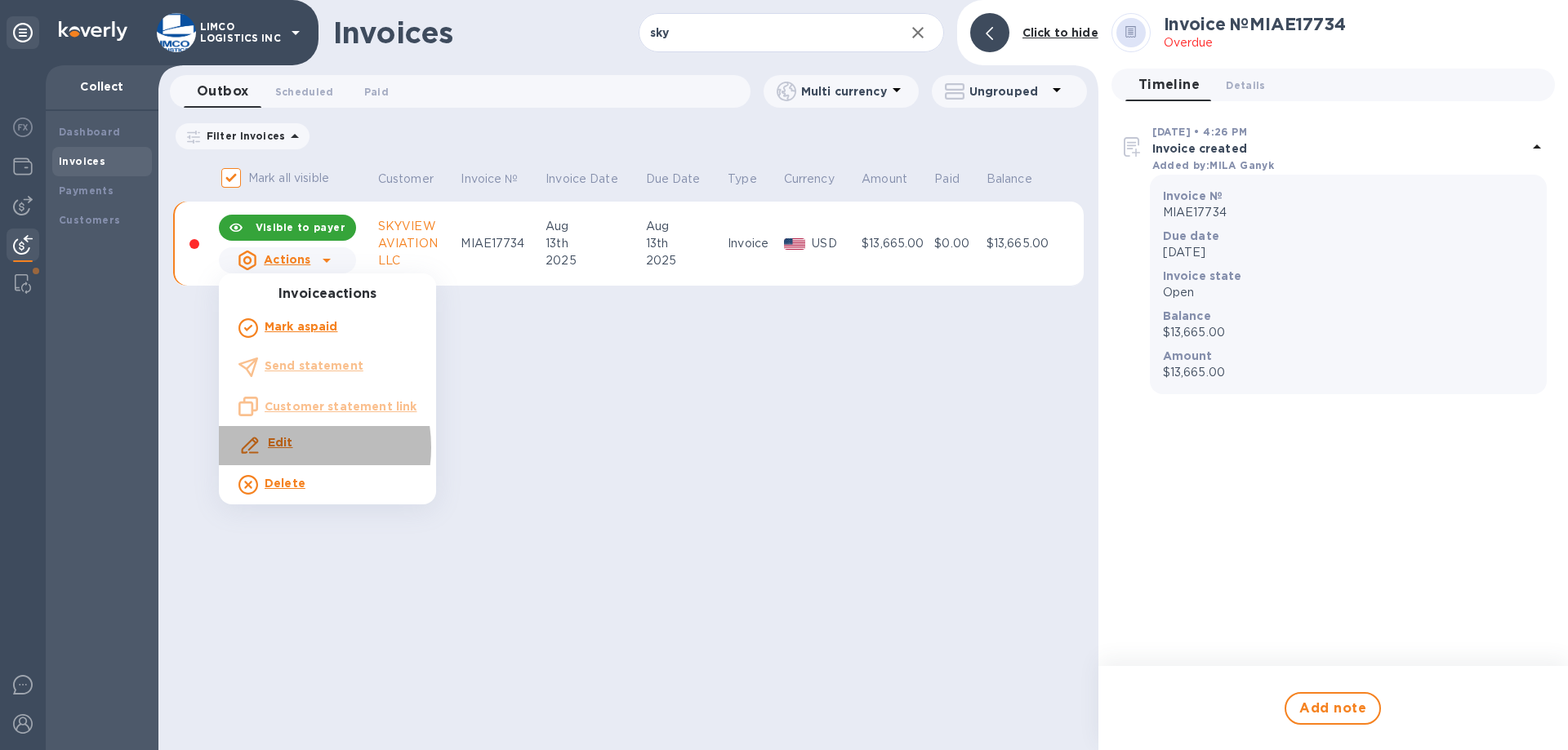
click at [279, 448] on b "Edit" at bounding box center [280, 443] width 26 height 13
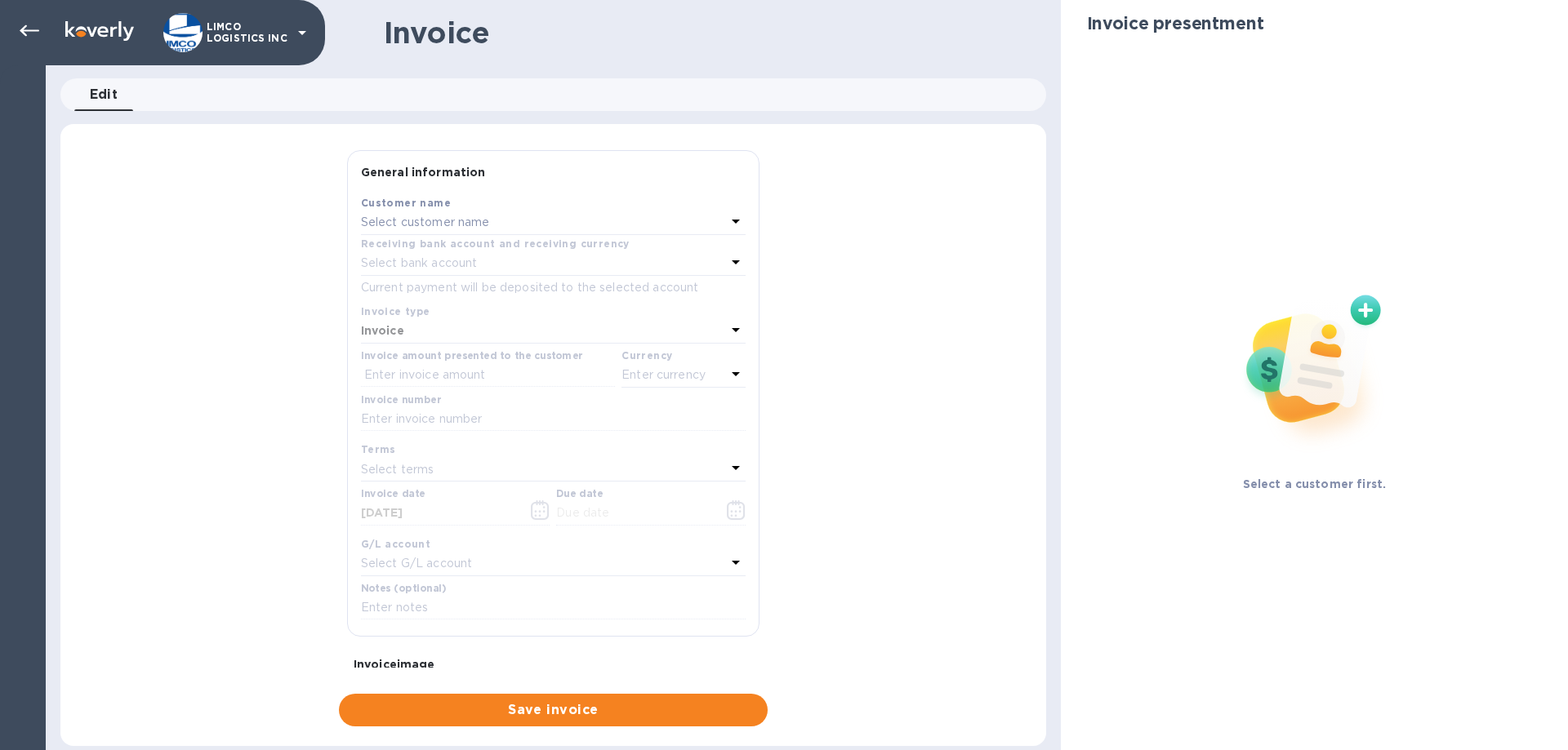
type input "08/13/2025"
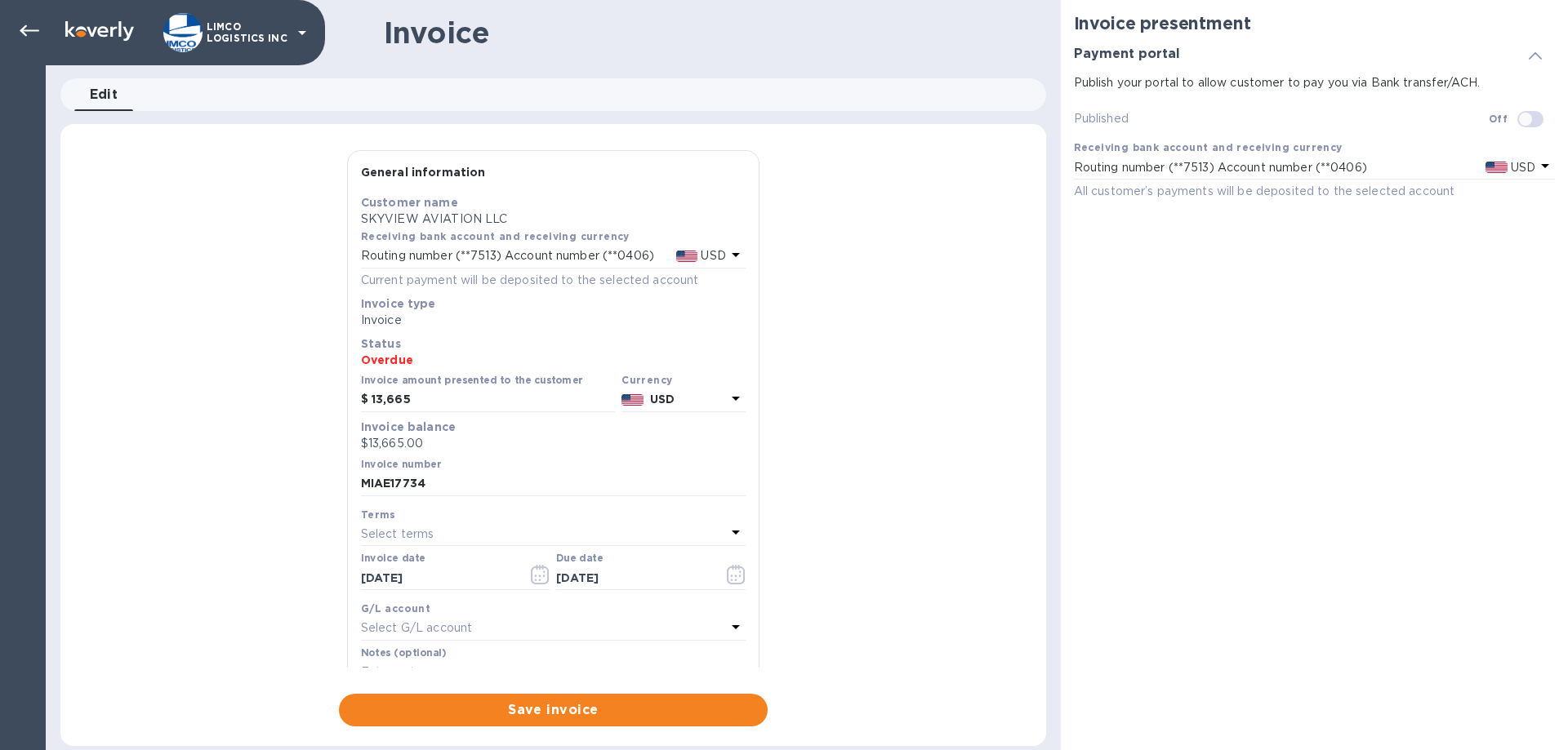
click at [1530, 119] on input "checkbox" at bounding box center [1526, 119] width 83 height 27
checkbox input "true"
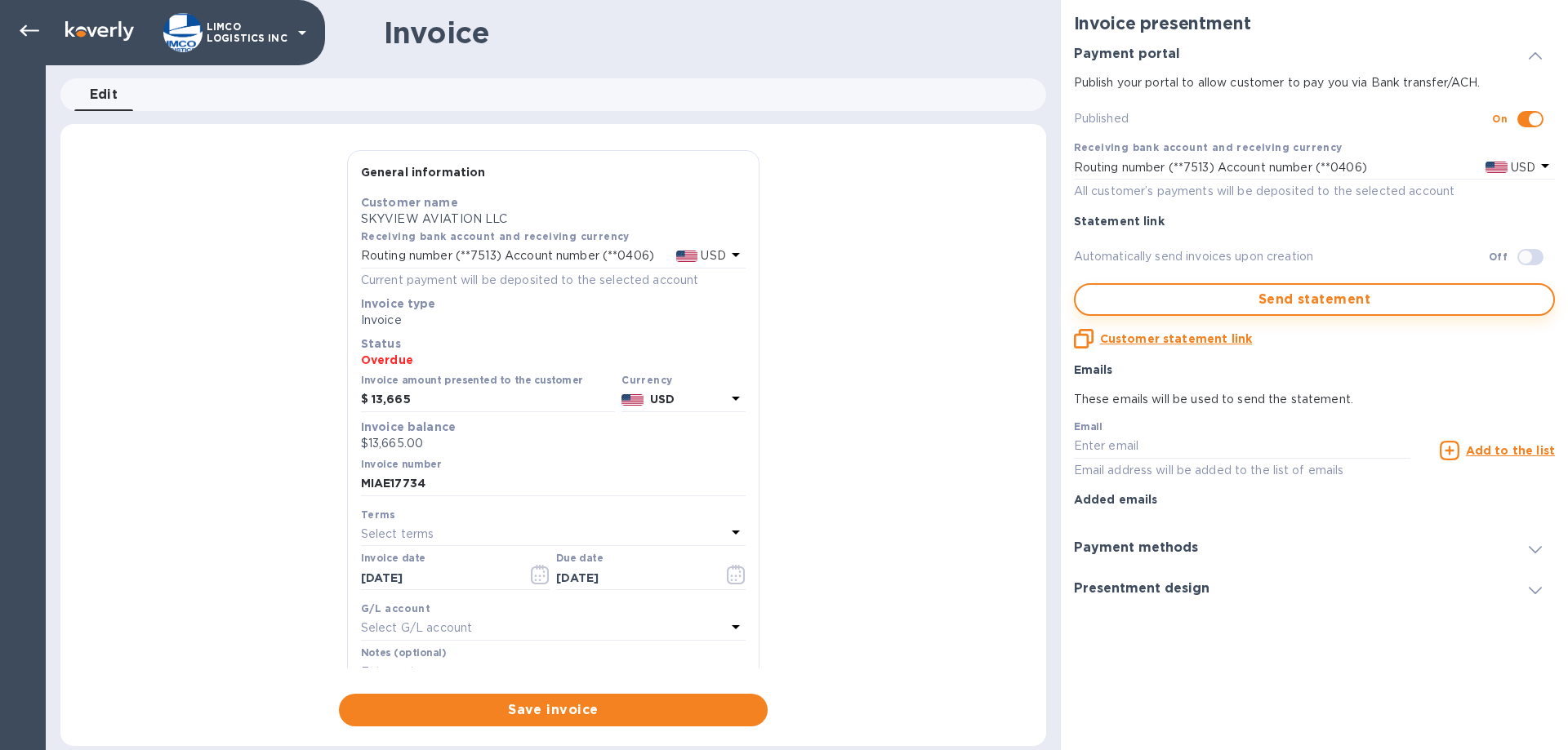
click at [1321, 306] on span "Send statement" at bounding box center [1314, 300] width 452 height 20
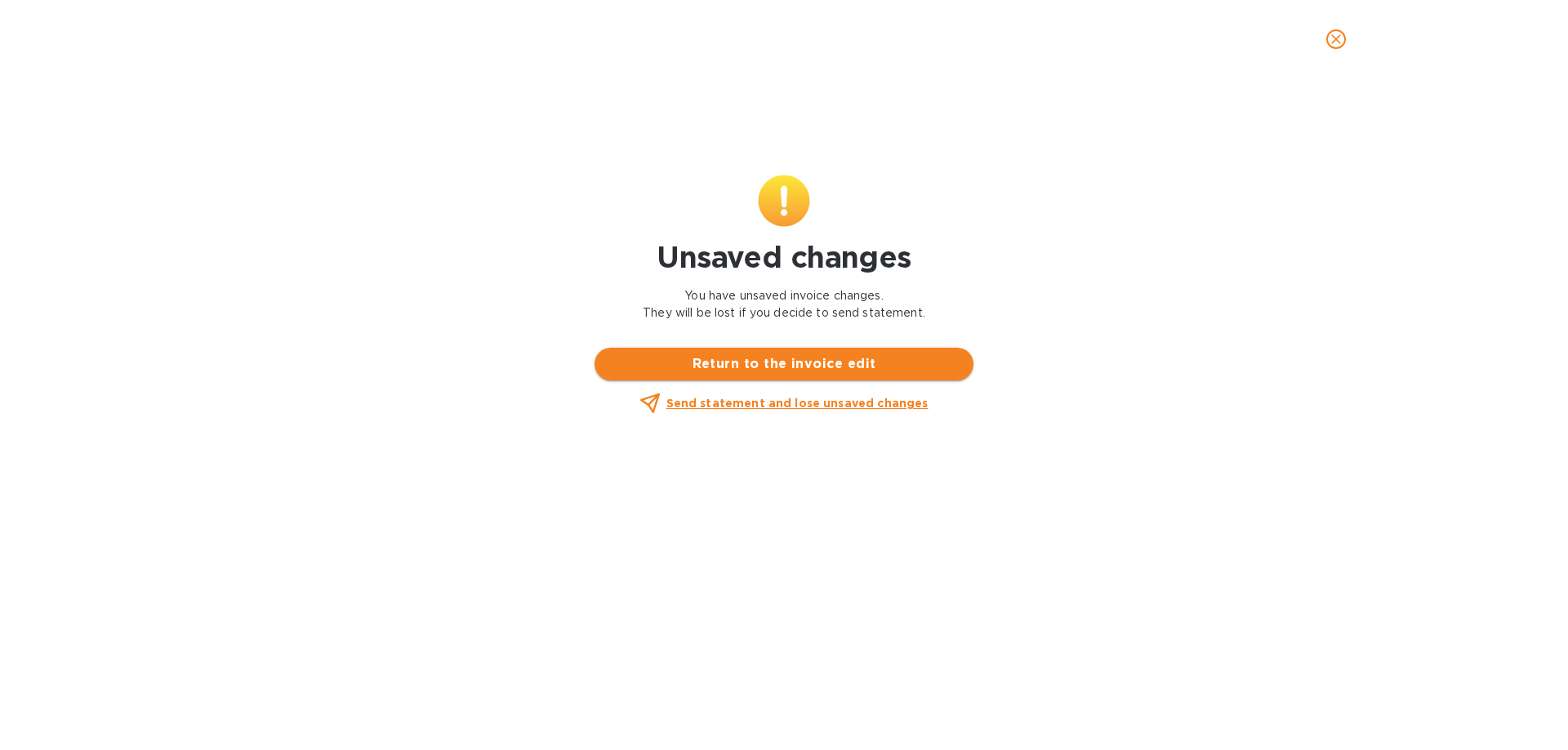
click at [800, 368] on span "Return to the invoice edit" at bounding box center [784, 364] width 353 height 20
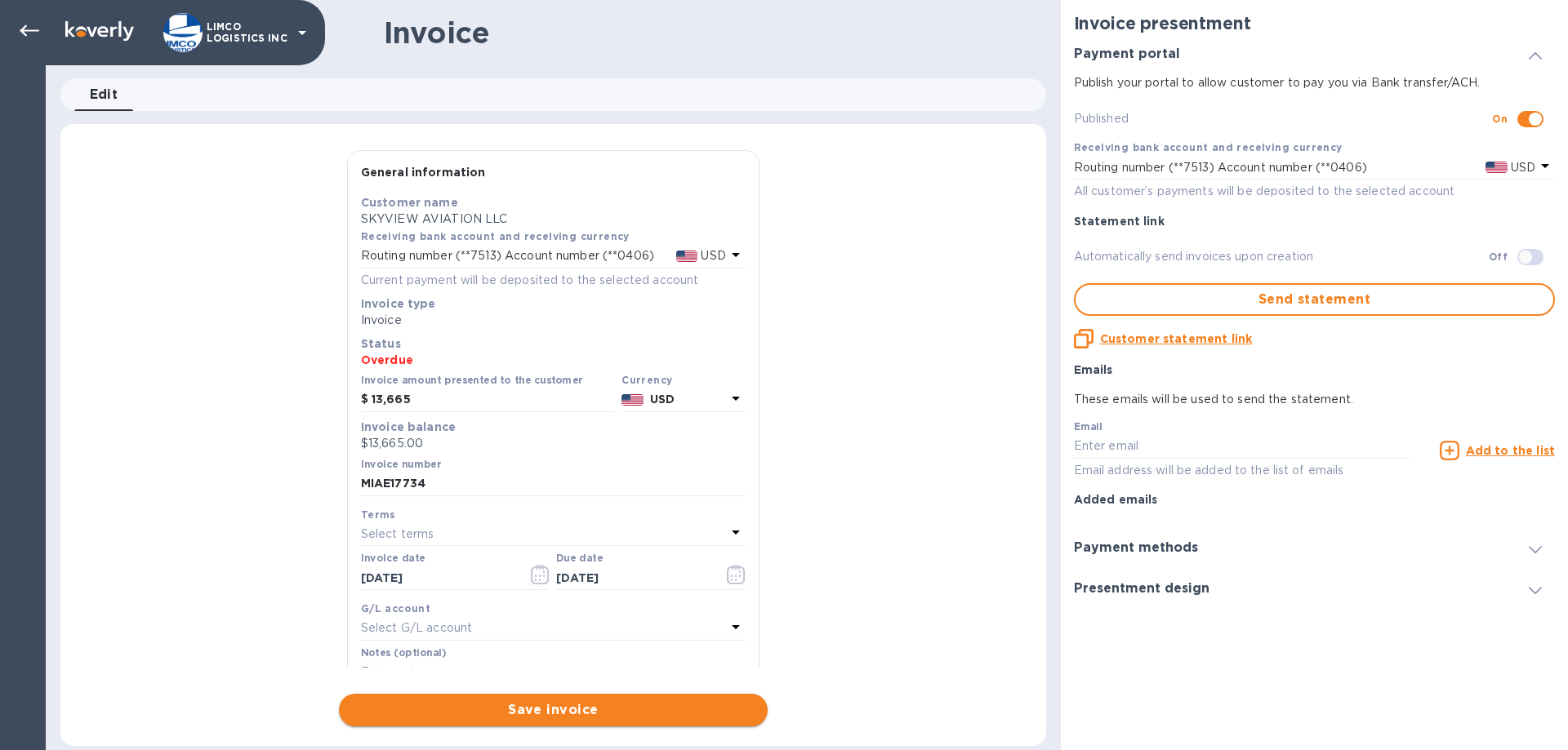
click at [536, 695] on button "Save invoice" at bounding box center [553, 709] width 429 height 32
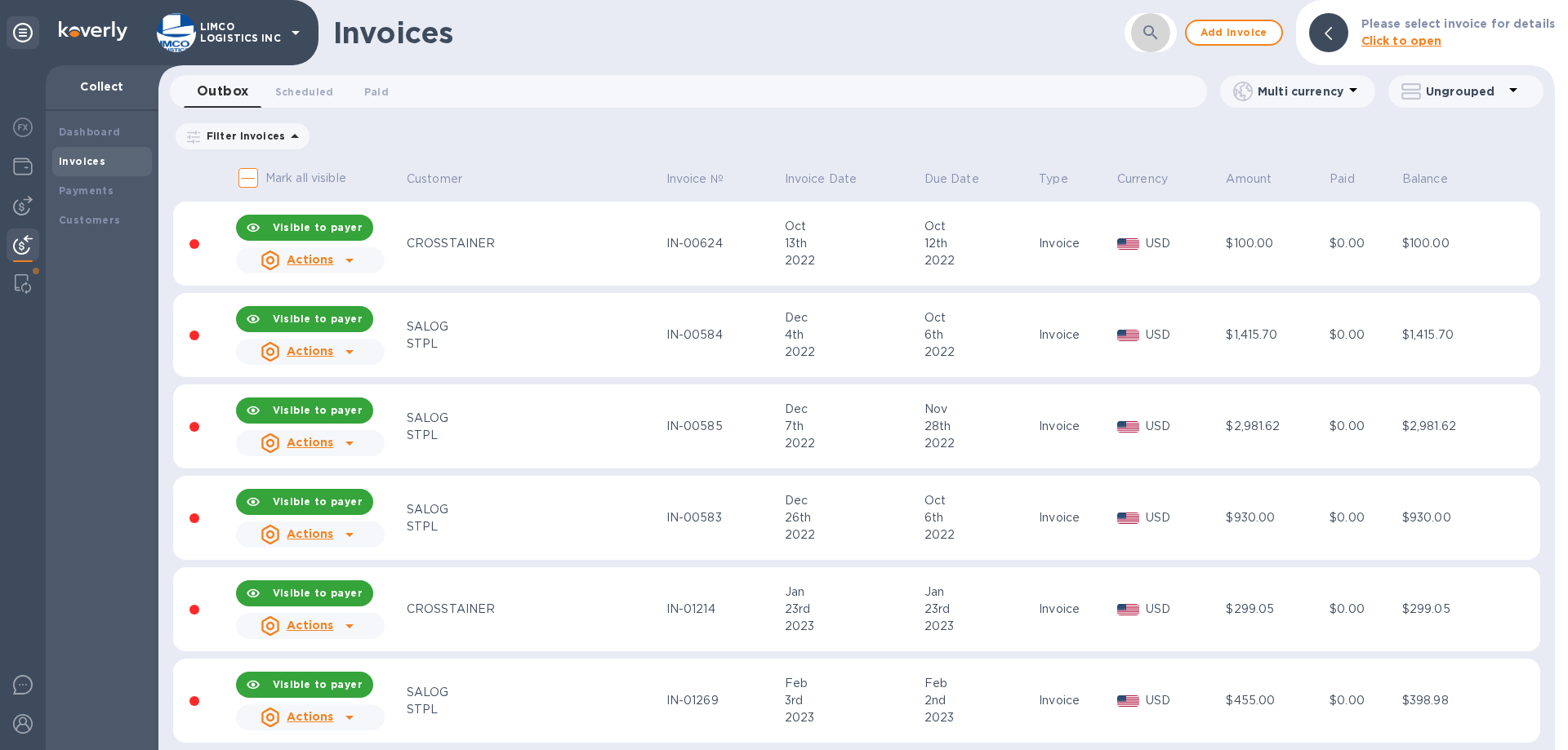
click at [1153, 30] on icon "button" at bounding box center [1151, 33] width 20 height 20
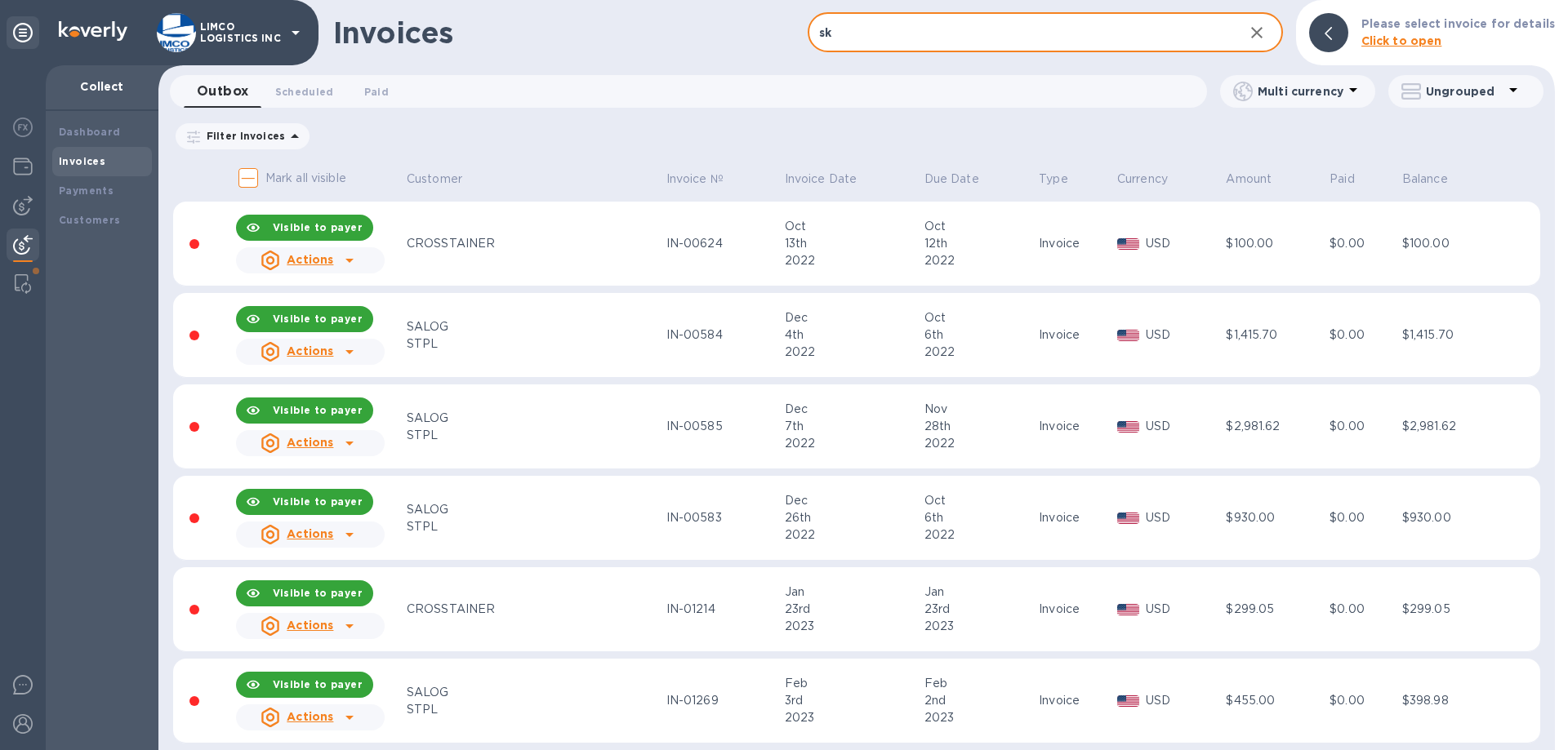
type input "sky"
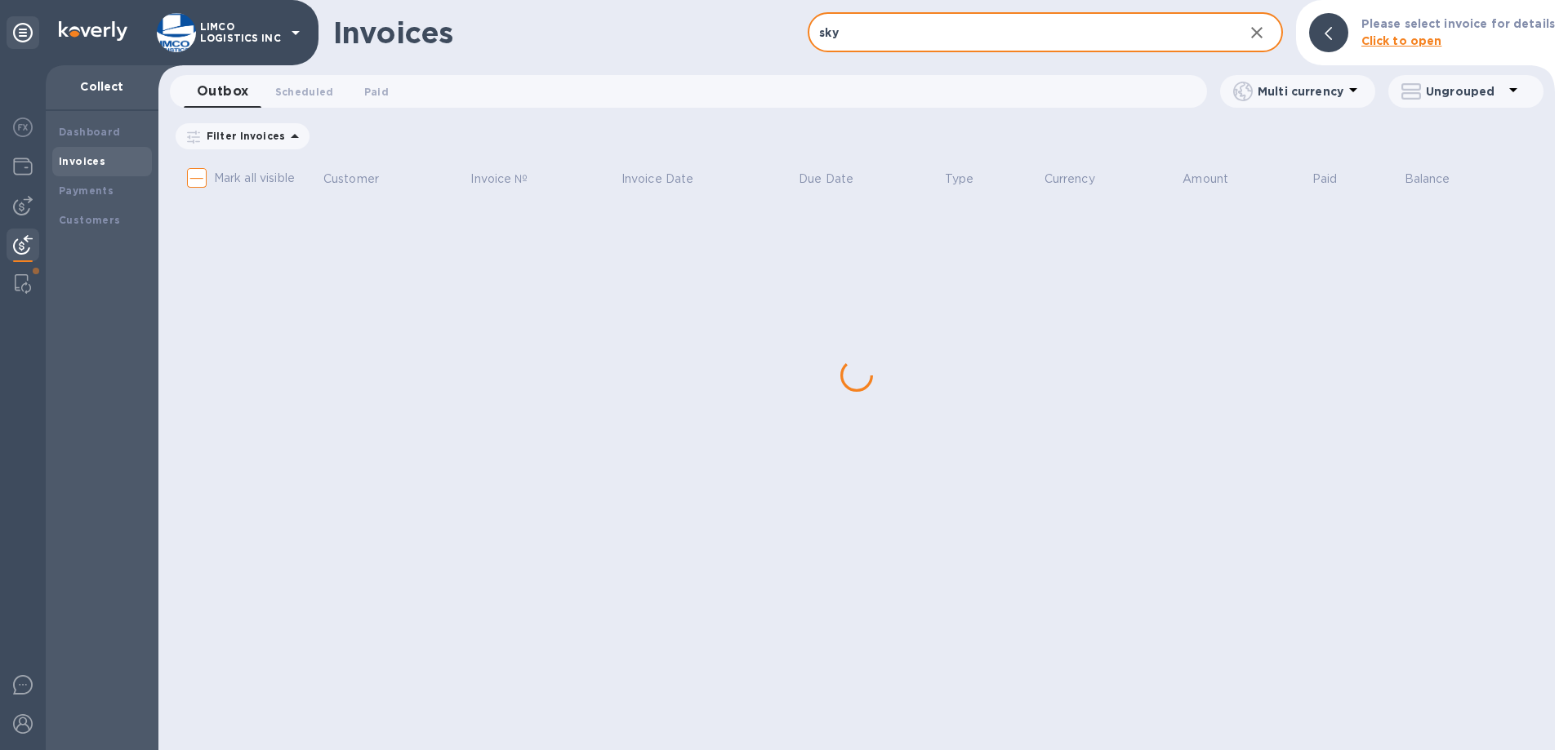
checkbox input "true"
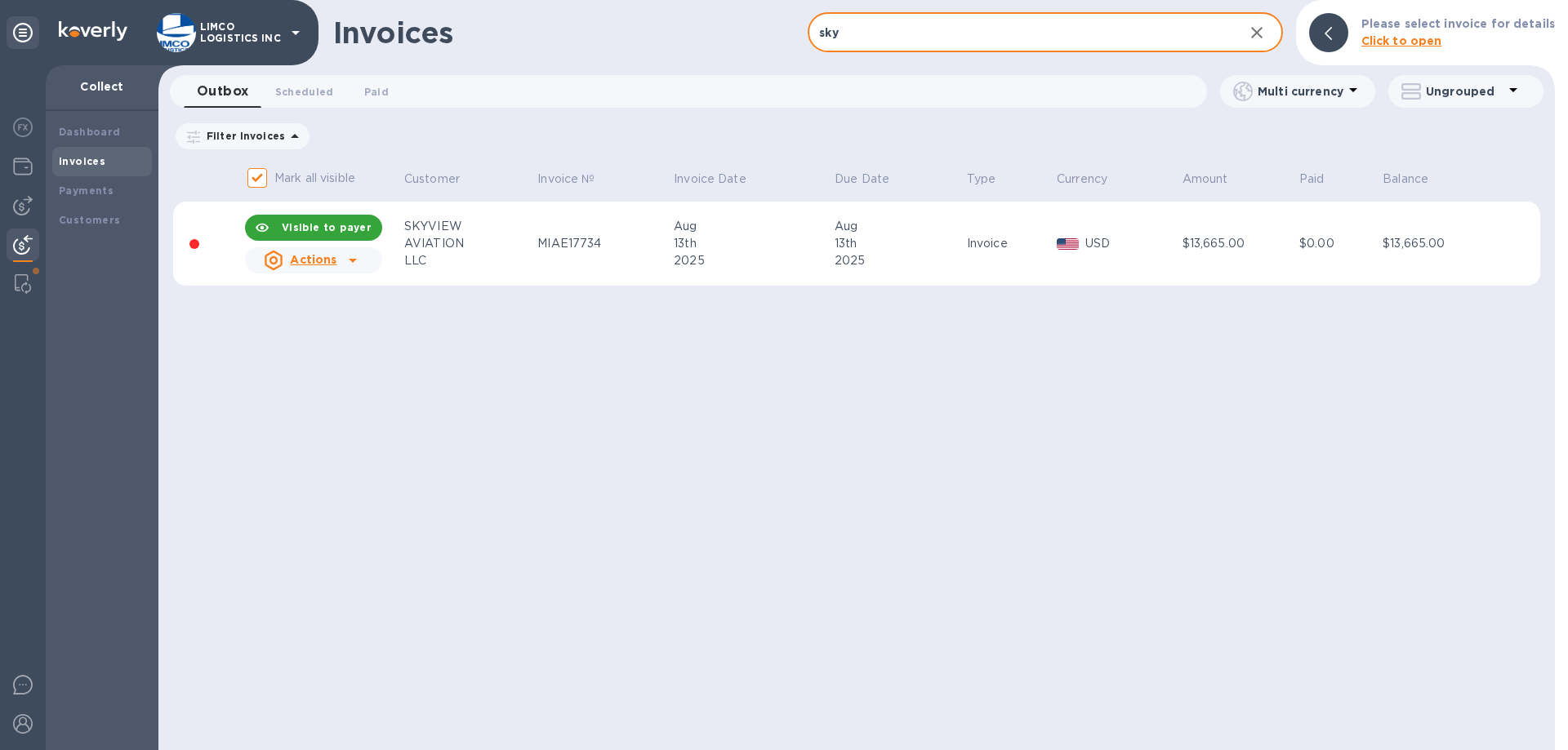
type input "sky"
click at [427, 236] on div "AVIATION" at bounding box center [468, 244] width 129 height 17
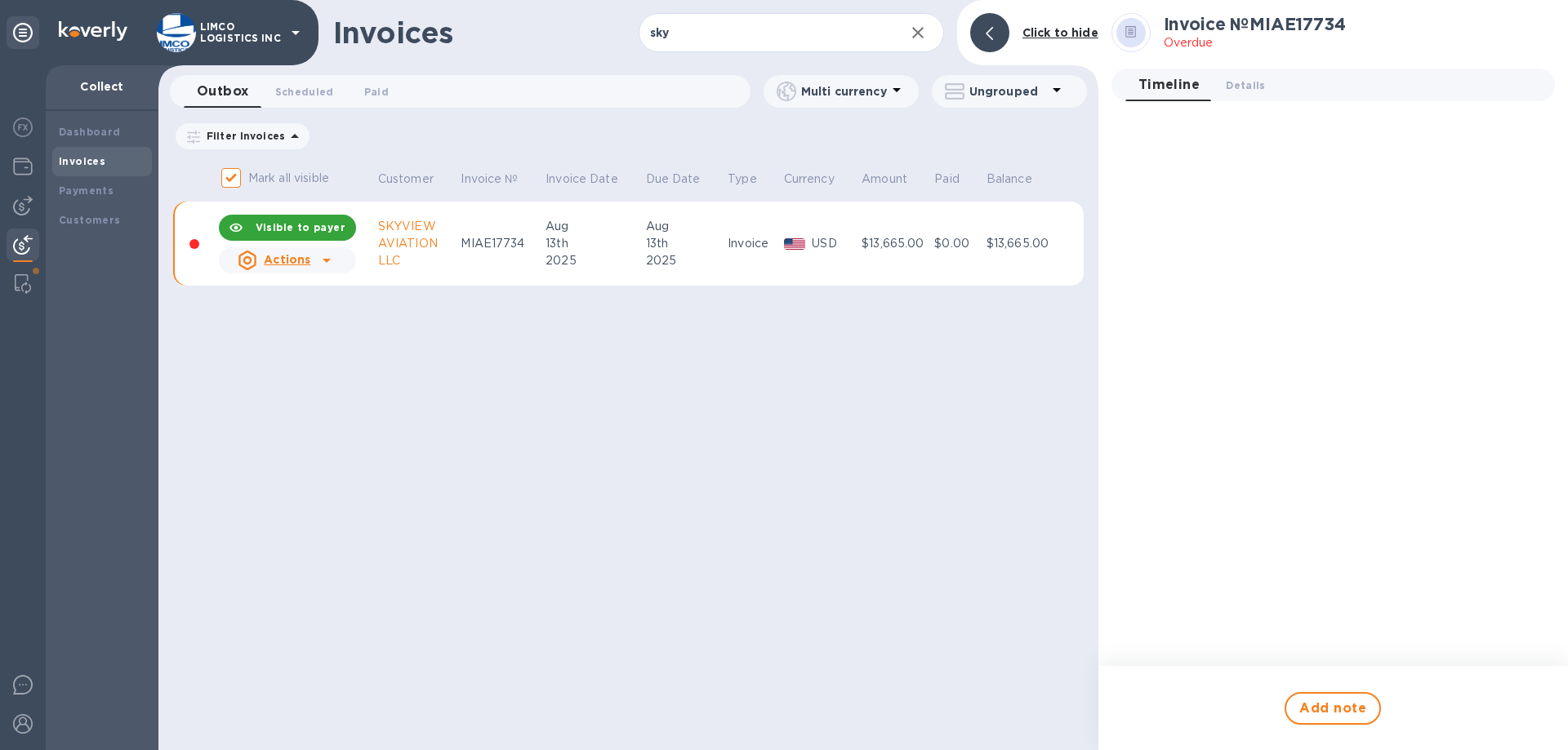
click at [427, 236] on tr "Visible to payer Actions SKYVIEW AVIATION LLC MIAE17734 Aug 13th 2025 Aug 13th …" at bounding box center [629, 244] width 910 height 85
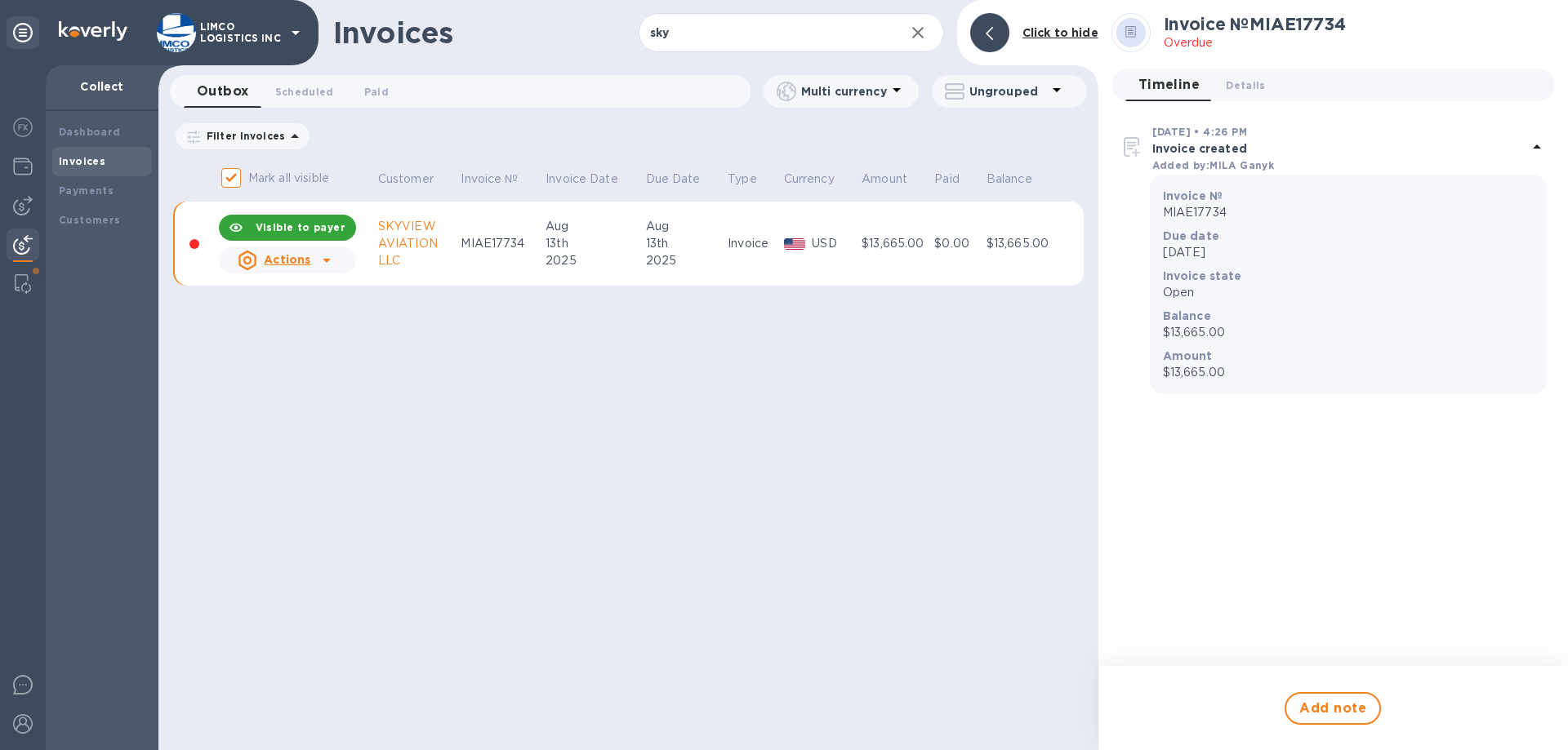
click at [270, 264] on u "Actions" at bounding box center [287, 259] width 46 height 13
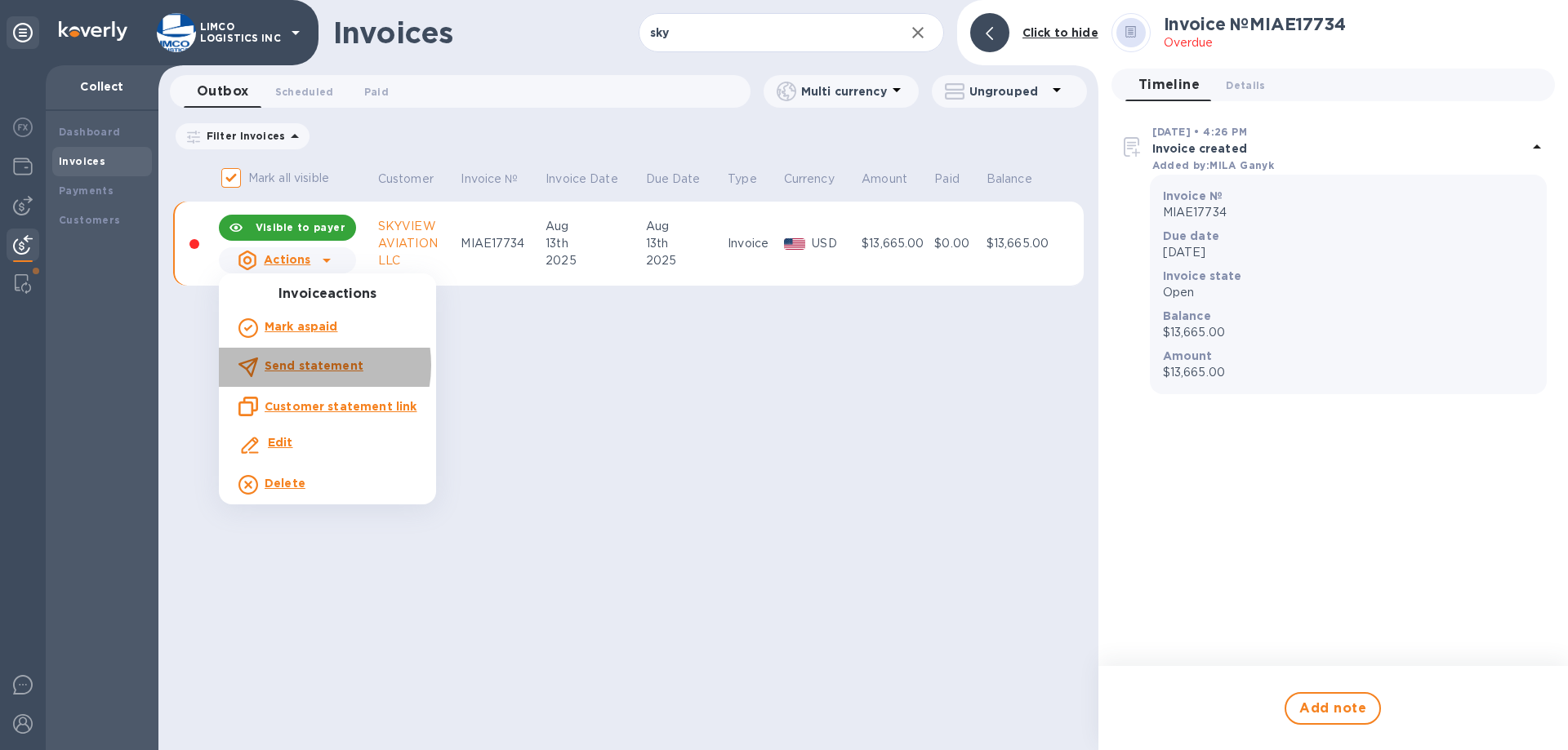
click at [305, 365] on b "Send statement" at bounding box center [313, 365] width 99 height 13
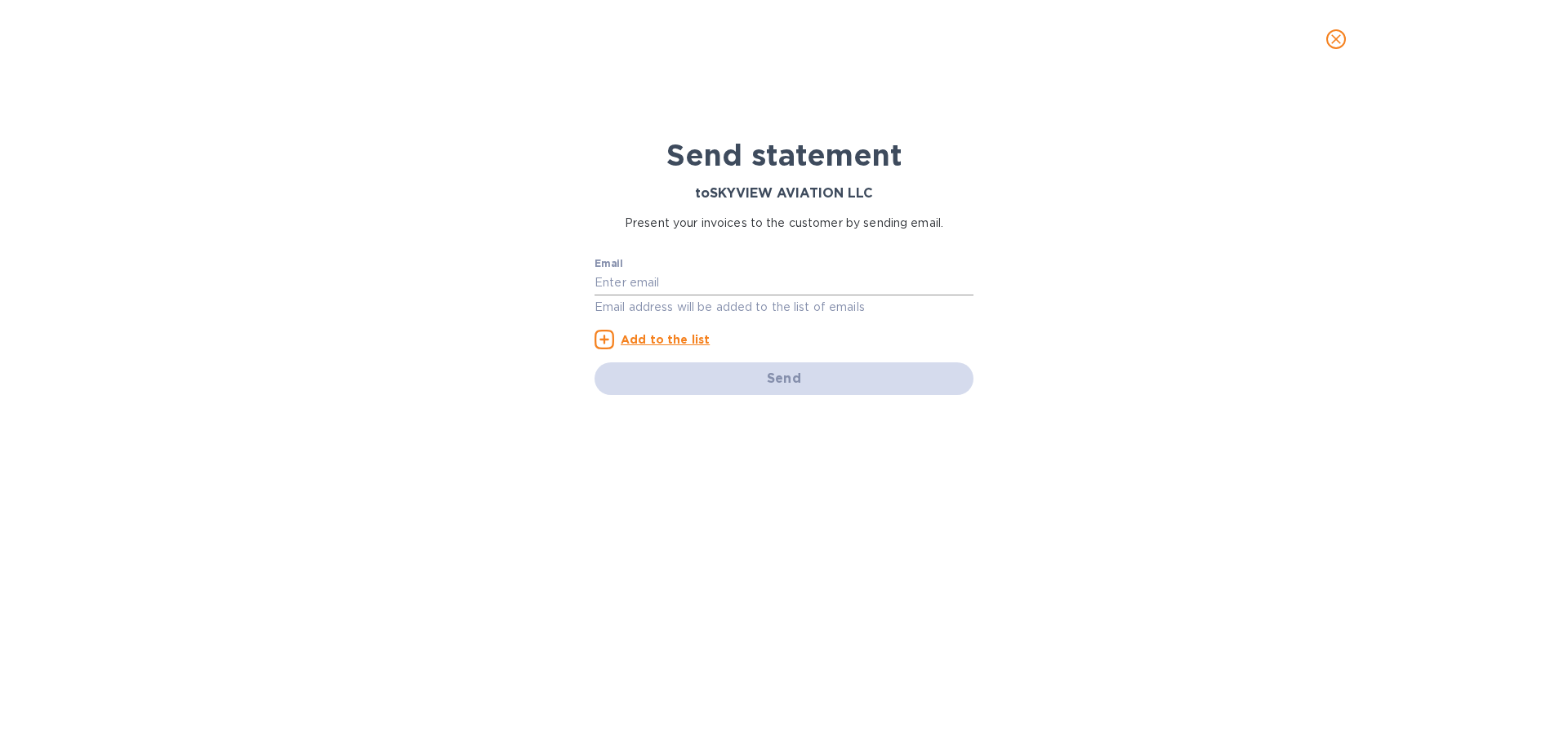
click at [671, 284] on input "text" at bounding box center [784, 283] width 379 height 25
paste input "janet@skyviewaviation.com"
type input "janet@skyviewaviation.com"
click at [663, 340] on u "Add to the list" at bounding box center [665, 340] width 89 height 13
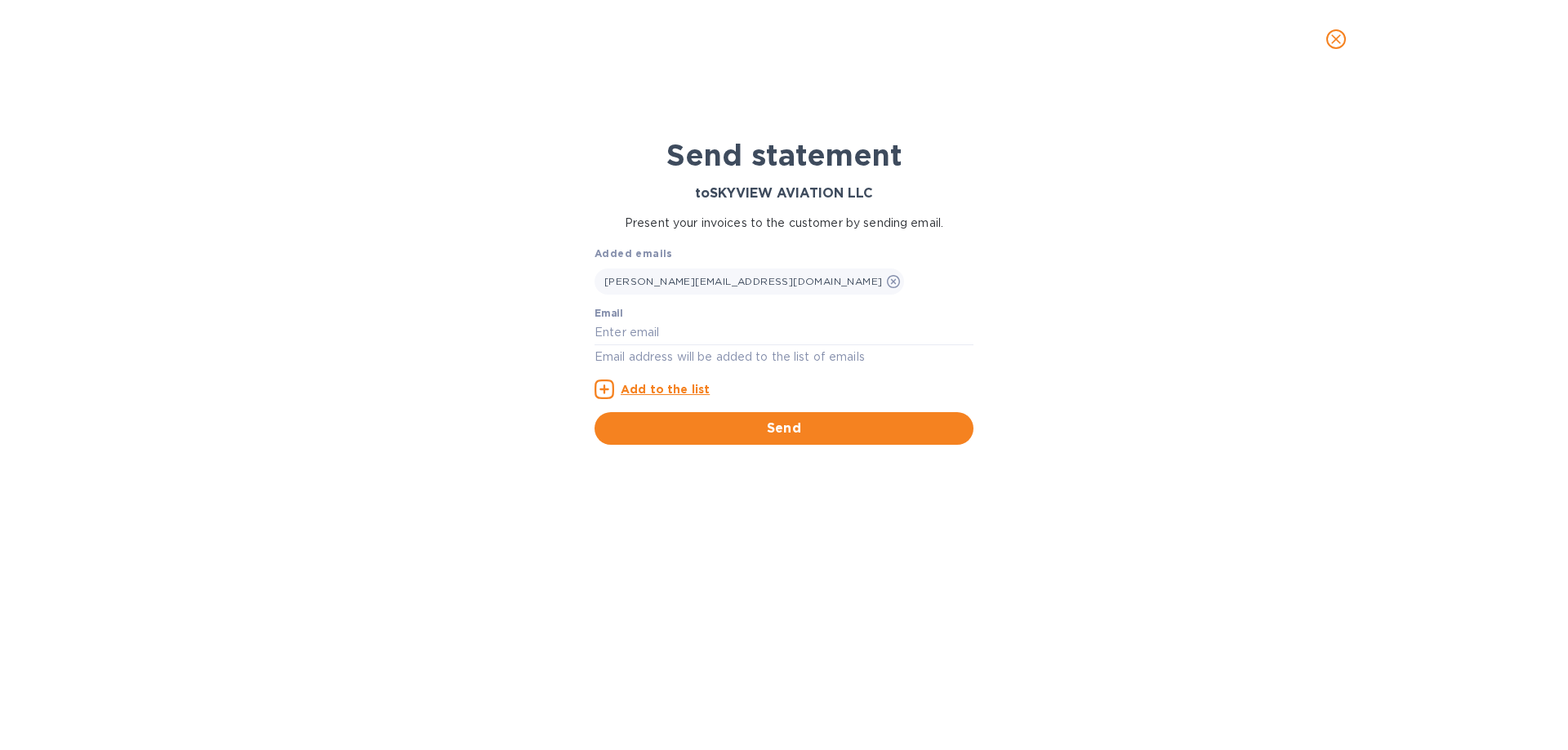
click at [723, 423] on span "Send" at bounding box center [784, 428] width 353 height 20
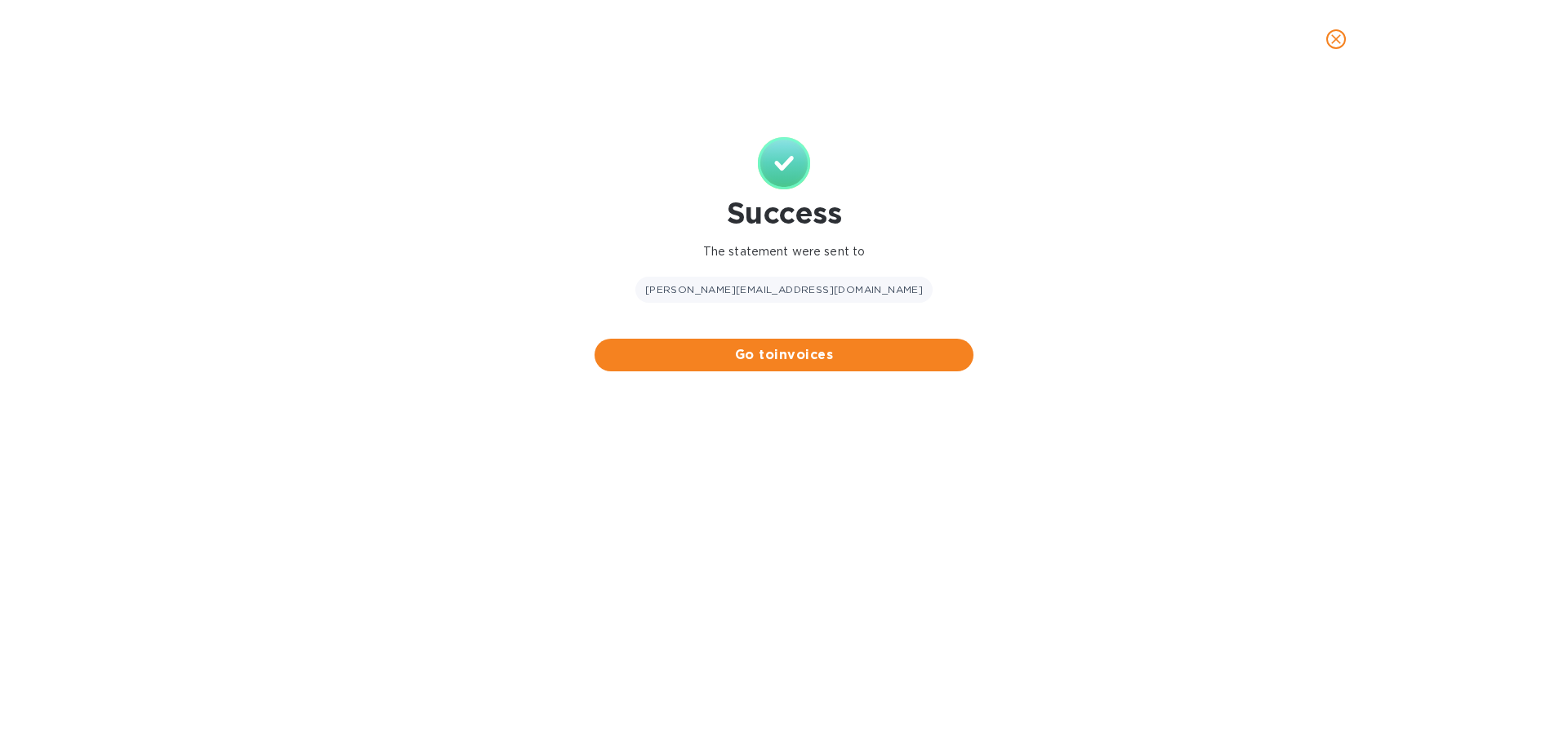
click at [795, 357] on span "Go to invoices" at bounding box center [784, 356] width 353 height 20
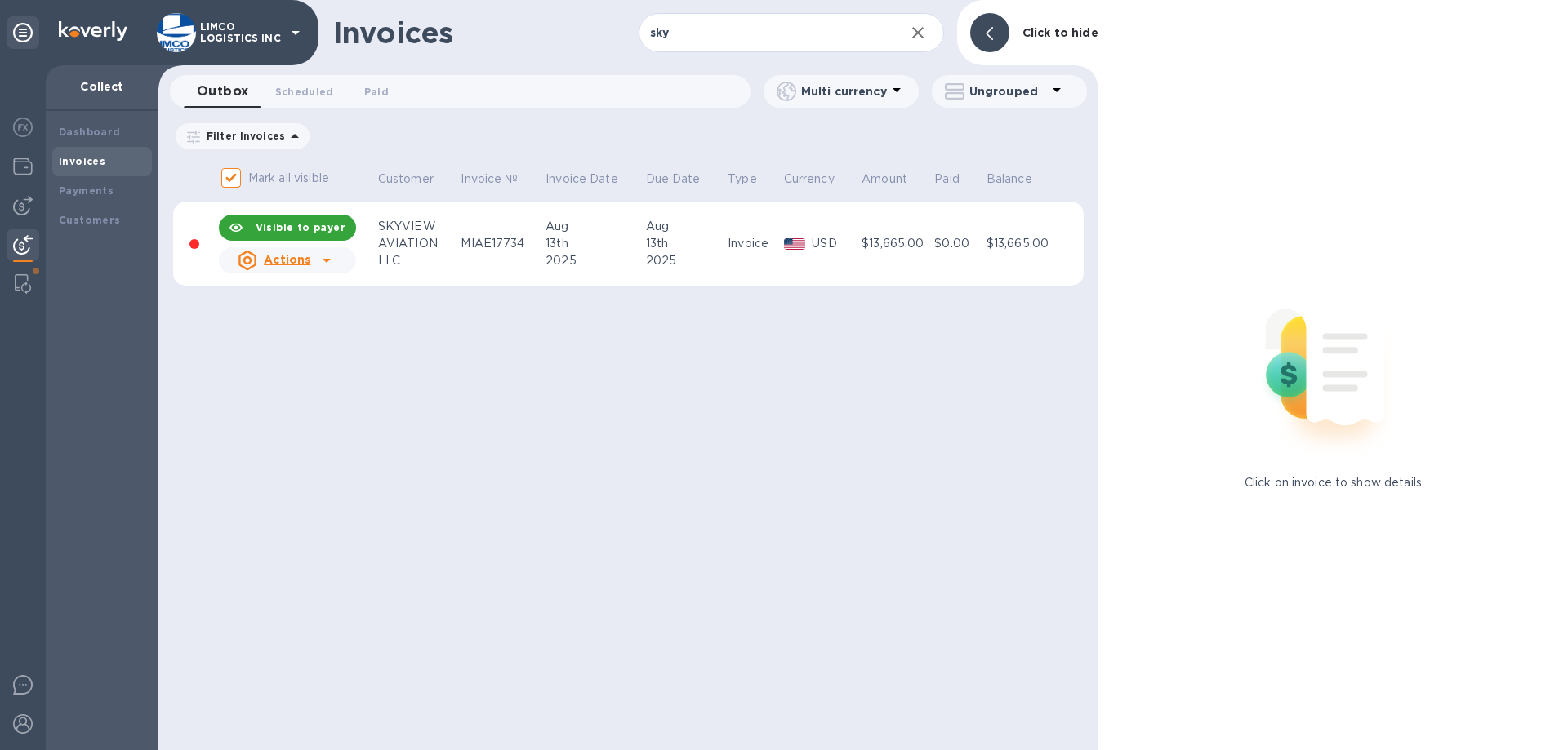
click at [381, 234] on div "SKYVIEW" at bounding box center [417, 226] width 79 height 17
